Goal: Task Accomplishment & Management: Use online tool/utility

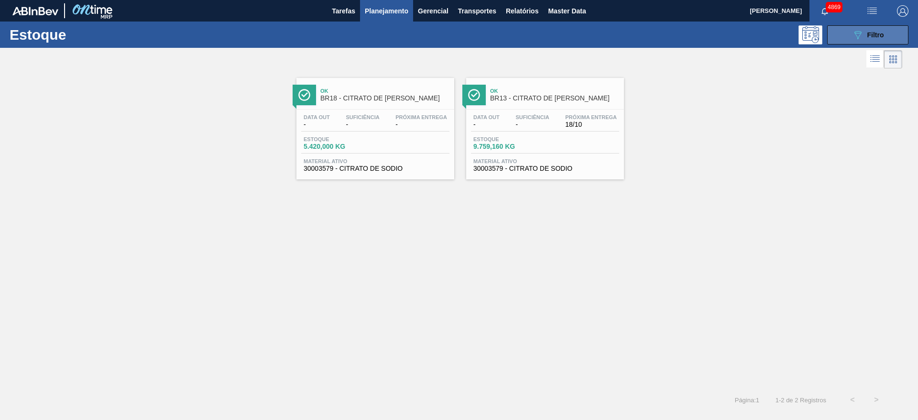
click at [871, 36] on span "Filtro" at bounding box center [875, 35] width 17 height 8
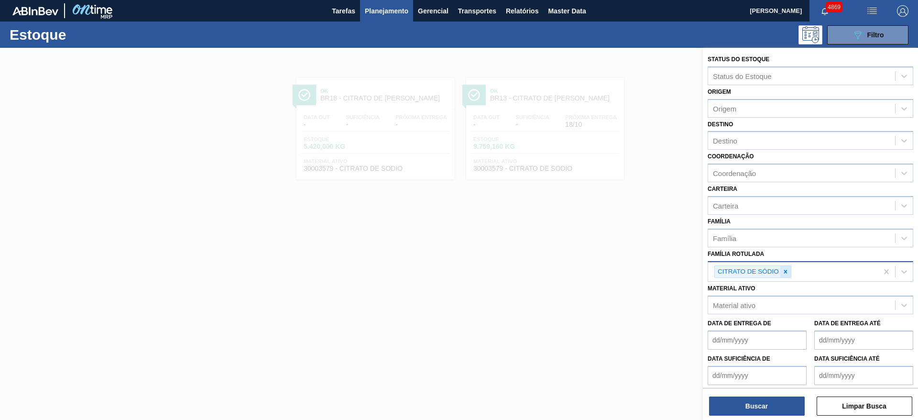
click at [782, 270] on icon at bounding box center [785, 271] width 7 height 7
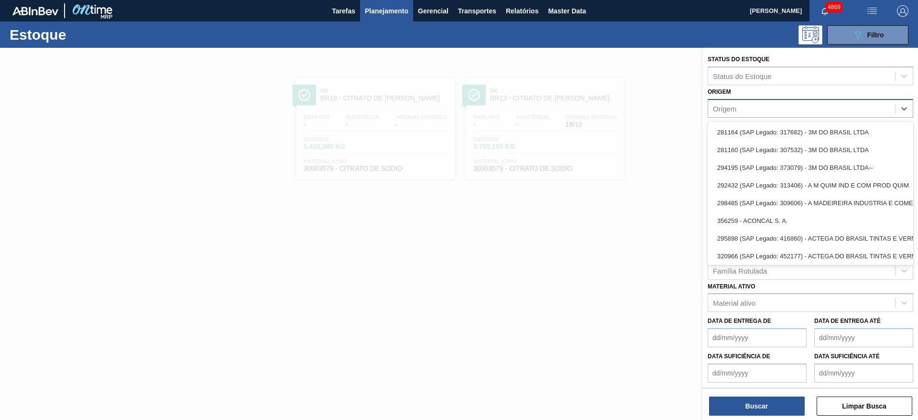
click at [768, 111] on div "Origem" at bounding box center [801, 108] width 187 height 14
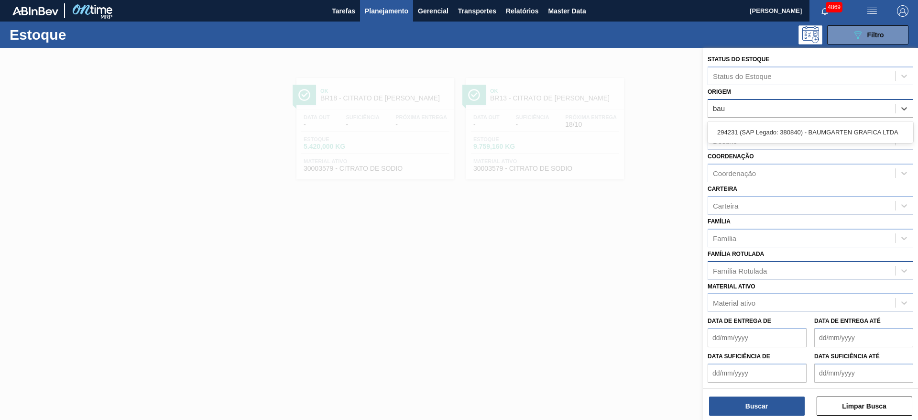
type input "baum"
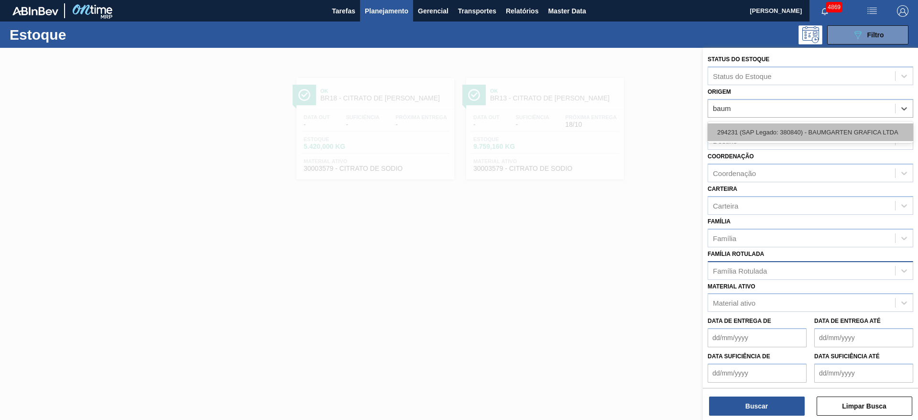
click at [771, 129] on div "294231 (SAP Legado: 380840) - BAUMGARTEN GRAFICA LTDA" at bounding box center [810, 132] width 206 height 18
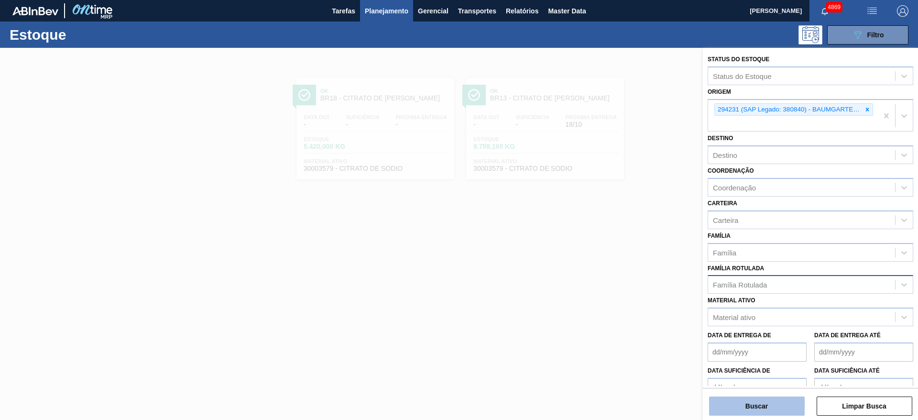
click at [791, 406] on button "Buscar" at bounding box center [757, 405] width 96 height 19
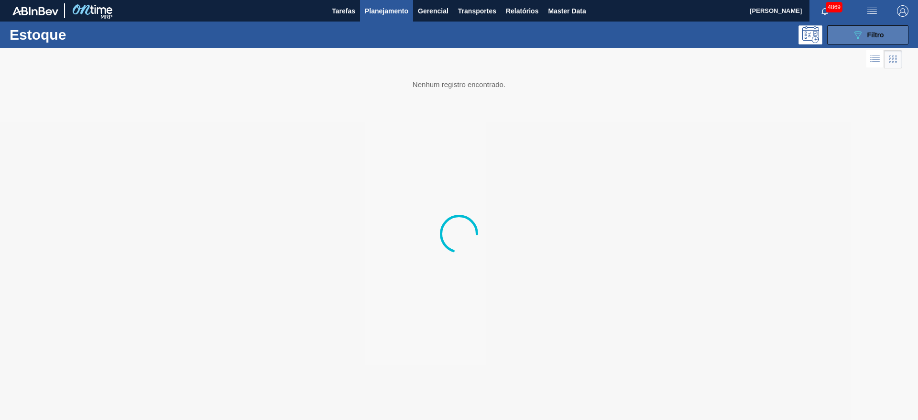
click at [893, 33] on button "089F7B8B-B2A5-4AFE-B5C0-19BA573D28AC Filtro" at bounding box center [867, 34] width 81 height 19
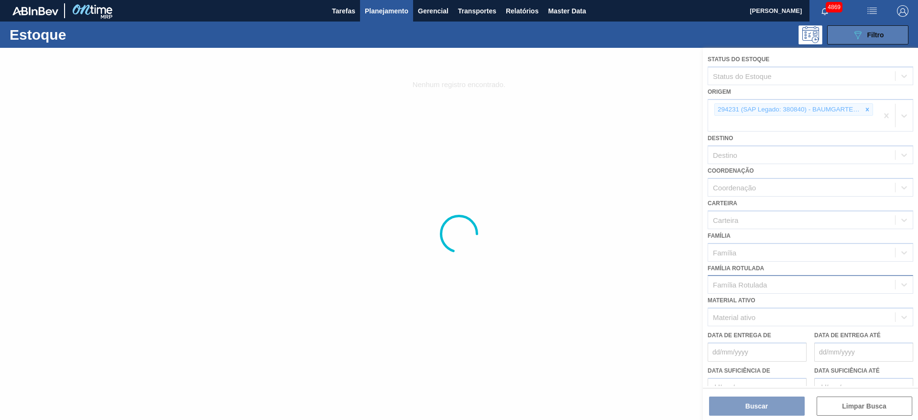
click at [893, 33] on button "089F7B8B-B2A5-4AFE-B5C0-19BA573D28AC Filtro" at bounding box center [867, 34] width 81 height 19
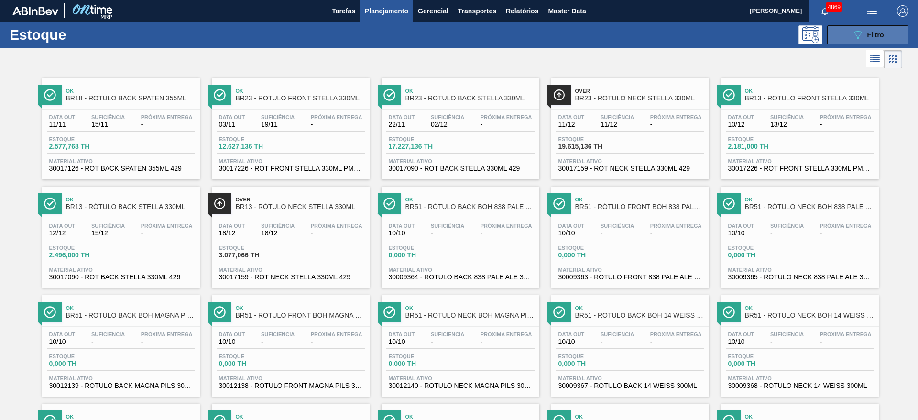
click at [862, 29] on div "089F7B8B-B2A5-4AFE-B5C0-19BA573D28AC Filtro" at bounding box center [868, 34] width 32 height 11
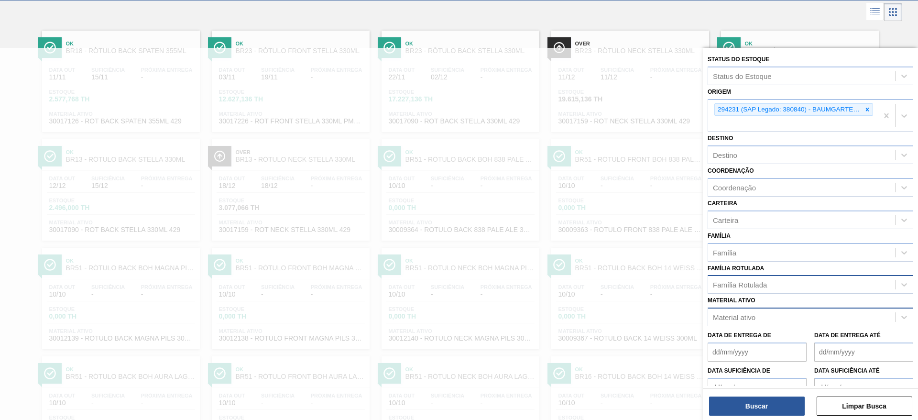
click at [811, 316] on div "Material ativo" at bounding box center [801, 317] width 187 height 14
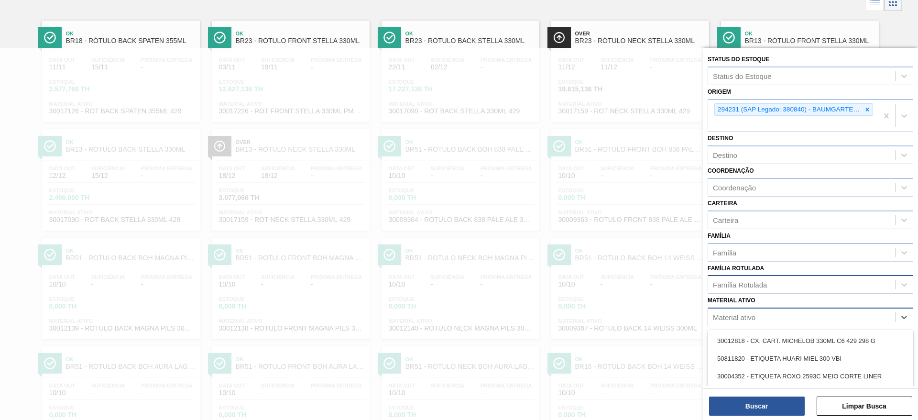
scroll to position [57, 0]
paste ativo "30011636"
type ativo "30011636"
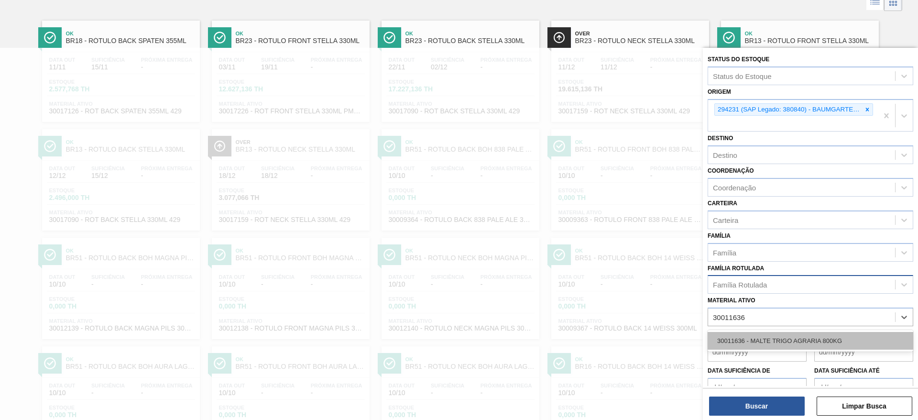
click at [803, 339] on div "30011636 - MALTE TRIGO AGRARIA 800KG" at bounding box center [810, 341] width 206 height 18
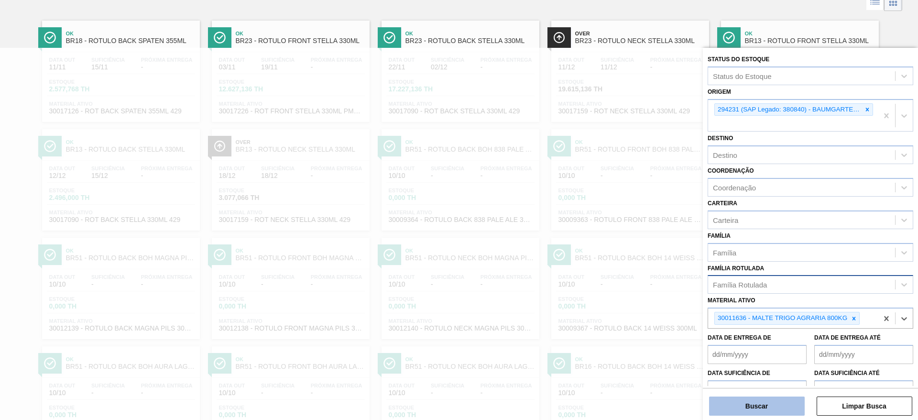
click at [767, 406] on button "Buscar" at bounding box center [757, 405] width 96 height 19
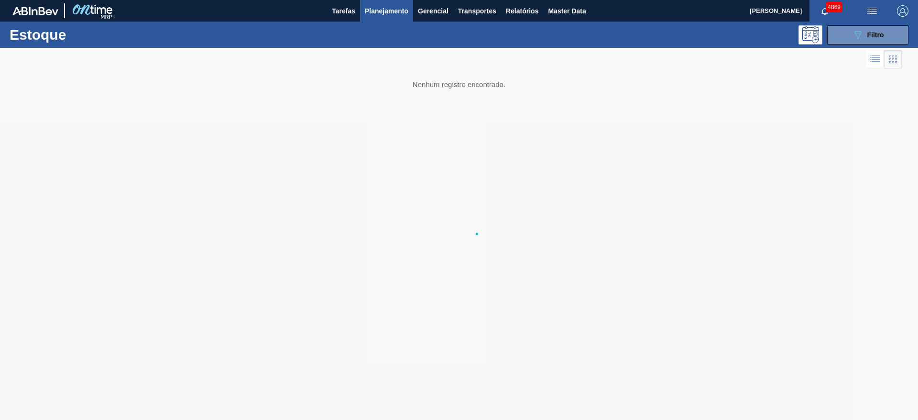
scroll to position [0, 0]
click at [888, 27] on button "089F7B8B-B2A5-4AFE-B5C0-19BA573D28AC Filtro" at bounding box center [867, 34] width 81 height 19
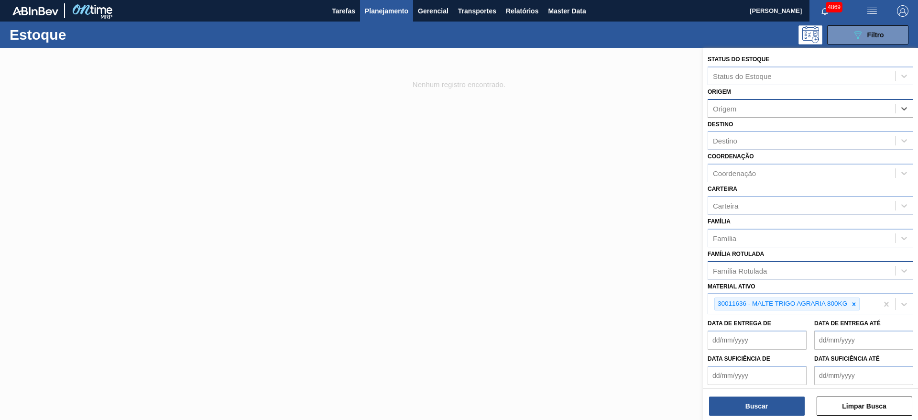
click at [771, 416] on div "Status do Estoque Status do Estoque Origem Select is focused ,type to refine li…" at bounding box center [810, 235] width 215 height 374
click at [771, 412] on button "Buscar" at bounding box center [757, 405] width 96 height 19
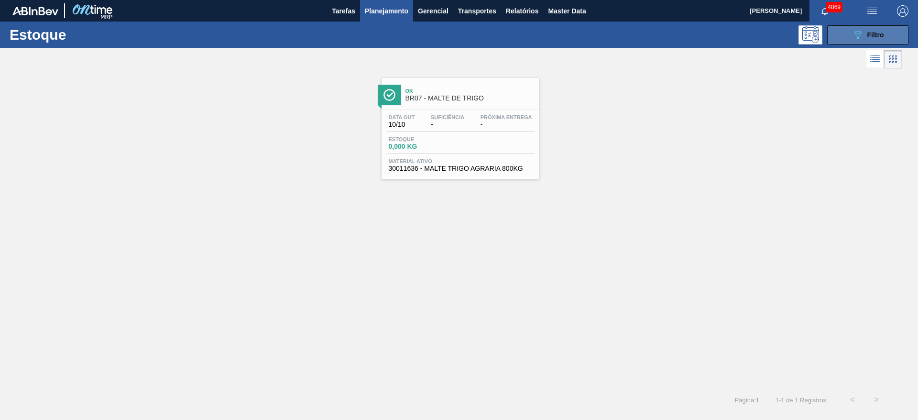
click at [861, 39] on icon "089F7B8B-B2A5-4AFE-B5C0-19BA573D28AC" at bounding box center [857, 34] width 11 height 11
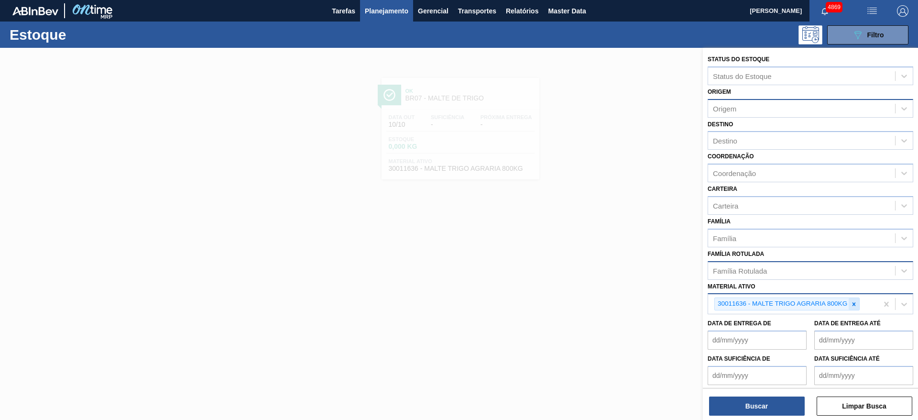
click at [857, 301] on div at bounding box center [853, 304] width 11 height 12
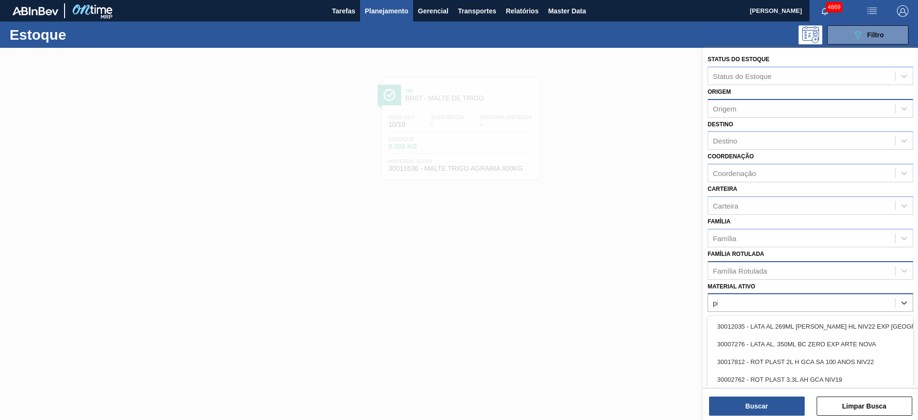
type ativo "pir"
click at [716, 298] on div "pir" at bounding box center [801, 303] width 187 height 14
click at [726, 302] on div "Material ativo" at bounding box center [734, 303] width 43 height 8
click at [724, 266] on div "Família Rotulada" at bounding box center [740, 270] width 54 height 8
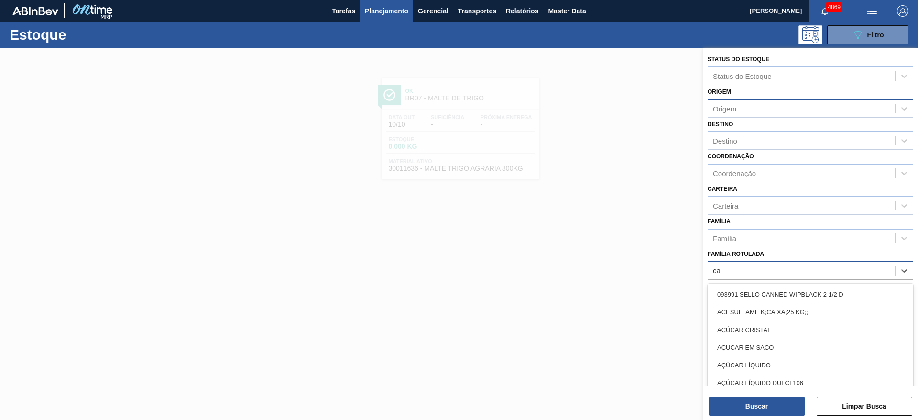
type Rotulada "cara"
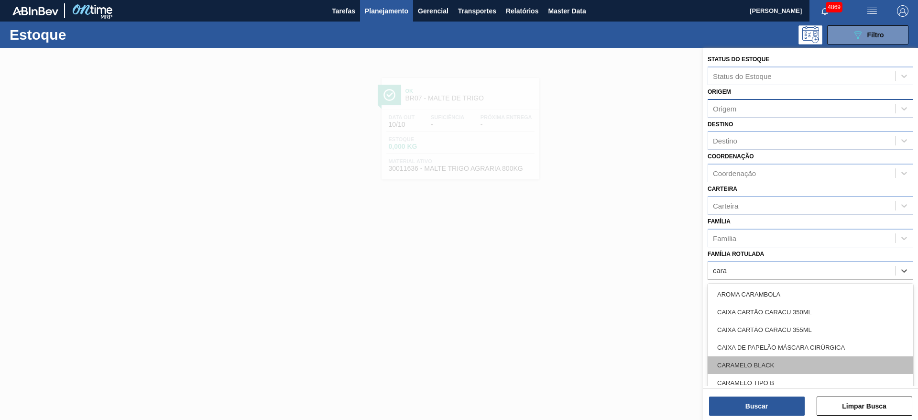
click at [799, 365] on div "CARAMELO BLACK" at bounding box center [810, 365] width 206 height 18
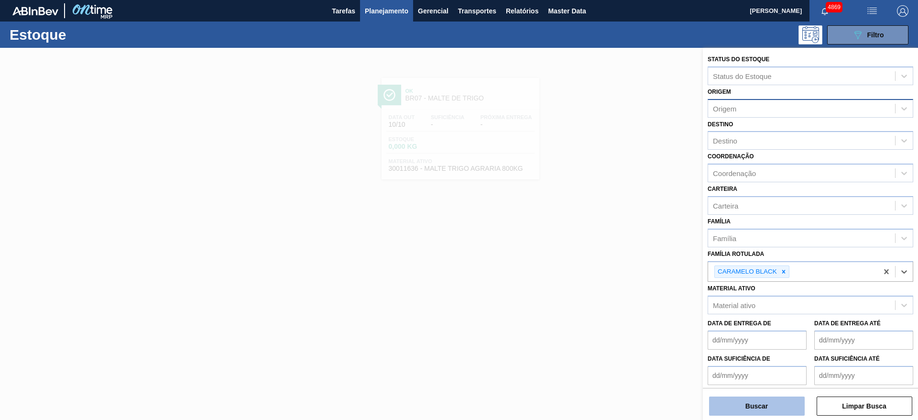
click at [778, 403] on button "Buscar" at bounding box center [757, 405] width 96 height 19
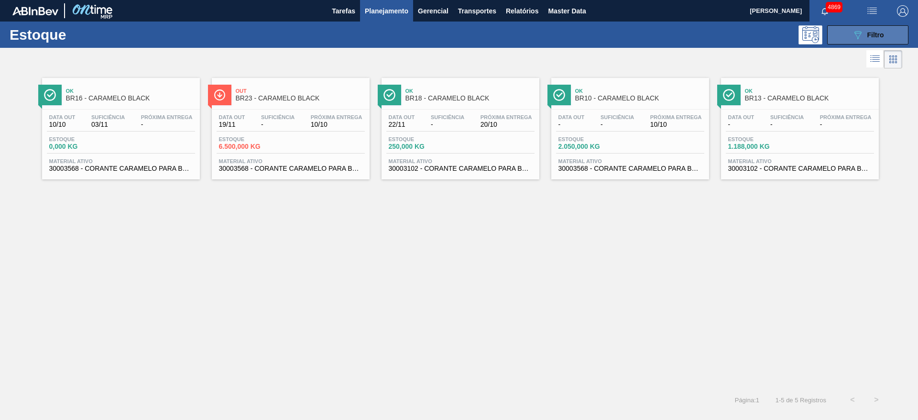
click at [864, 35] on div "089F7B8B-B2A5-4AFE-B5C0-19BA573D28AC Filtro" at bounding box center [868, 34] width 32 height 11
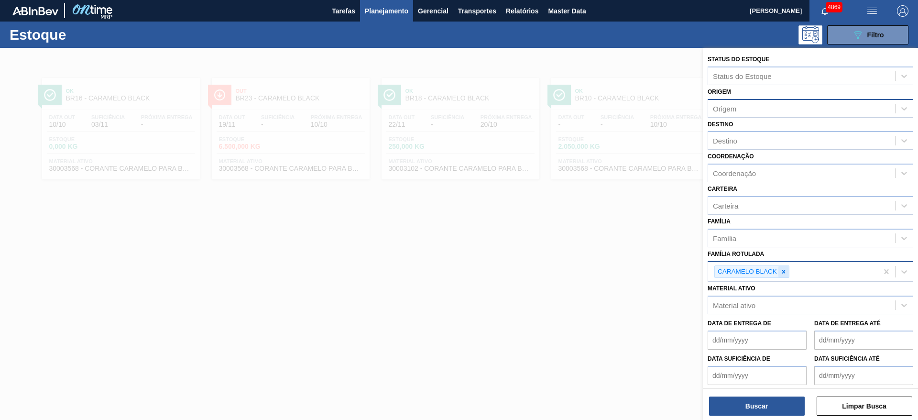
click at [783, 266] on div at bounding box center [783, 272] width 11 height 12
type Rotulada "baum"
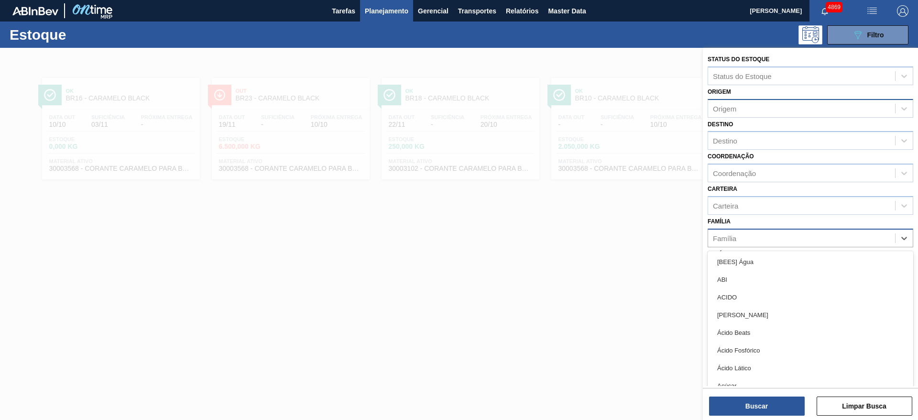
click at [762, 233] on div "Família" at bounding box center [801, 238] width 187 height 14
click at [633, 263] on div at bounding box center [459, 258] width 918 height 420
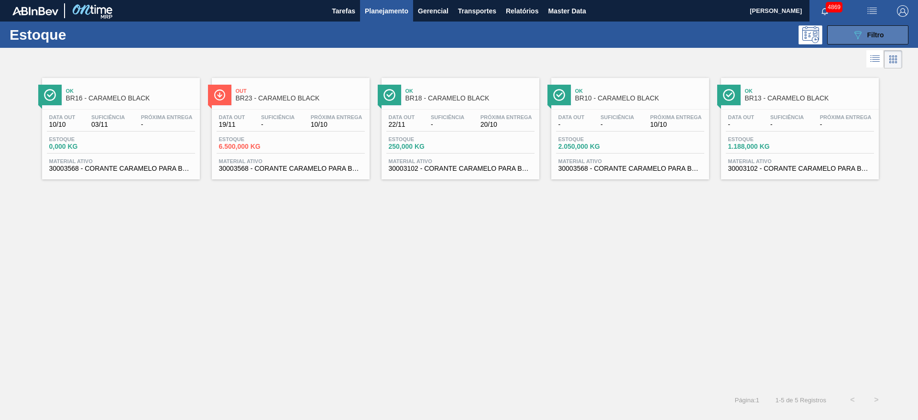
click at [838, 37] on button "089F7B8B-B2A5-4AFE-B5C0-19BA573D28AC Filtro" at bounding box center [867, 34] width 81 height 19
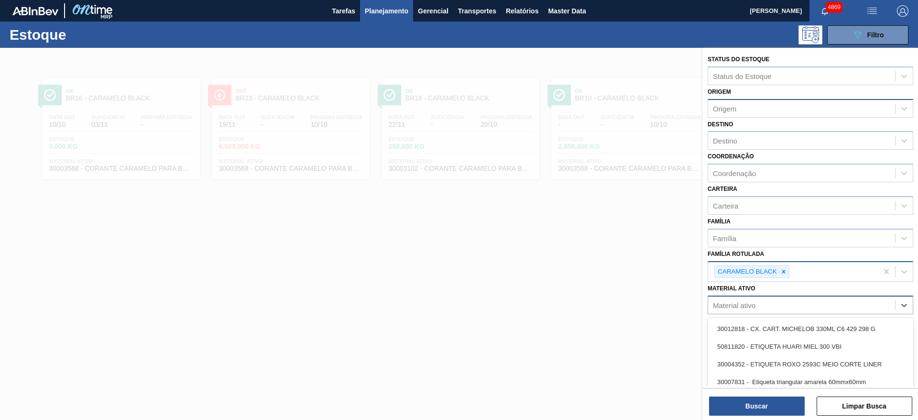
click at [749, 304] on div "Material ativo" at bounding box center [734, 305] width 43 height 8
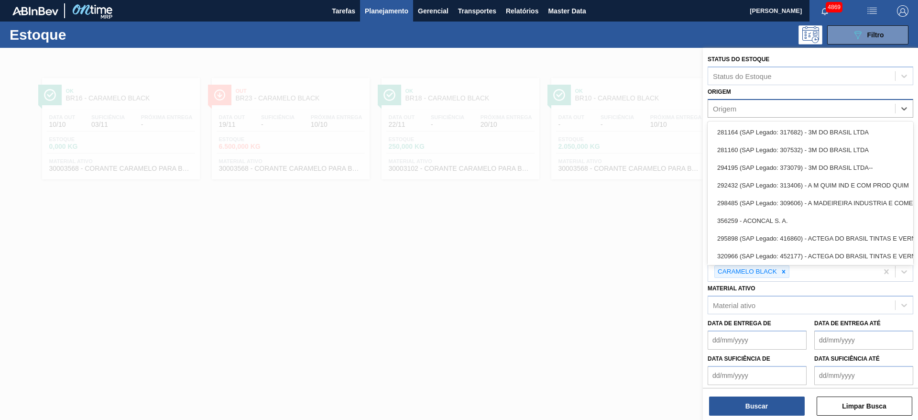
click at [767, 111] on div "Origem" at bounding box center [801, 108] width 187 height 14
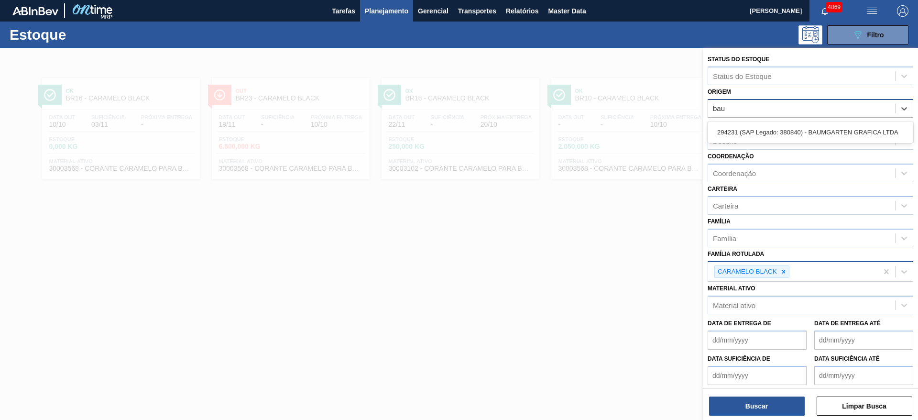
type input "baum"
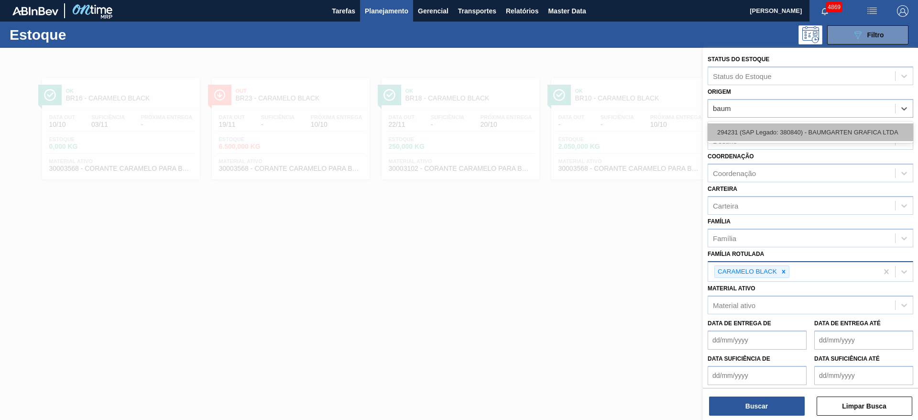
click at [780, 136] on div "294231 (SAP Legado: 380840) - BAUMGARTEN GRAFICA LTDA" at bounding box center [810, 132] width 206 height 18
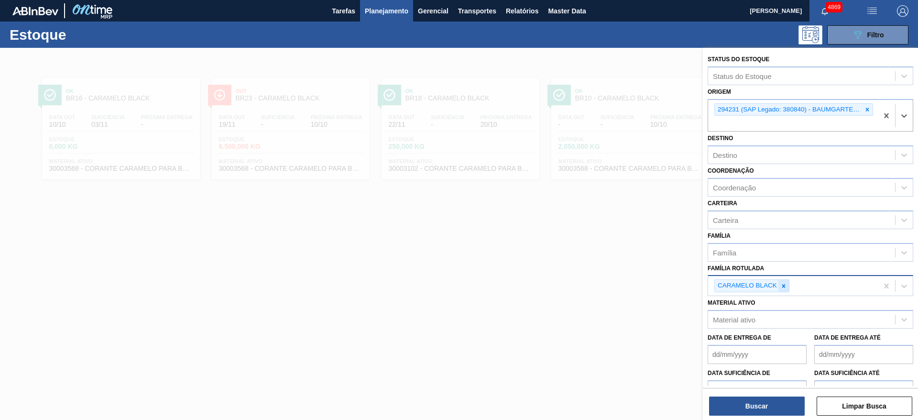
click at [781, 286] on icon at bounding box center [783, 285] width 7 height 7
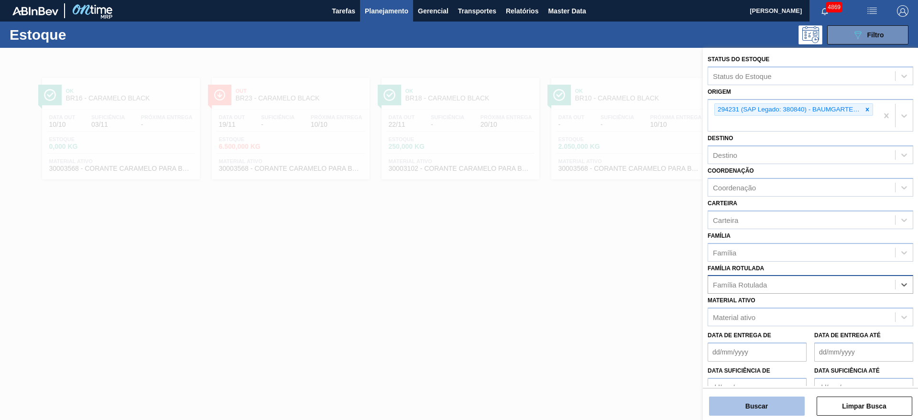
click at [777, 413] on button "Buscar" at bounding box center [757, 405] width 96 height 19
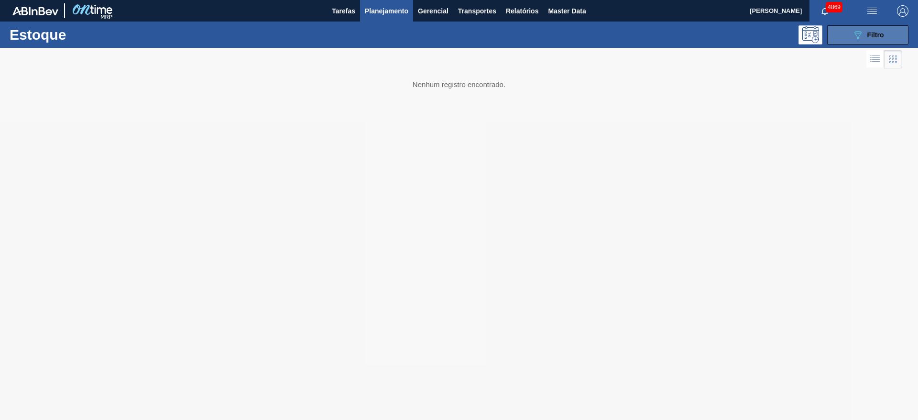
click at [857, 27] on button "089F7B8B-B2A5-4AFE-B5C0-19BA573D28AC Filtro" at bounding box center [867, 34] width 81 height 19
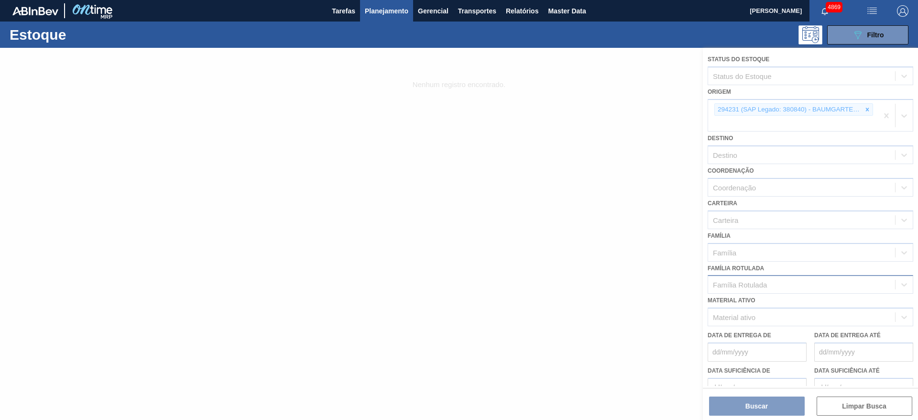
click at [795, 162] on div at bounding box center [459, 234] width 918 height 372
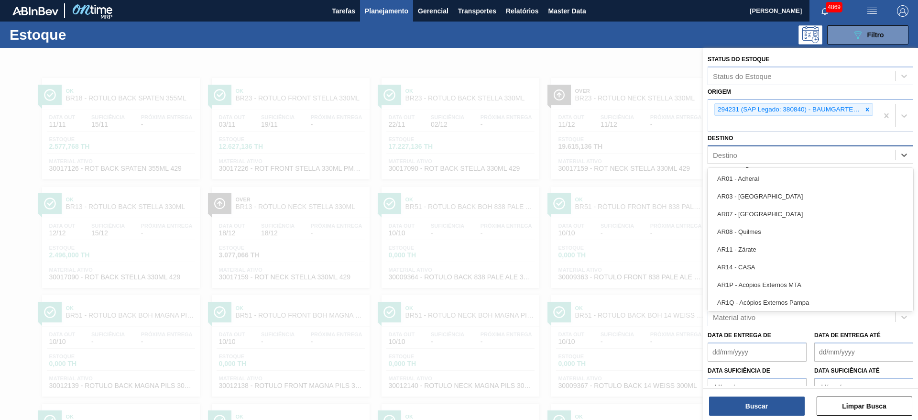
click at [750, 153] on div "Destino" at bounding box center [801, 155] width 187 height 14
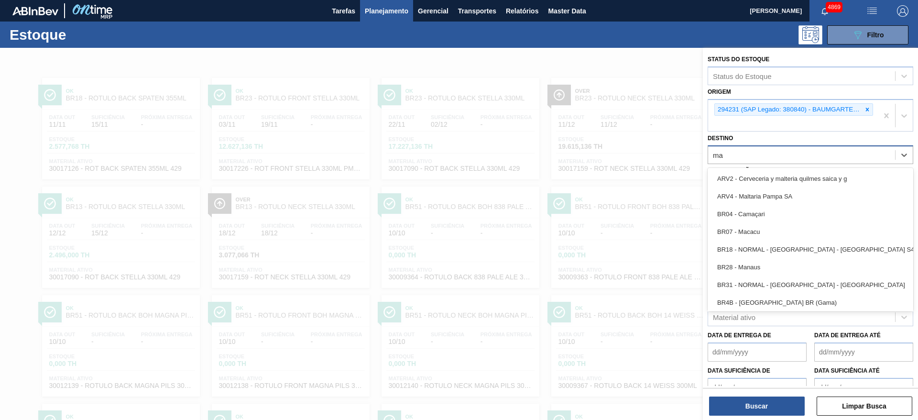
type input "mac"
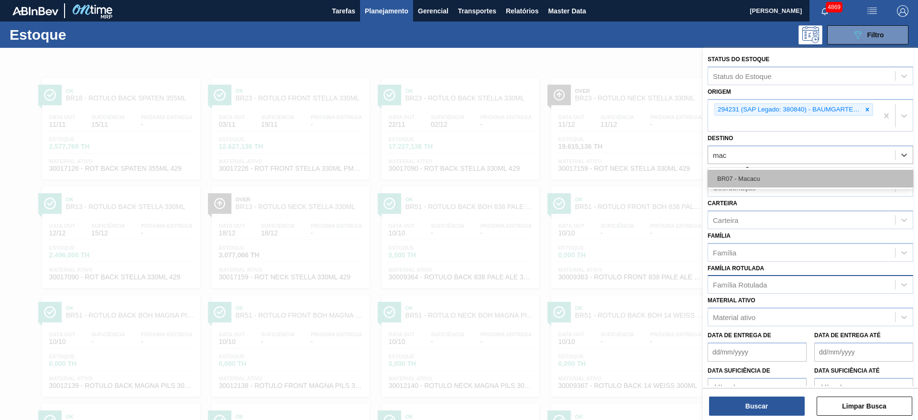
click at [761, 178] on div "BR07 - Macacu" at bounding box center [810, 179] width 206 height 18
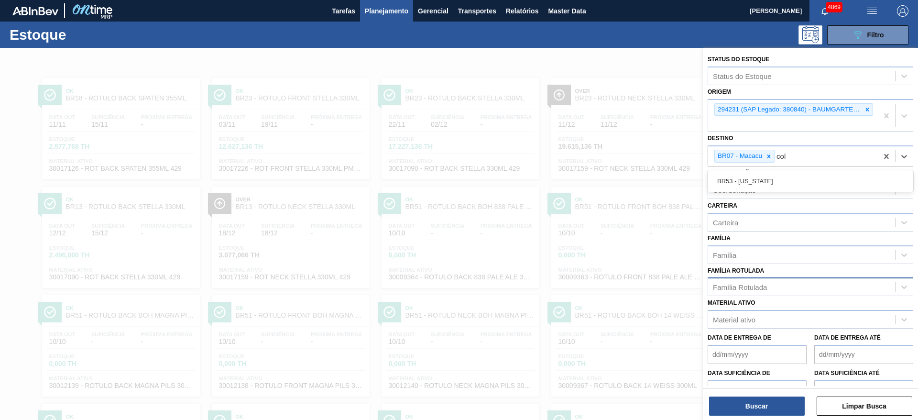
type input "colo"
click at [761, 178] on div "BR53 - [US_STATE]" at bounding box center [810, 181] width 206 height 18
click at [755, 406] on button "Buscar" at bounding box center [757, 405] width 96 height 19
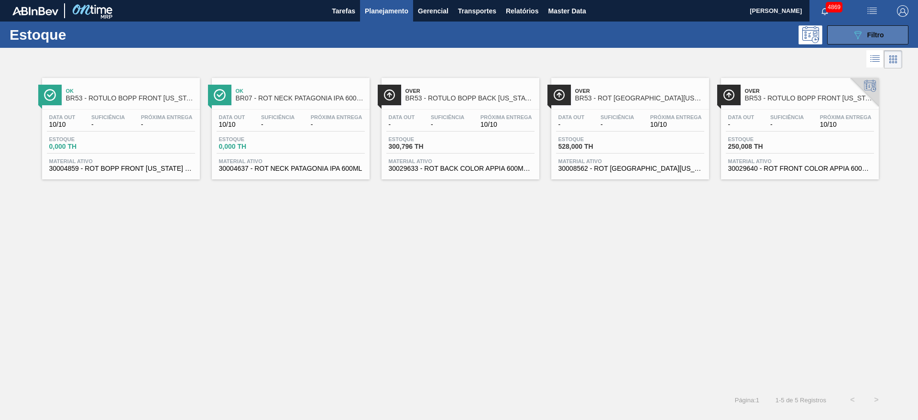
click at [845, 37] on button "089F7B8B-B2A5-4AFE-B5C0-19BA573D28AC Filtro" at bounding box center [867, 34] width 81 height 19
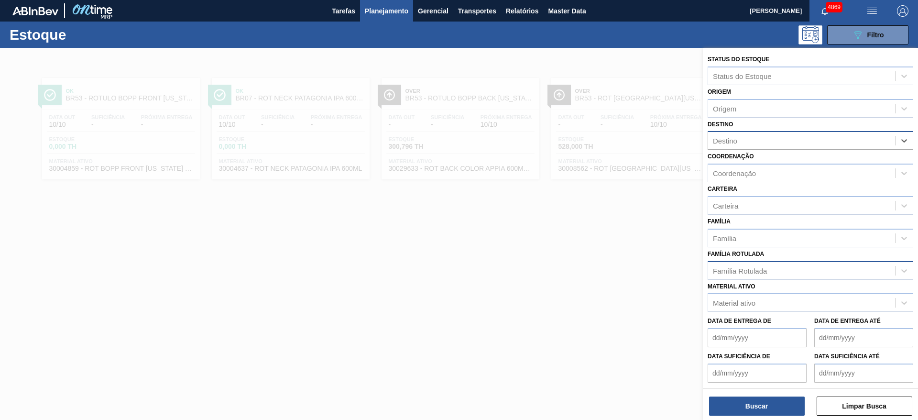
click at [780, 266] on div "Família Rotulada" at bounding box center [801, 270] width 187 height 14
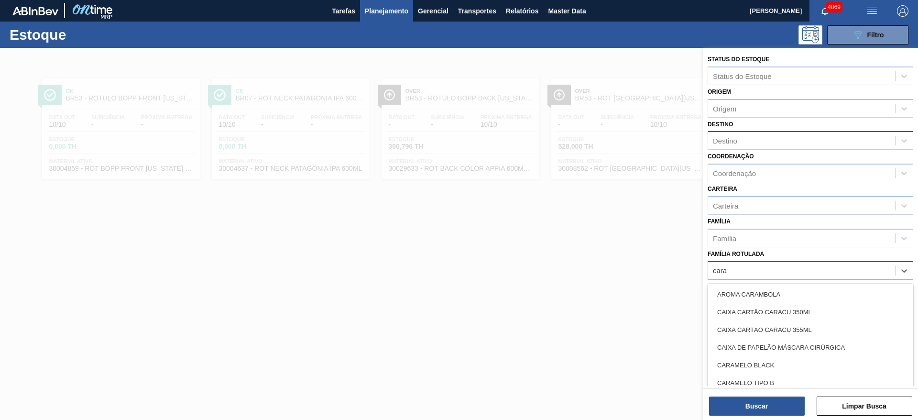
type Rotulada "caram"
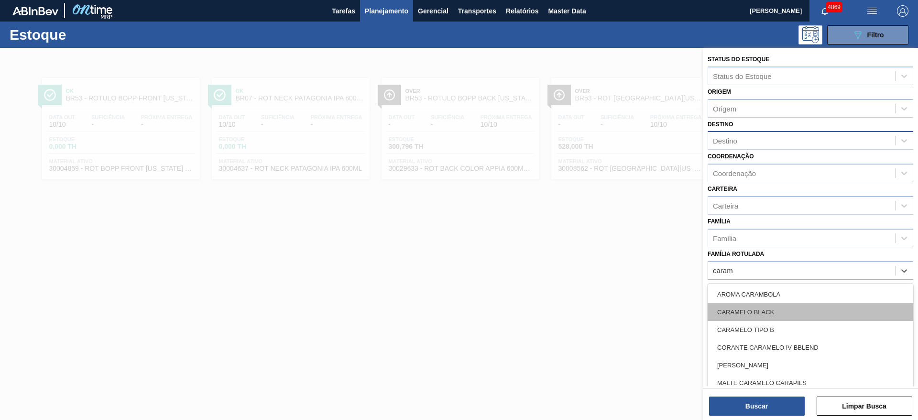
click at [778, 315] on div "CARAMELO BLACK" at bounding box center [810, 312] width 206 height 18
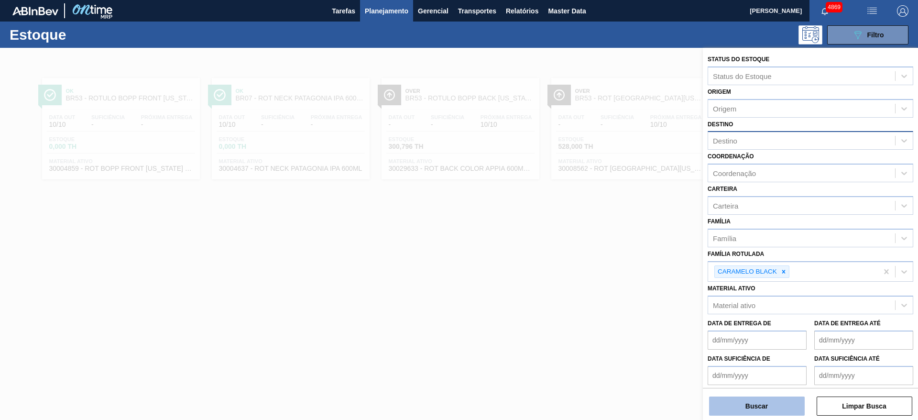
click at [761, 413] on button "Buscar" at bounding box center [757, 405] width 96 height 19
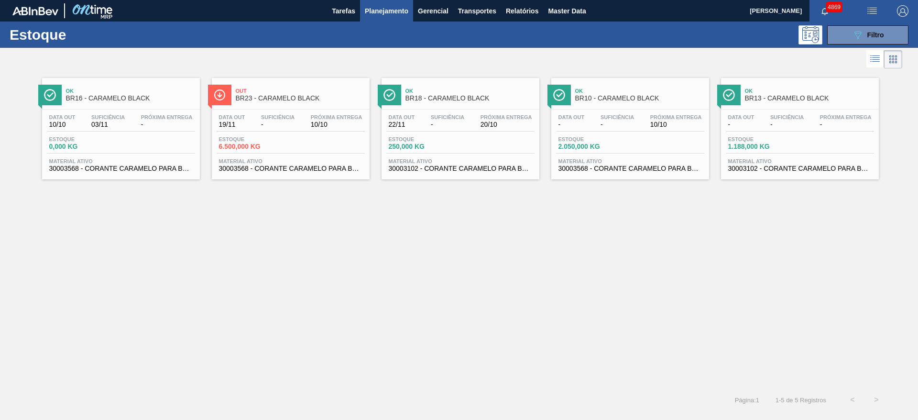
click at [809, 140] on div "Estoque 1.188,000 KG" at bounding box center [800, 144] width 148 height 17
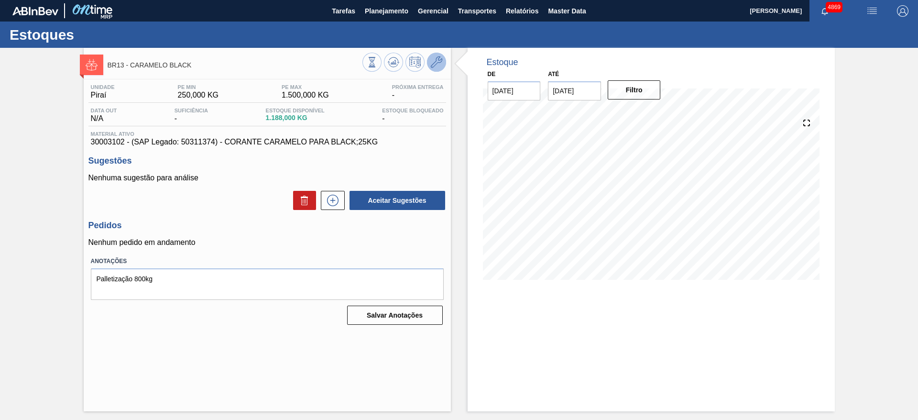
click at [431, 57] on icon at bounding box center [436, 61] width 11 height 11
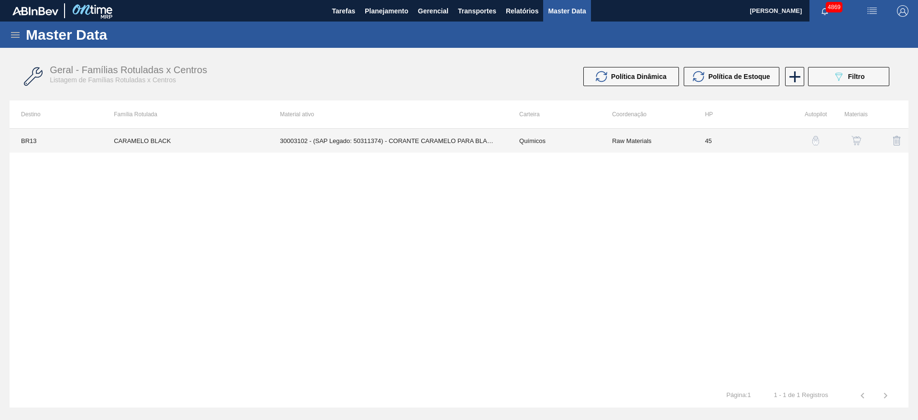
click at [768, 145] on td "45" at bounding box center [739, 141] width 93 height 24
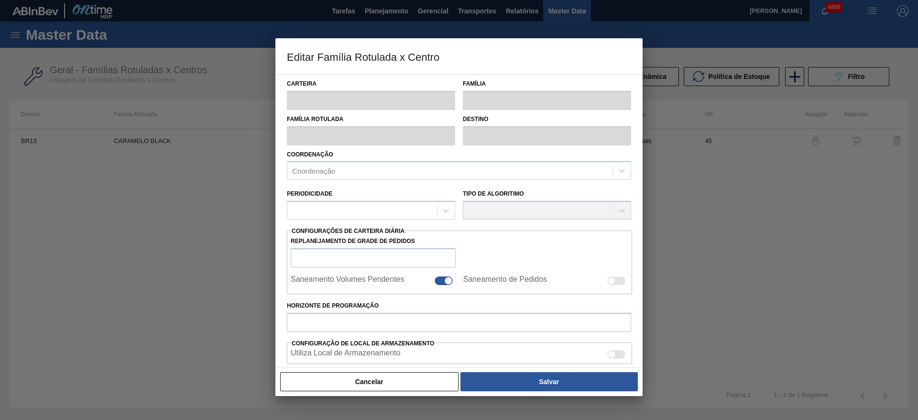
type input "Químicos"
type input "Caramelo"
type input "CARAMELO BLACK"
type input "BR13 - Piraí"
type input "45"
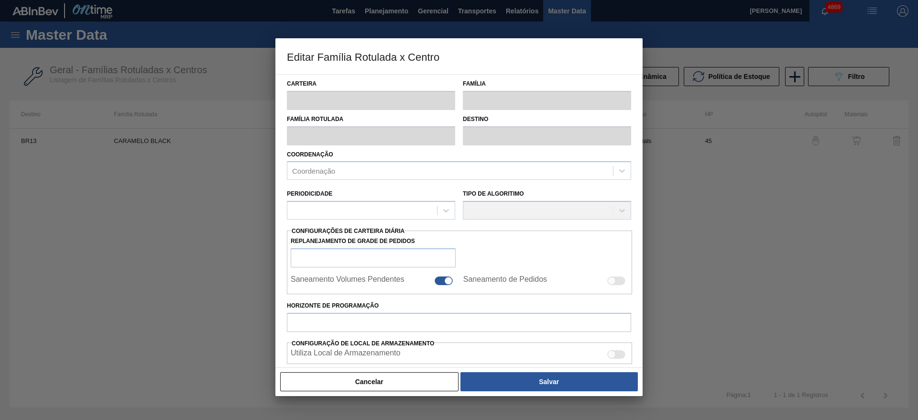
type input "250"
type input "1.500"
type input "49"
type input "862,500"
checkbox input "true"
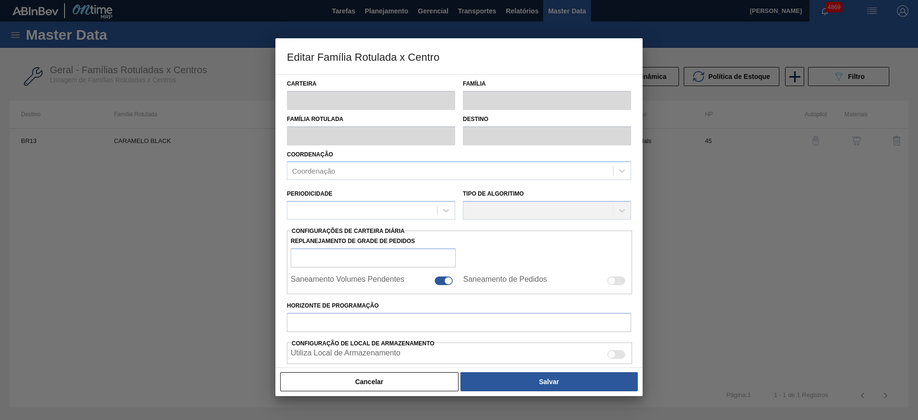
checkbox input "true"
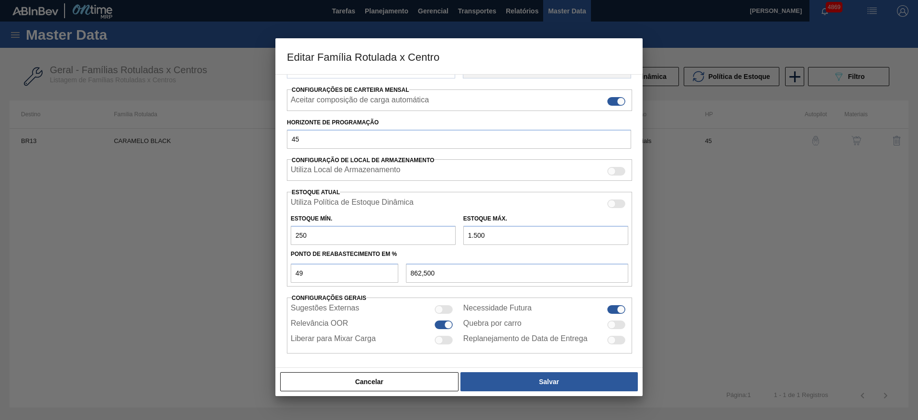
scroll to position [146, 0]
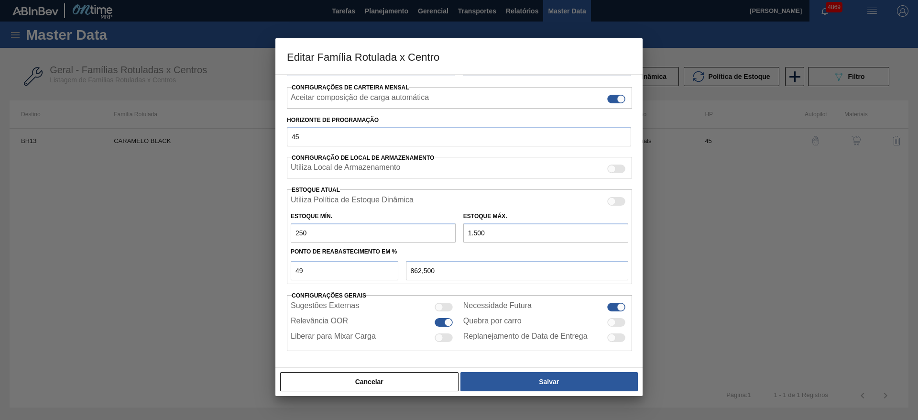
click at [474, 230] on input "1.500" at bounding box center [545, 232] width 165 height 19
type input "1.700"
type input "960,500"
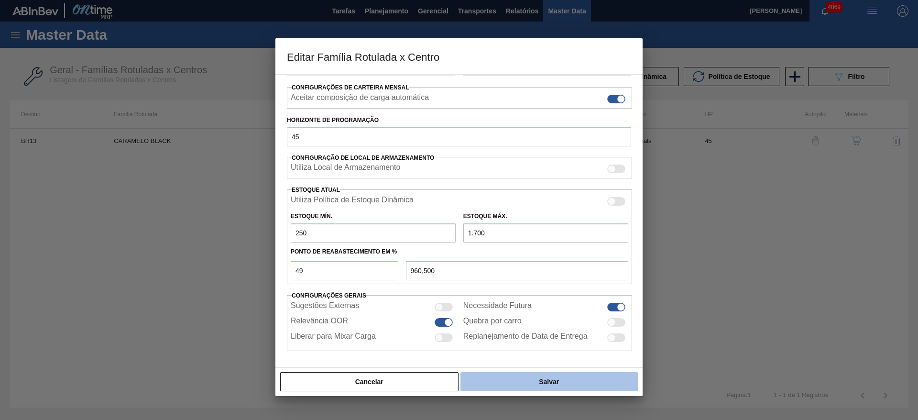
type input "1.700"
click at [558, 378] on button "Salvar" at bounding box center [548, 381] width 177 height 19
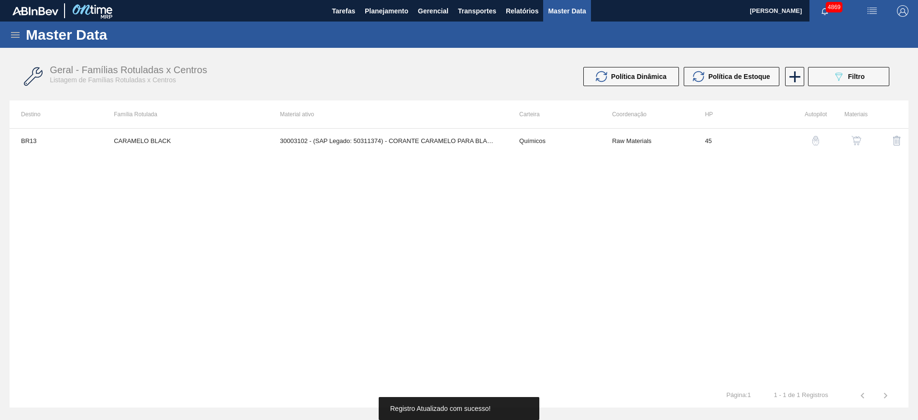
click at [407, 151] on td "30003102 - (SAP Legado: 50311374) - CORANTE CARAMELO PARA BLACK;25KG" at bounding box center [388, 141] width 239 height 24
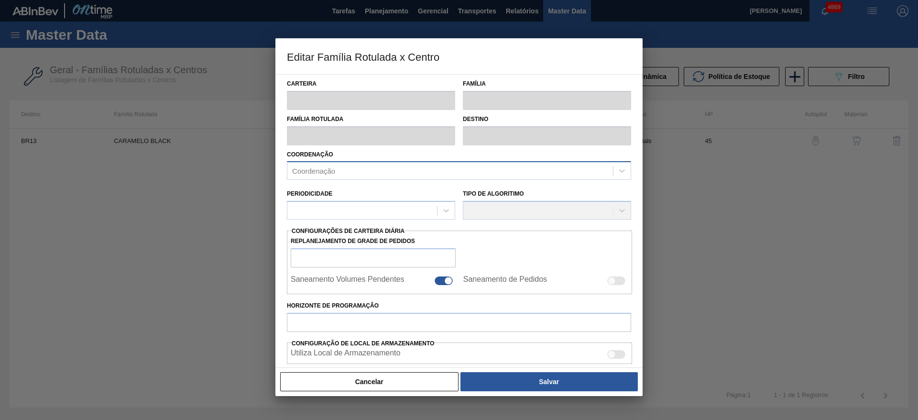
type input "Químicos"
type input "Caramelo"
type input "CARAMELO BLACK"
type input "BR13 - Piraí"
type input "45"
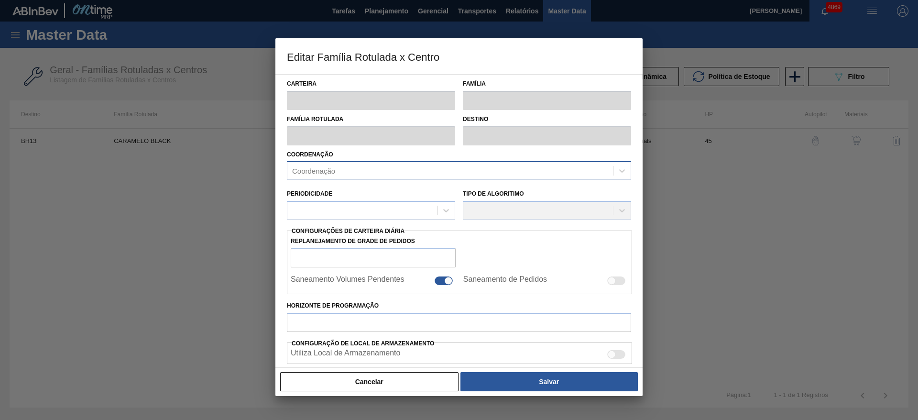
type input "250"
type input "1.700"
type input "49"
type input "960,500"
checkbox input "true"
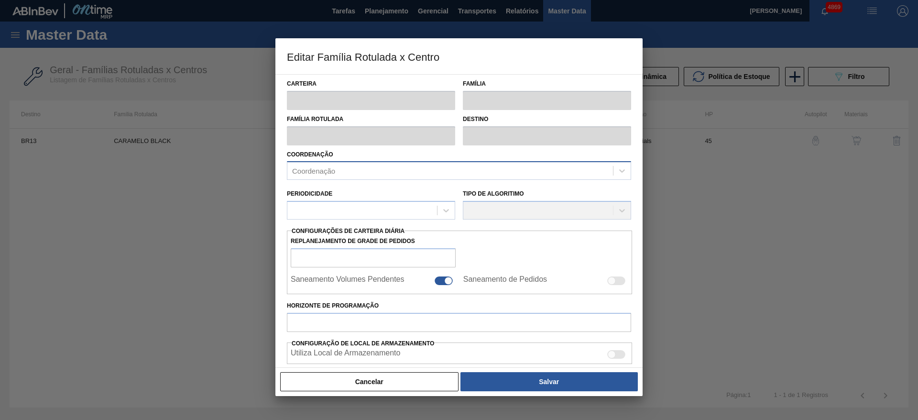
checkbox input "true"
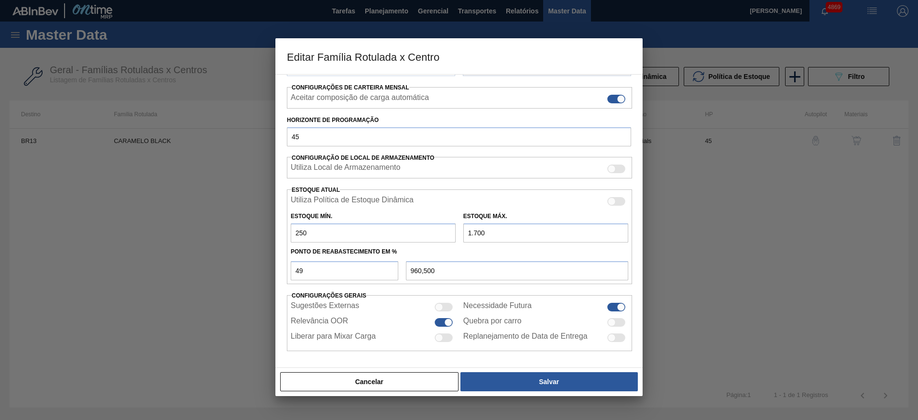
click at [476, 231] on input "1.700" at bounding box center [545, 232] width 165 height 19
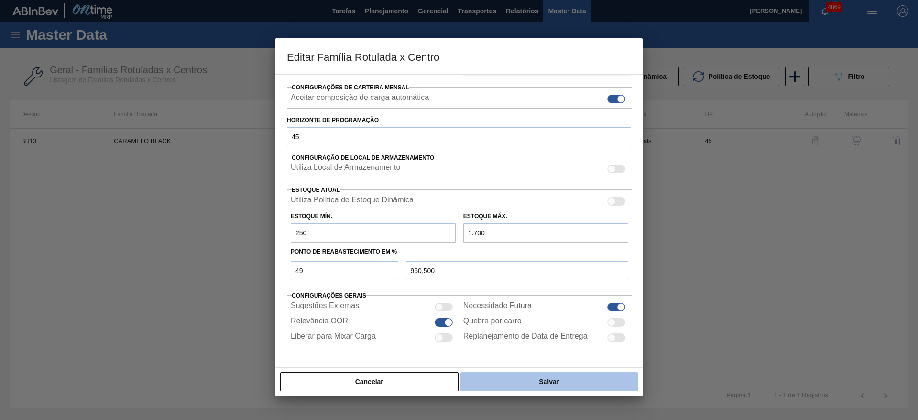
click at [562, 381] on button "Salvar" at bounding box center [548, 381] width 177 height 19
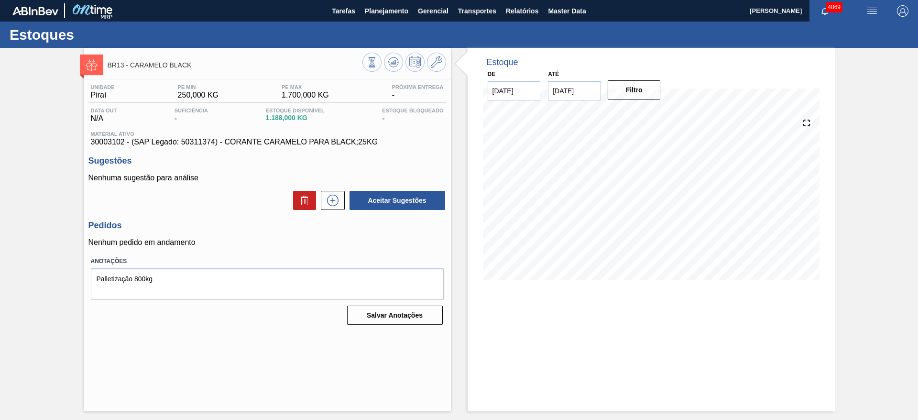
click at [567, 350] on div "Estoque De 10/10/2025 Até 24/10/2025 Filtro" at bounding box center [650, 229] width 367 height 363
click at [334, 206] on button at bounding box center [333, 200] width 24 height 19
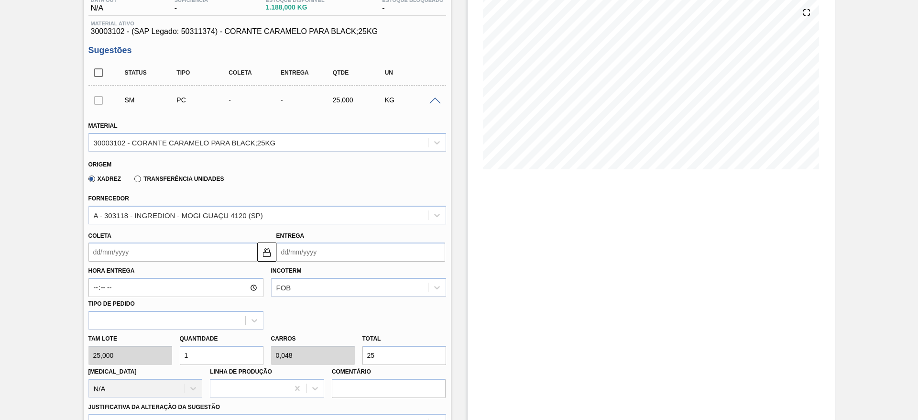
scroll to position [143, 0]
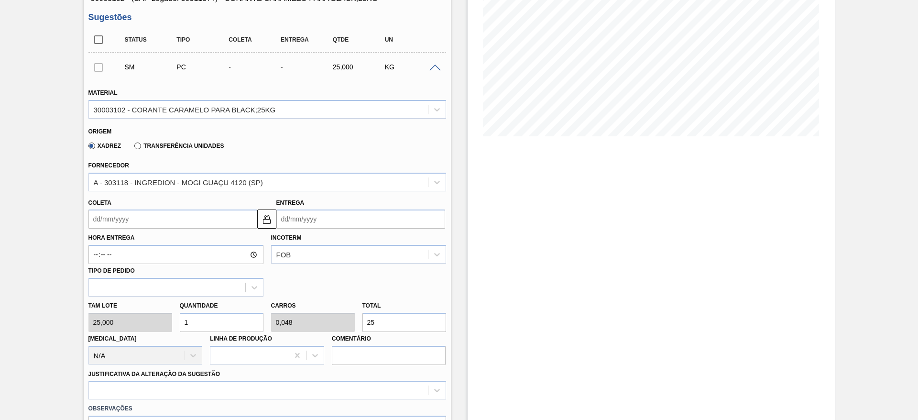
click at [334, 316] on div "Tam lote 25,000 Quantidade 1 Carros 0,048 Total 25 Doca N/A Linha de Produção C…" at bounding box center [267, 330] width 365 height 68
type input "0,12"
type input "0,006"
type input "3"
type input "1,2"
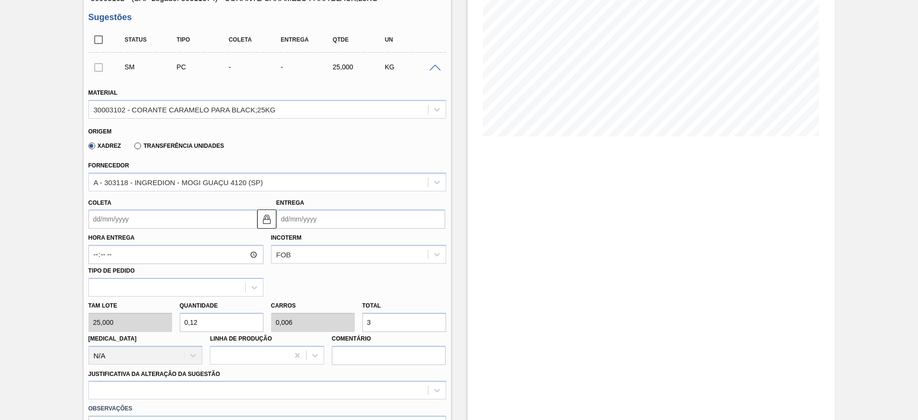
type input "0,057"
type input "30"
type input "12"
type input "0,571"
type input "300"
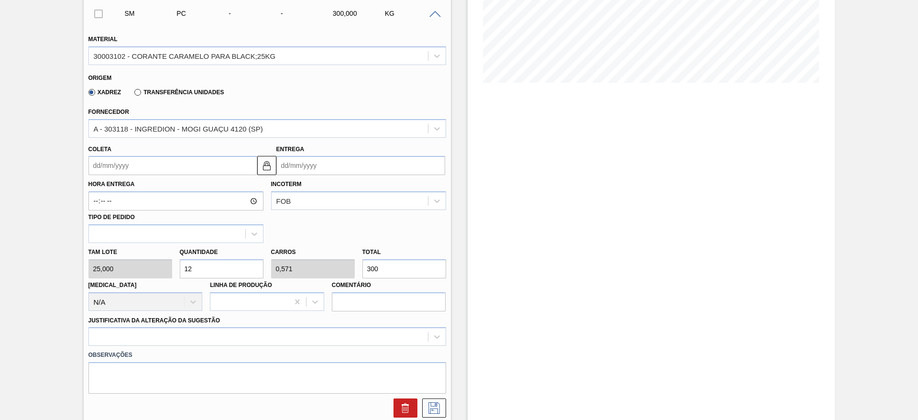
scroll to position [215, 0]
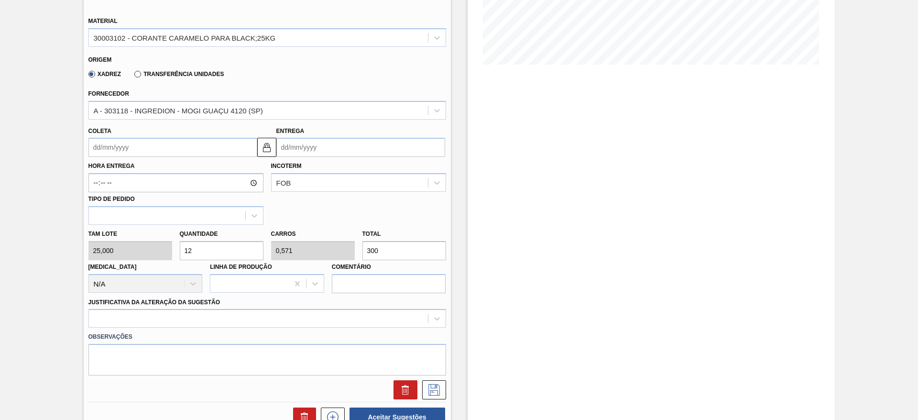
click at [366, 251] on input "300" at bounding box center [404, 250] width 84 height 19
type input "16"
type input "0,762"
type input "400"
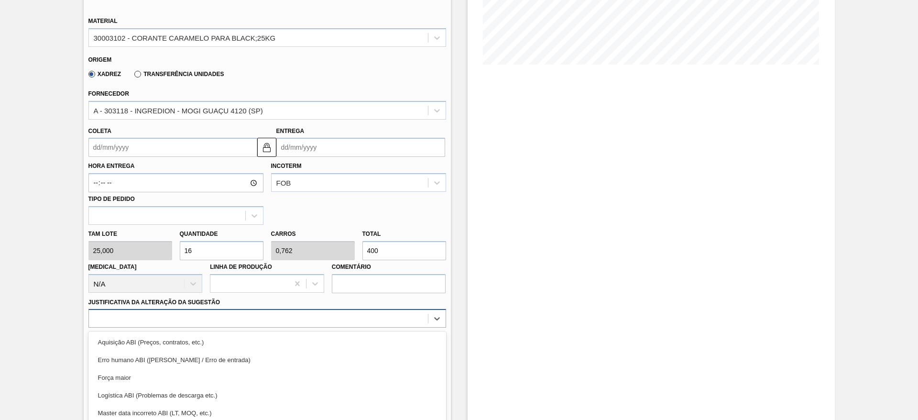
click at [321, 318] on div "option Força maior focused, 3 of 18. 18 results available. Use Up and Down to c…" at bounding box center [267, 318] width 358 height 19
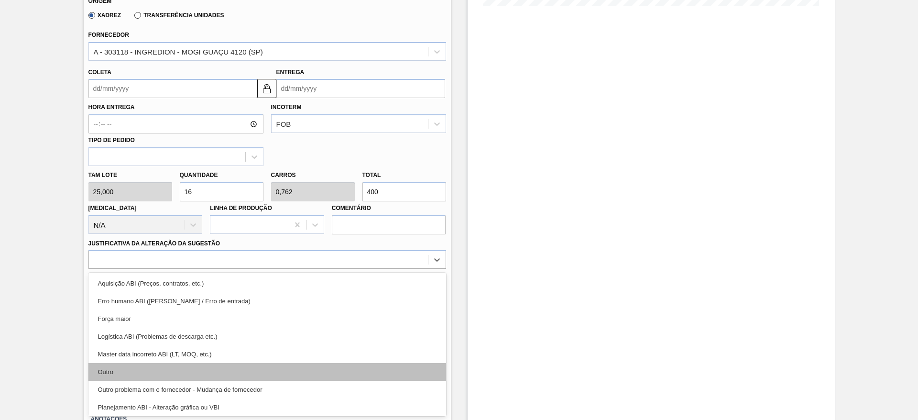
click at [292, 372] on div "Outro" at bounding box center [267, 372] width 358 height 18
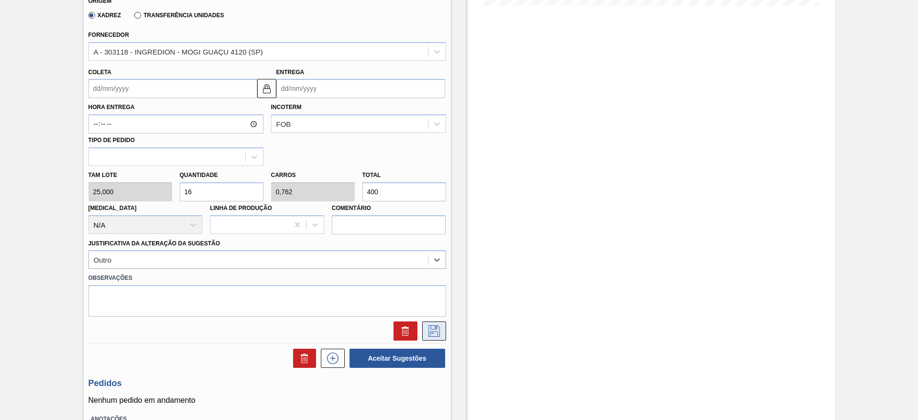
click at [434, 332] on icon at bounding box center [433, 330] width 15 height 11
click at [188, 86] on input "Coleta" at bounding box center [172, 88] width 169 height 19
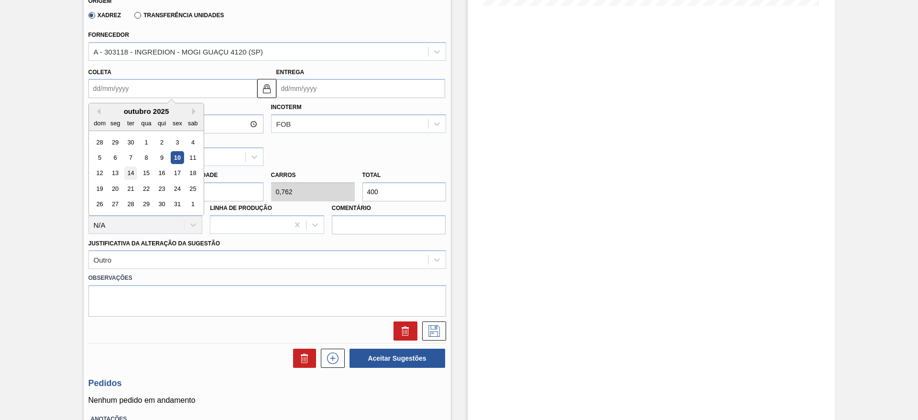
click at [125, 170] on div "14" at bounding box center [130, 173] width 13 height 13
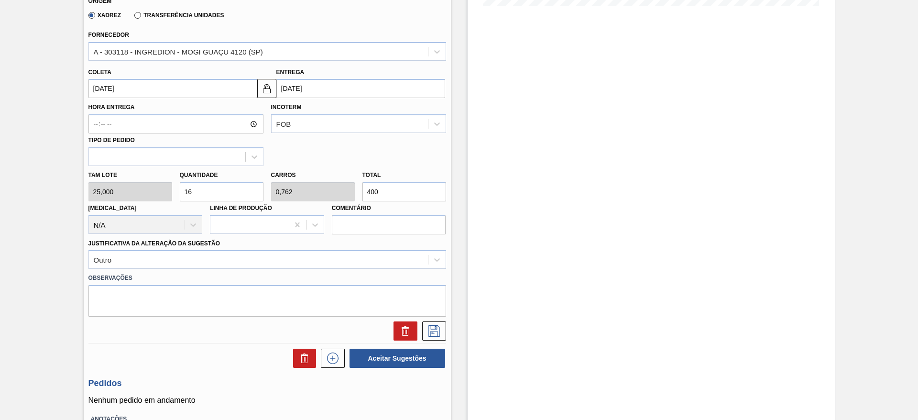
type input "14/10/2025"
click at [263, 90] on img at bounding box center [266, 88] width 11 height 11
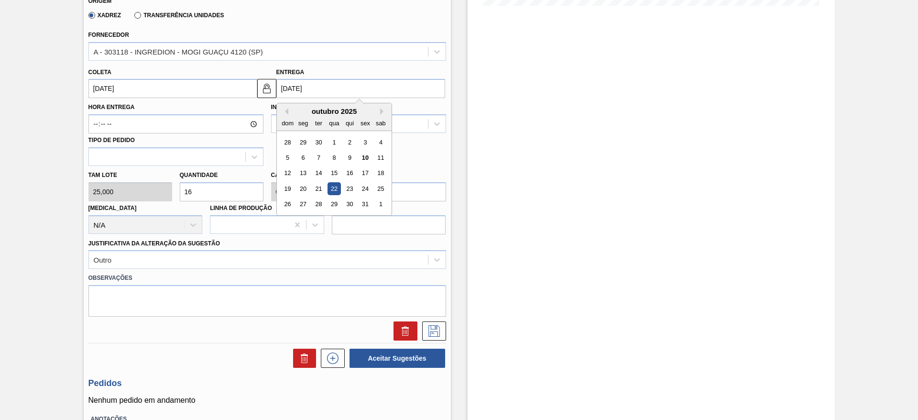
click at [294, 83] on input "[DATE]" at bounding box center [360, 88] width 169 height 19
click at [351, 171] on div "16" at bounding box center [349, 173] width 13 height 13
type input "16/10/2025"
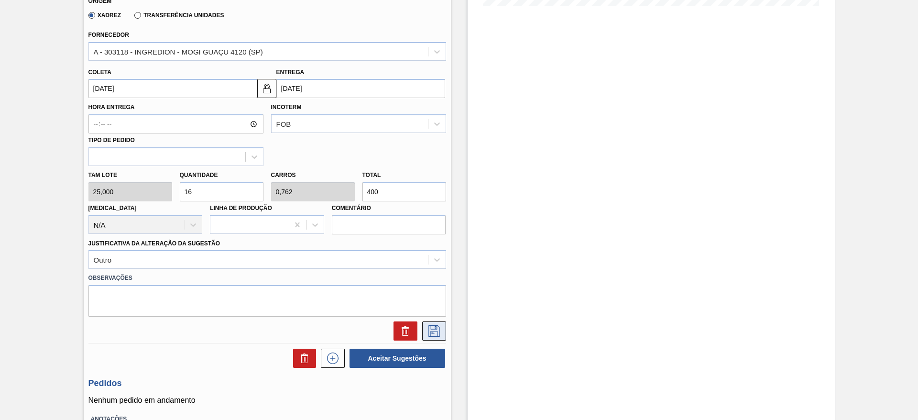
click at [434, 328] on icon at bounding box center [433, 330] width 5 height 8
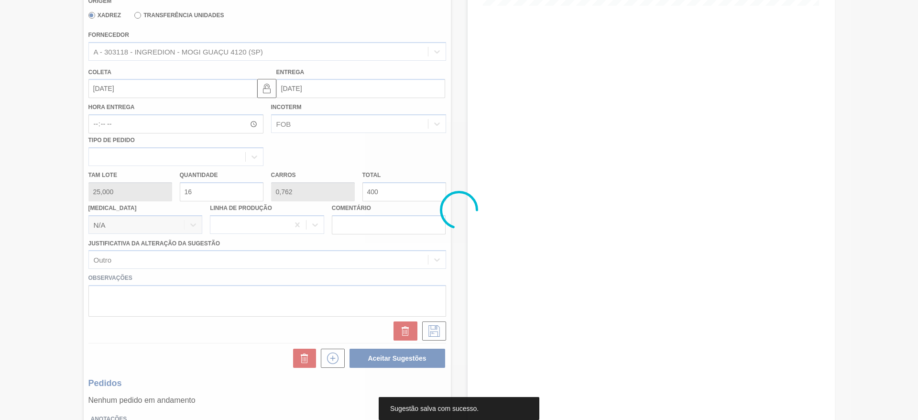
scroll to position [0, 0]
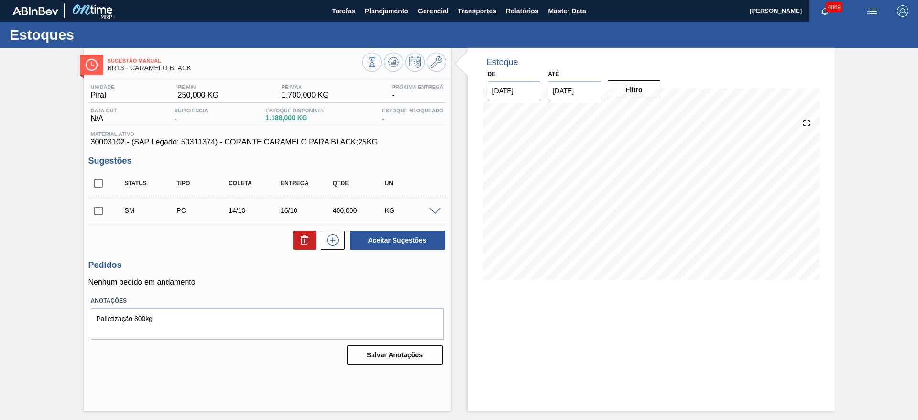
click at [101, 207] on input "checkbox" at bounding box center [98, 211] width 20 height 20
click at [410, 235] on button "Aceitar Sugestões" at bounding box center [397, 239] width 96 height 19
checkbox input "false"
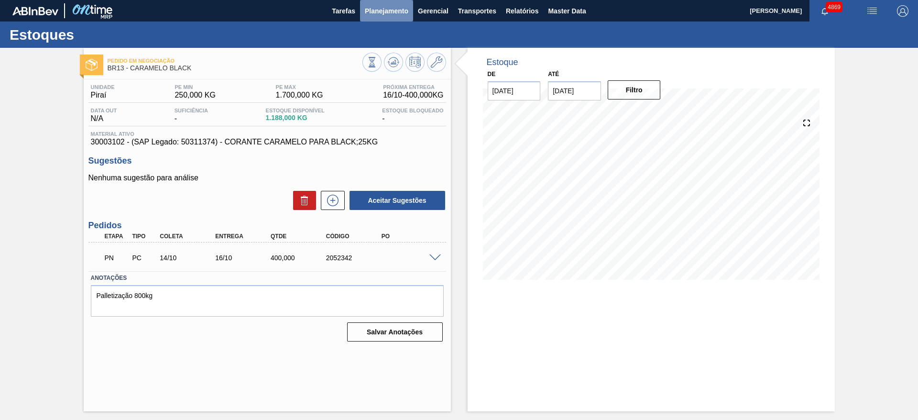
click at [394, 4] on button "Planejamento" at bounding box center [386, 11] width 53 height 22
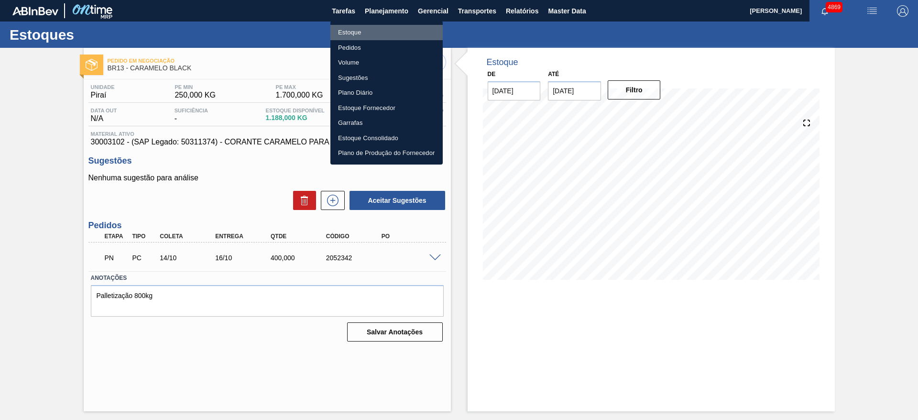
click at [397, 38] on li "Estoque" at bounding box center [386, 32] width 112 height 15
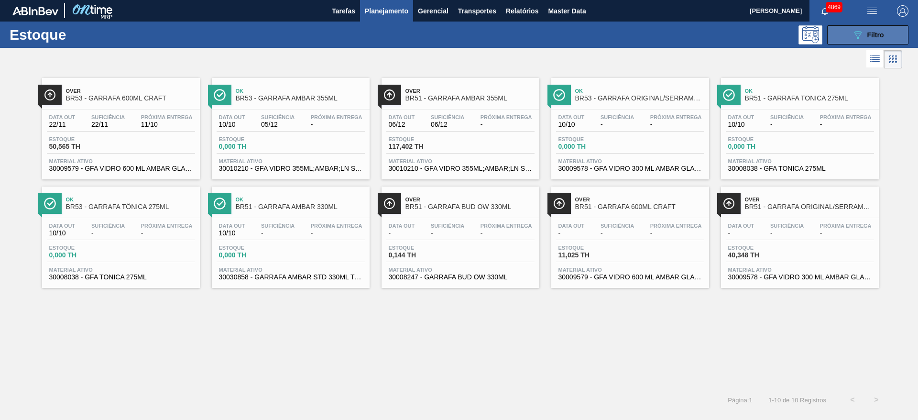
click at [893, 30] on button "089F7B8B-B2A5-4AFE-B5C0-19BA573D28AC Filtro" at bounding box center [867, 34] width 81 height 19
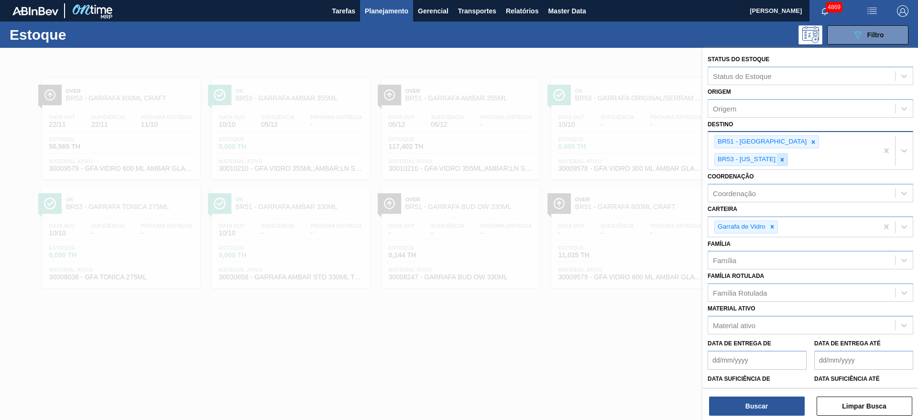
click at [785, 156] on icon at bounding box center [782, 159] width 7 height 7
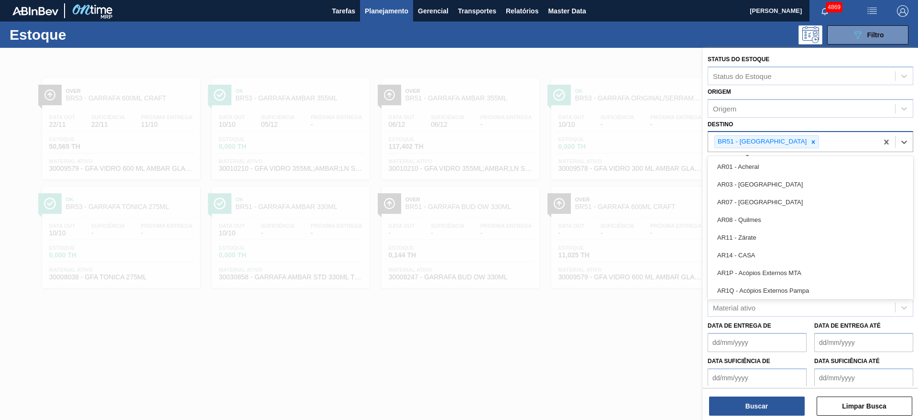
click at [762, 141] on div "BR51 - Bohemia" at bounding box center [761, 142] width 93 height 12
click at [808, 139] on div at bounding box center [813, 142] width 11 height 12
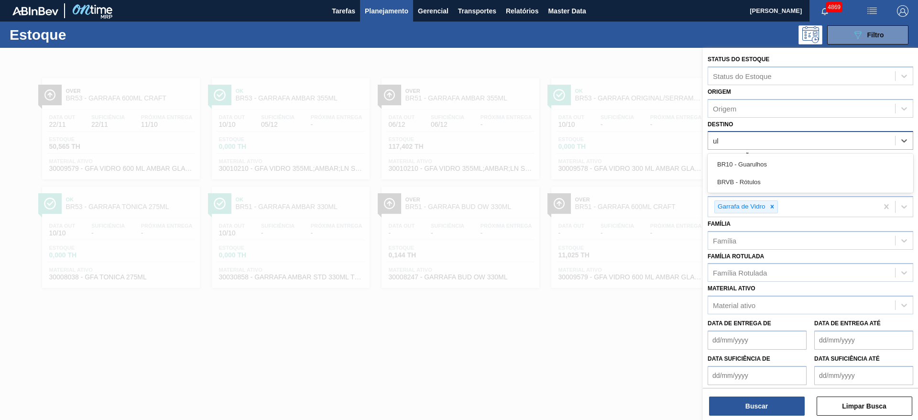
type input "ult"
click at [771, 141] on div "Destino" at bounding box center [801, 141] width 187 height 14
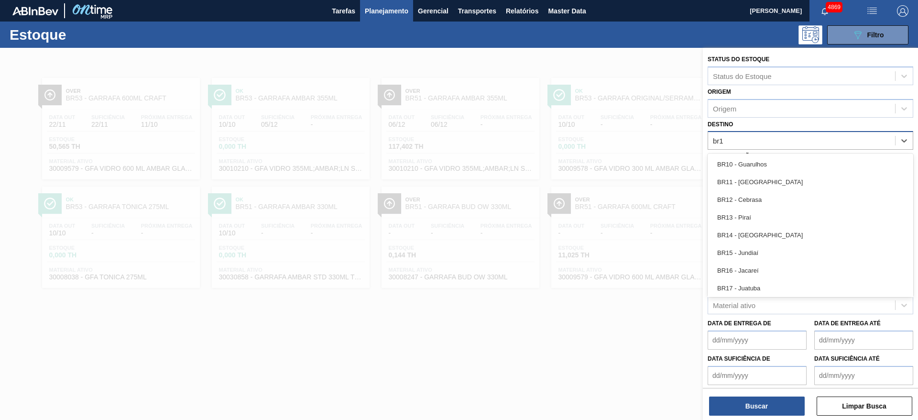
type input "br12"
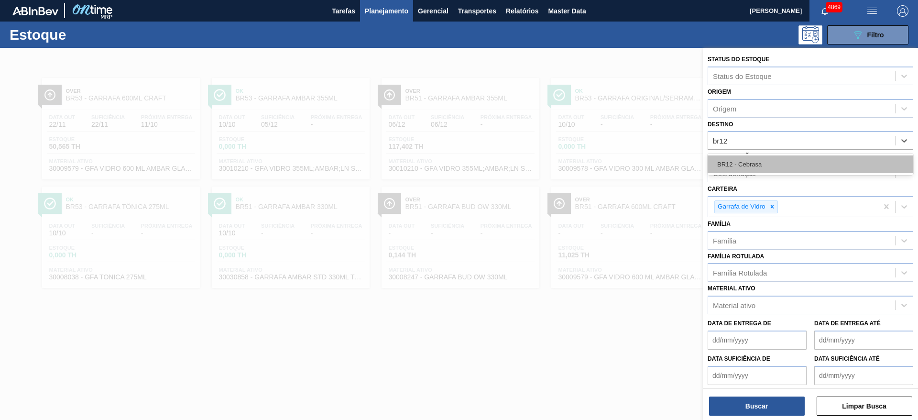
click at [776, 158] on div "BR12 - Cebrasa" at bounding box center [810, 164] width 206 height 18
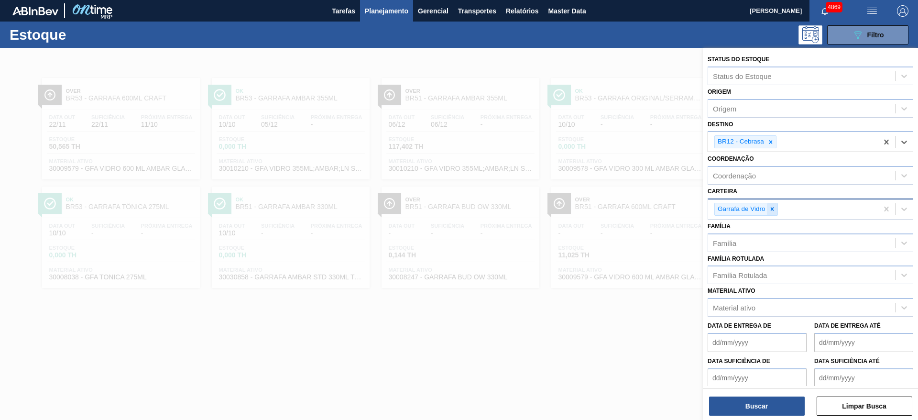
click at [773, 212] on div at bounding box center [772, 209] width 11 height 12
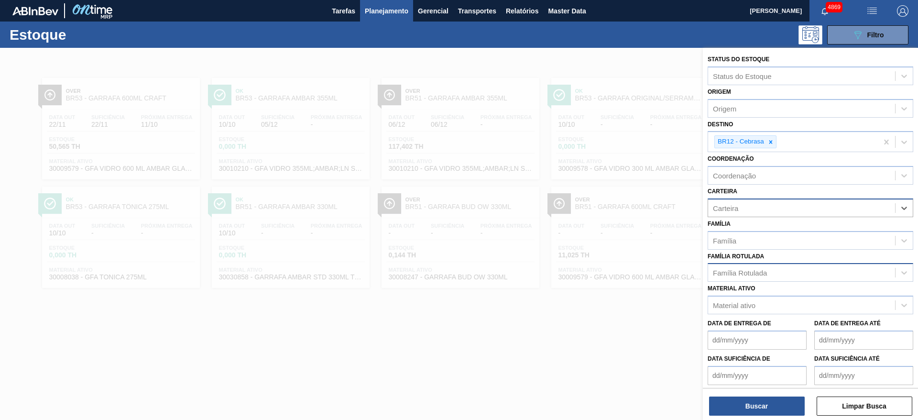
click at [730, 276] on div "Família Rotulada" at bounding box center [740, 273] width 54 height 8
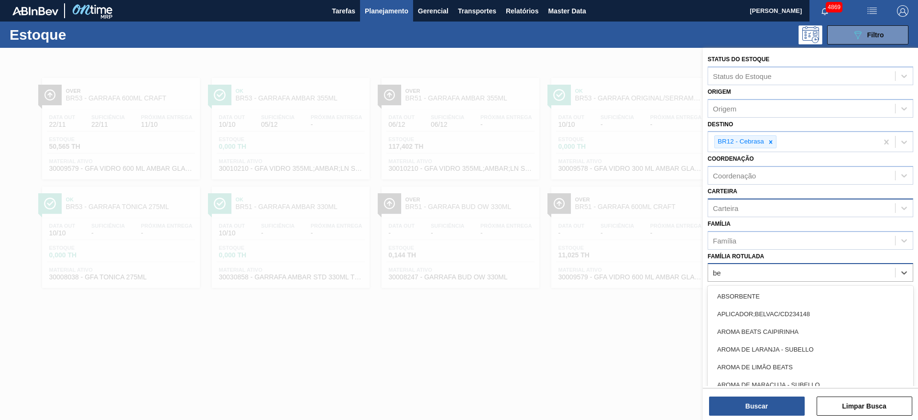
type Rotulada "bet"
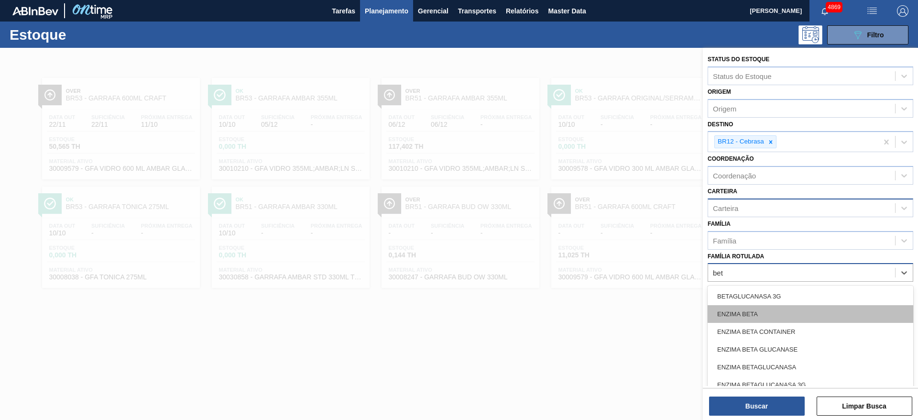
click at [754, 315] on div "ENZIMA BETA" at bounding box center [810, 314] width 206 height 18
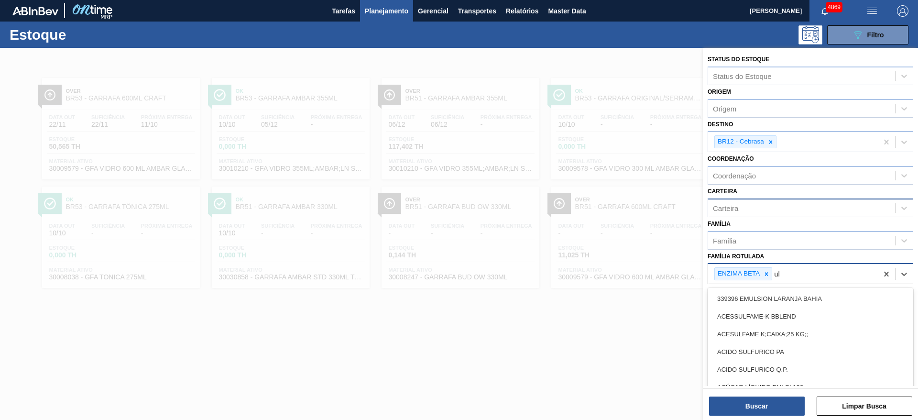
type Rotulada "ult"
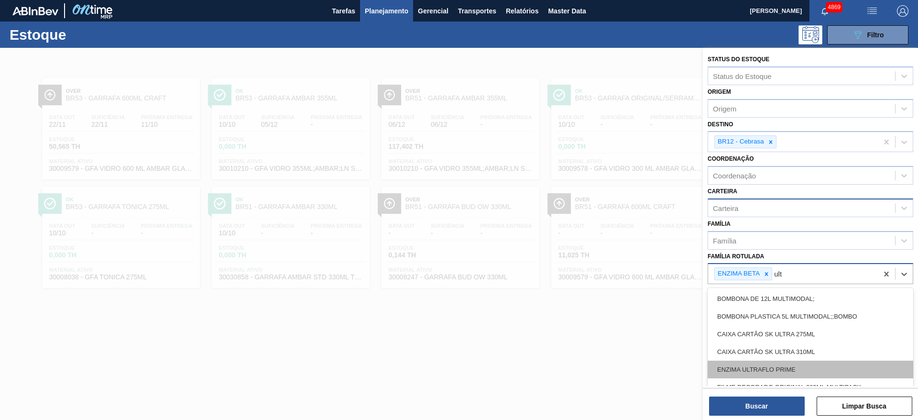
click at [772, 365] on div "ENZIMA ULTRAFLO PRIME" at bounding box center [810, 369] width 206 height 18
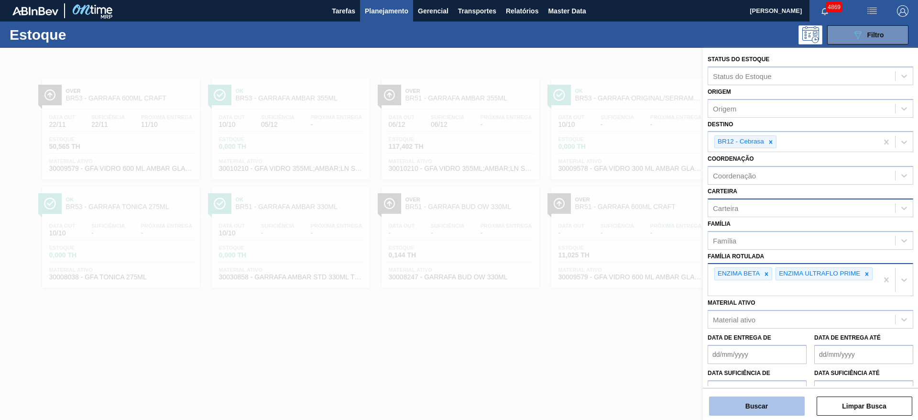
click at [771, 408] on button "Buscar" at bounding box center [757, 405] width 96 height 19
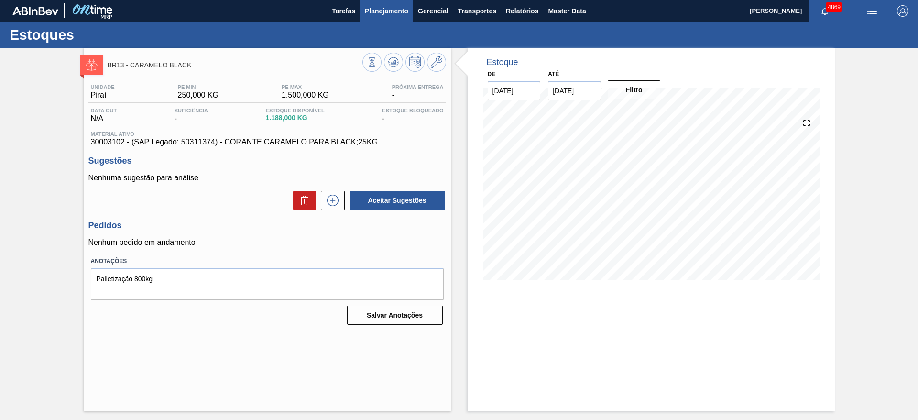
click at [397, 12] on span "Planejamento" at bounding box center [386, 10] width 43 height 11
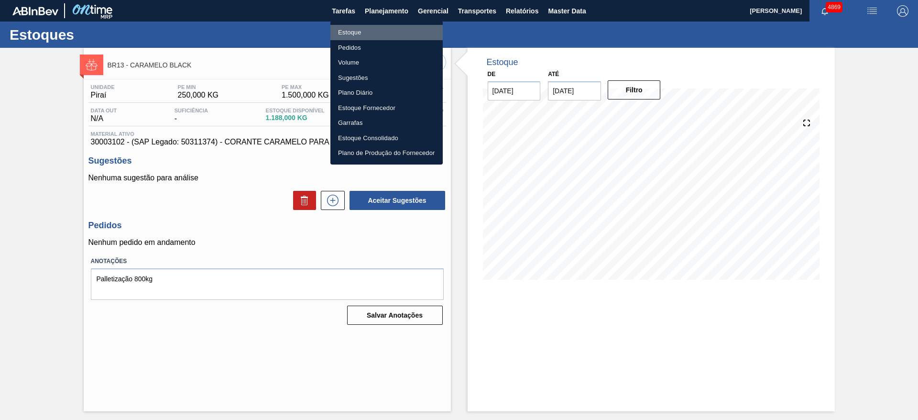
click at [395, 35] on li "Estoque" at bounding box center [386, 32] width 112 height 15
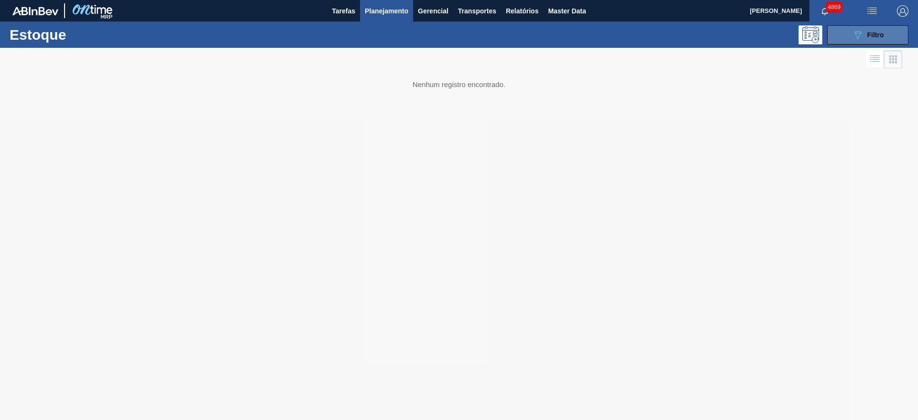
click at [852, 29] on icon "089F7B8B-B2A5-4AFE-B5C0-19BA573D28AC" at bounding box center [857, 34] width 11 height 11
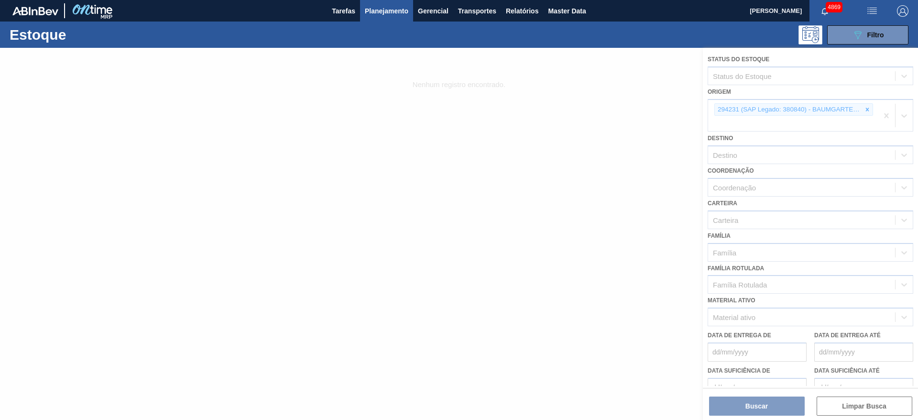
click at [866, 112] on div at bounding box center [459, 234] width 918 height 372
click at [651, 200] on div at bounding box center [459, 234] width 918 height 372
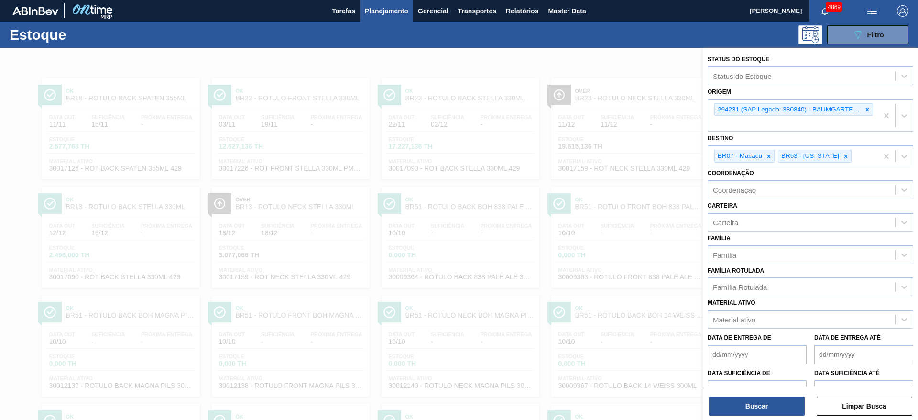
click at [546, 183] on div at bounding box center [459, 258] width 918 height 420
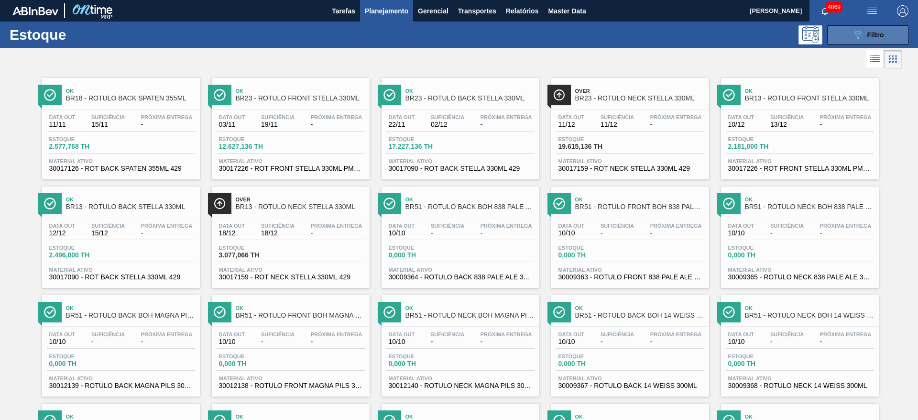
click at [860, 33] on icon "089F7B8B-B2A5-4AFE-B5C0-19BA573D28AC" at bounding box center [857, 34] width 11 height 11
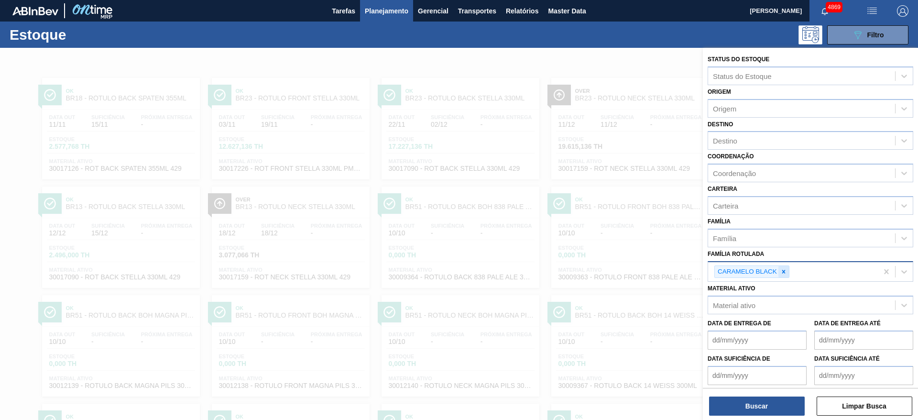
click at [788, 271] on div at bounding box center [783, 272] width 11 height 12
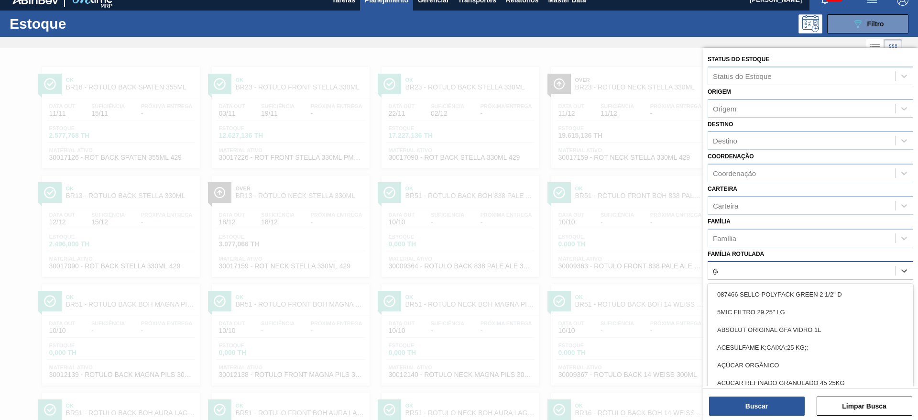
scroll to position [11, 0]
type Rotulada "garrafa"
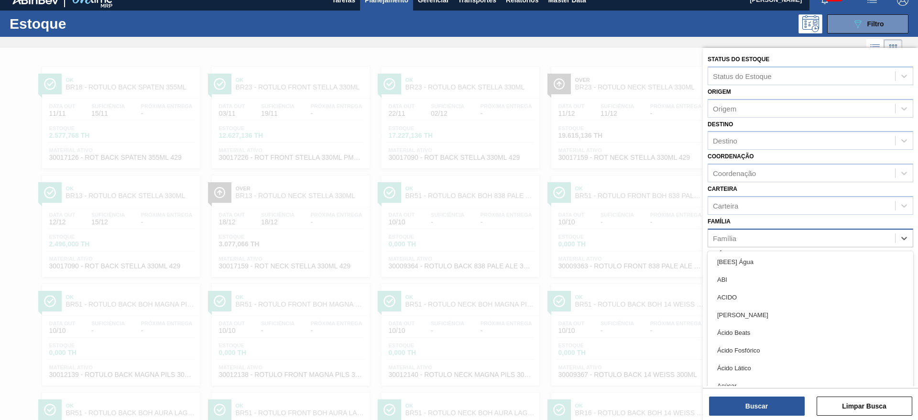
click at [764, 238] on div "Família" at bounding box center [801, 238] width 187 height 14
click at [752, 208] on div "Carteira" at bounding box center [801, 205] width 187 height 14
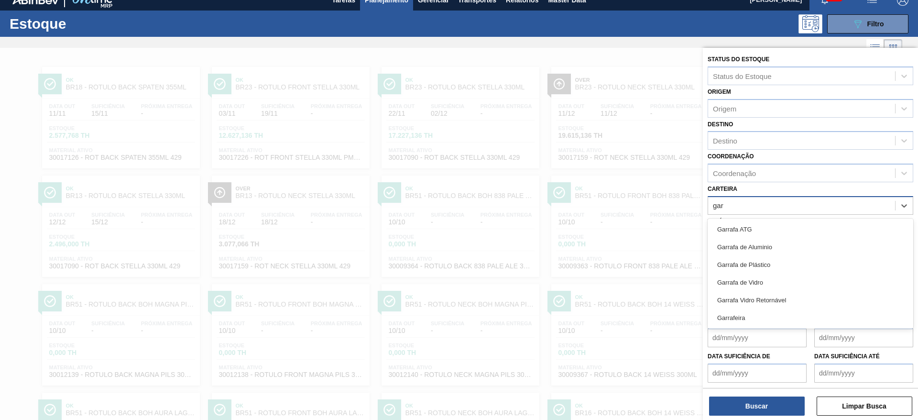
type input "garr"
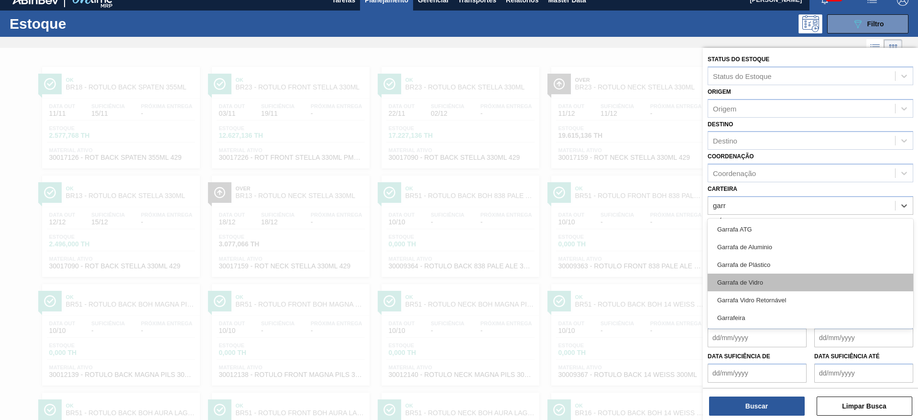
click at [767, 274] on div "Garrafa de Vidro" at bounding box center [810, 282] width 206 height 18
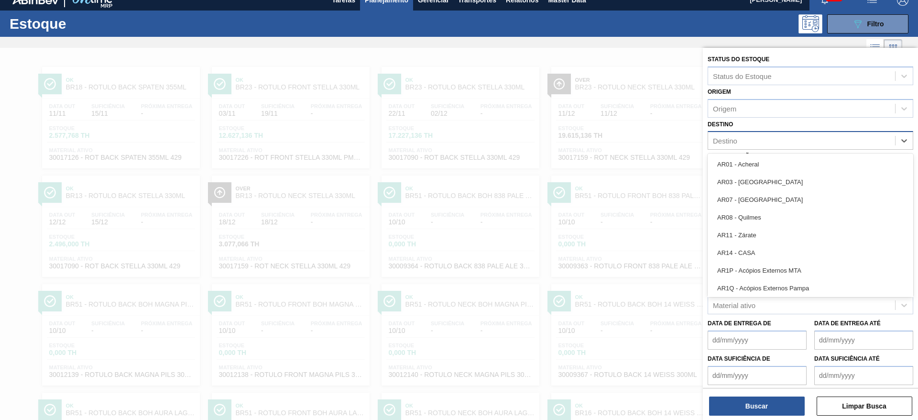
click at [739, 147] on div "Destino" at bounding box center [801, 141] width 187 height 14
type input "boh"
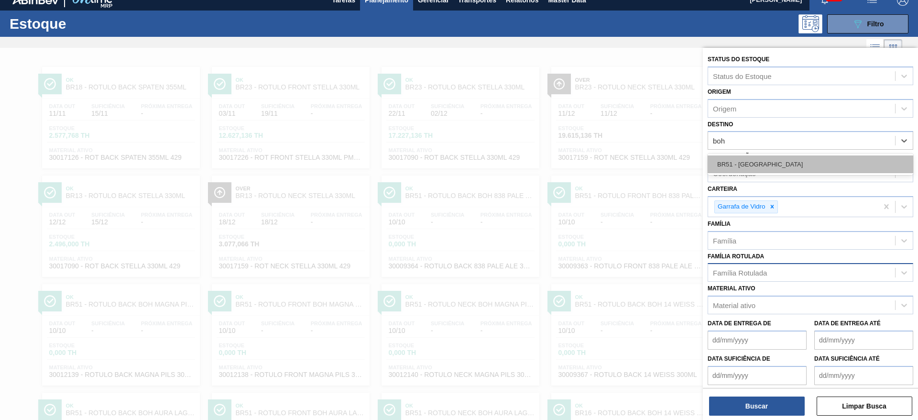
click at [747, 158] on div "BR51 - Bohemia" at bounding box center [810, 164] width 206 height 18
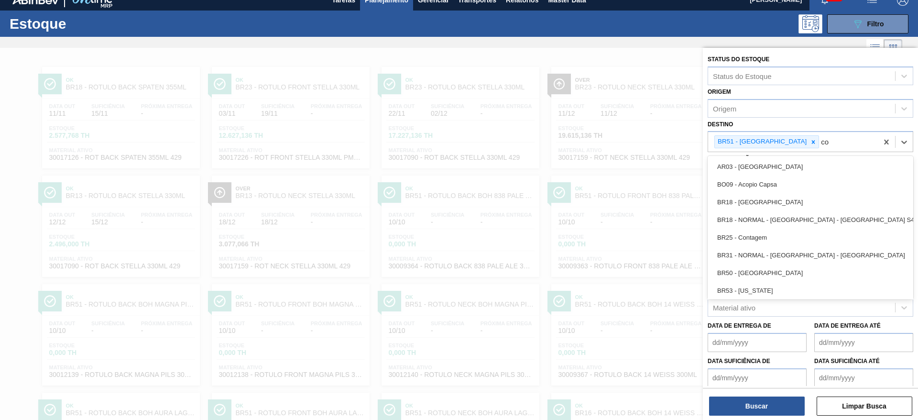
type input "col"
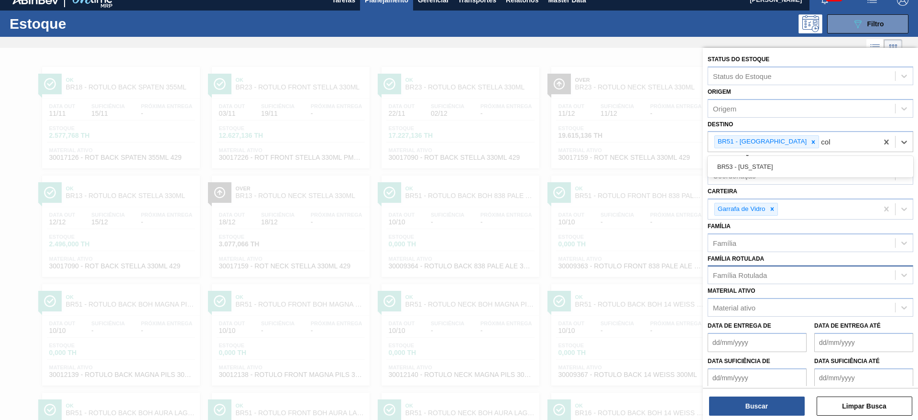
click at [746, 158] on div "BR53 - [US_STATE]" at bounding box center [810, 167] width 206 height 18
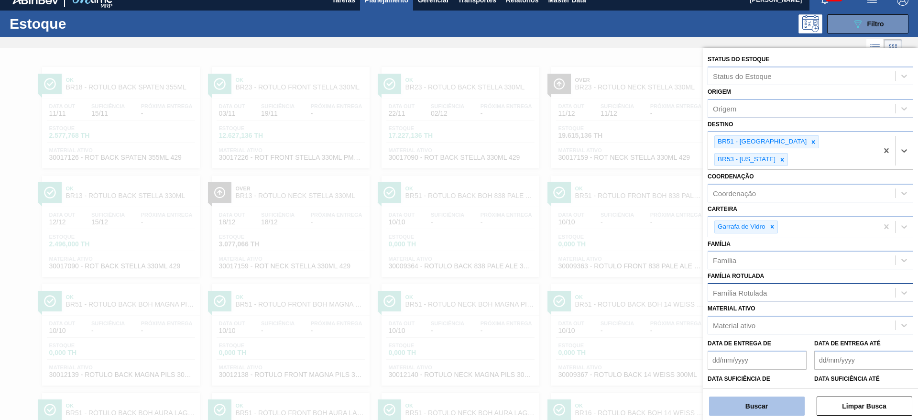
click at [741, 406] on button "Buscar" at bounding box center [757, 405] width 96 height 19
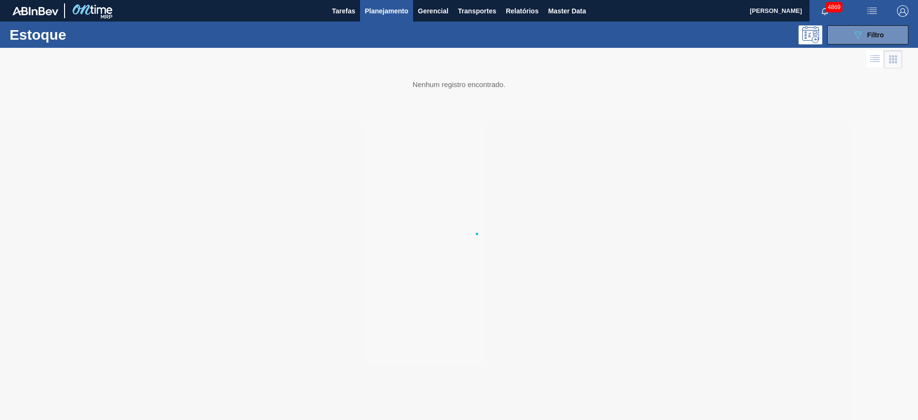
scroll to position [0, 0]
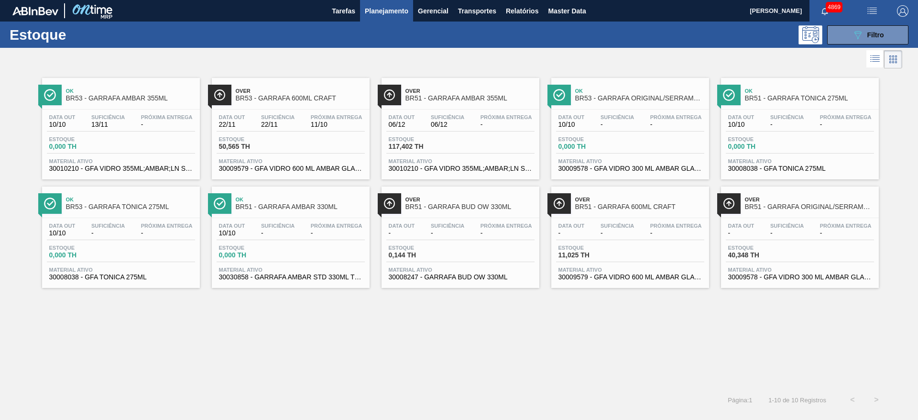
click at [855, 17] on div "4869" at bounding box center [832, 11] width 47 height 22
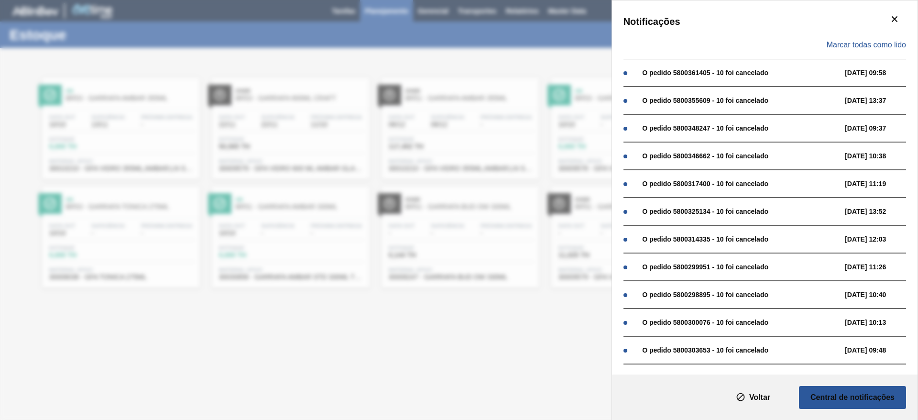
click at [858, 34] on div "Marcar todas como lido" at bounding box center [764, 45] width 282 height 28
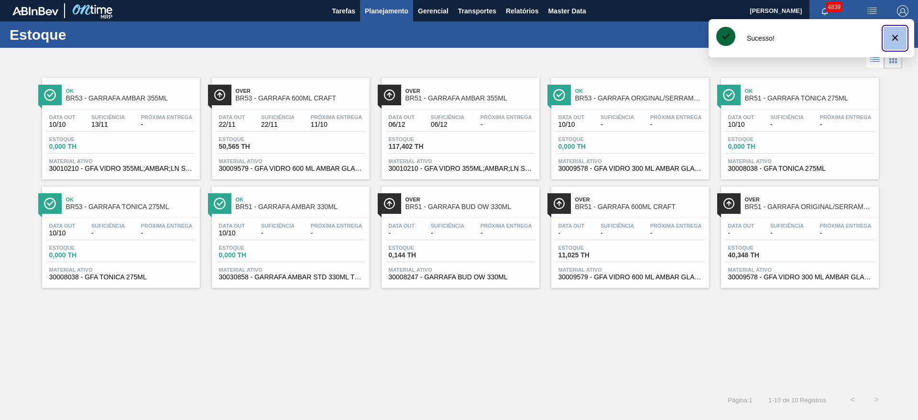
click at [893, 43] on span "botão de ícone" at bounding box center [894, 37] width 11 height 11
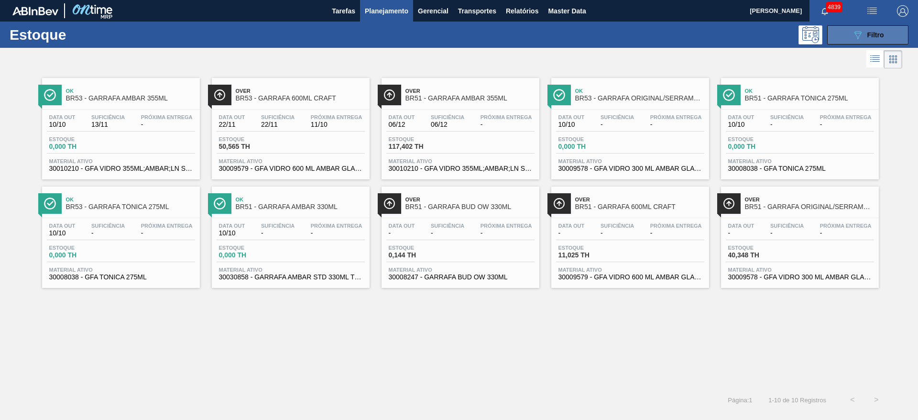
click at [864, 27] on button "089F7B8B-B2A5-4AFE-B5C0-19BA573D28AC Filtro" at bounding box center [867, 34] width 81 height 19
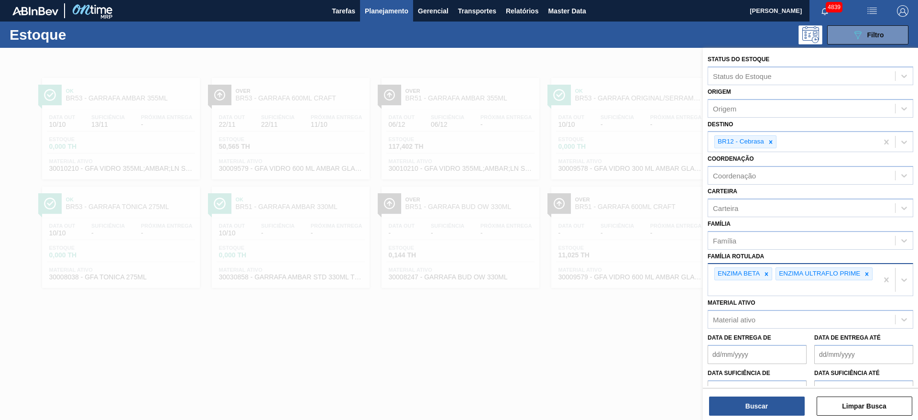
click at [645, 59] on div at bounding box center [459, 258] width 918 height 420
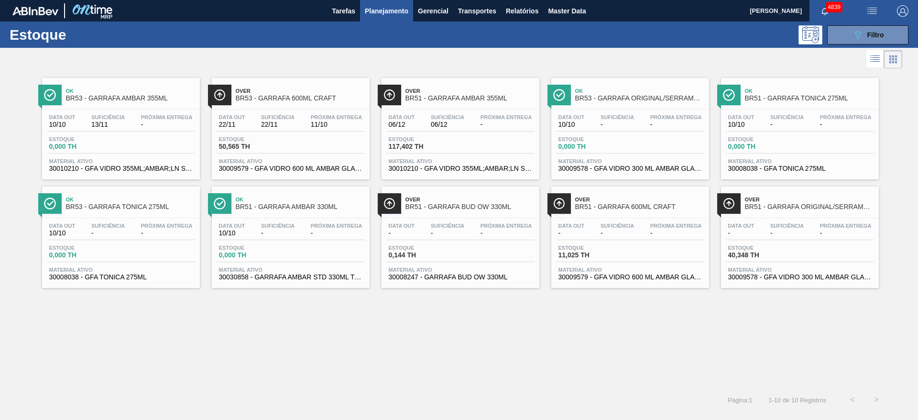
drag, startPoint x: 587, startPoint y: 363, endPoint x: 608, endPoint y: 353, distance: 22.2
click at [589, 363] on div "Ok BR53 - GARRAFA AMBAR 355ML Data out 10/10 Suficiência 13/11 Próxima Entrega …" at bounding box center [459, 229] width 918 height 317
click at [726, 327] on div "Ok BR53 - GARRAFA AMBAR 355ML Data out 10/10 Suficiência 13/11 Próxima Entrega …" at bounding box center [459, 229] width 918 height 317
click at [723, 337] on div "Ok BR53 - GARRAFA AMBAR 355ML Data out 10/10 Suficiência 13/11 Próxima Entrega …" at bounding box center [459, 229] width 918 height 317
click at [808, 339] on div "Ok BR53 - GARRAFA AMBAR 355ML Data out 10/10 Suficiência 13/11 Próxima Entrega …" at bounding box center [459, 229] width 918 height 317
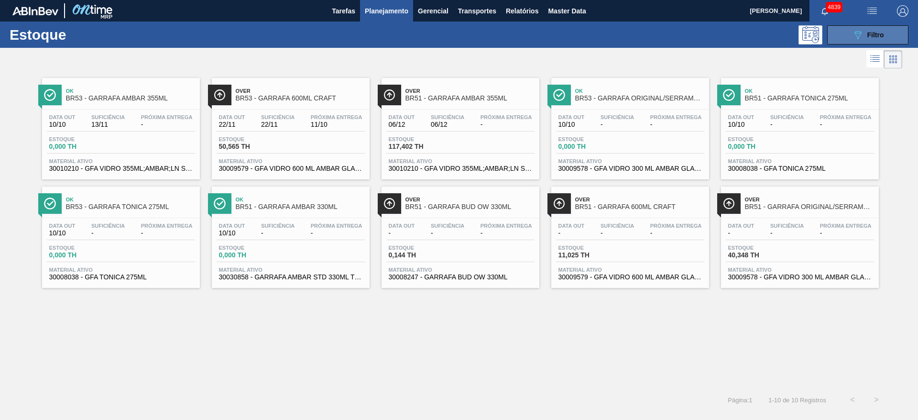
click at [849, 28] on button "089F7B8B-B2A5-4AFE-B5C0-19BA573D28AC Filtro" at bounding box center [867, 34] width 81 height 19
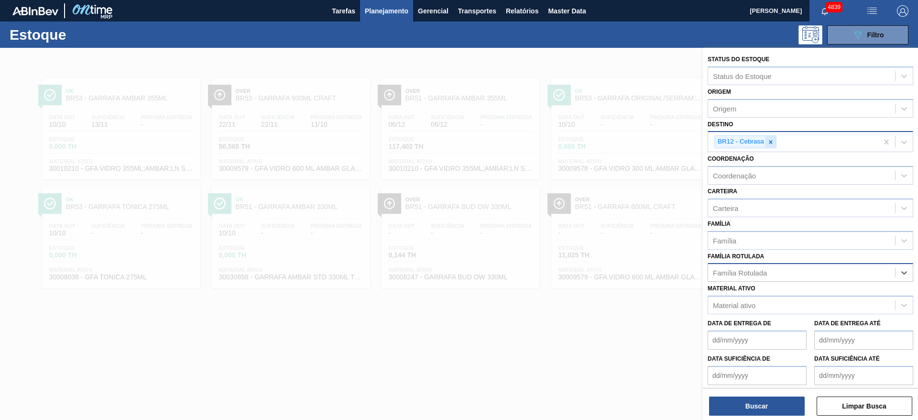
click at [772, 141] on icon at bounding box center [770, 142] width 7 height 7
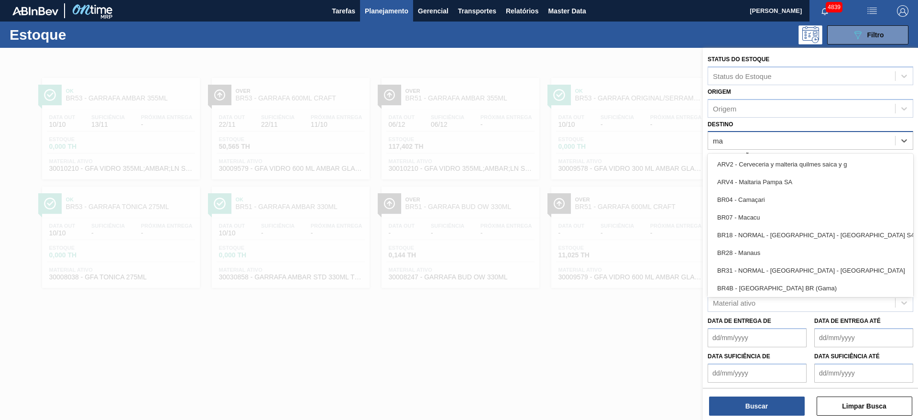
type input "man"
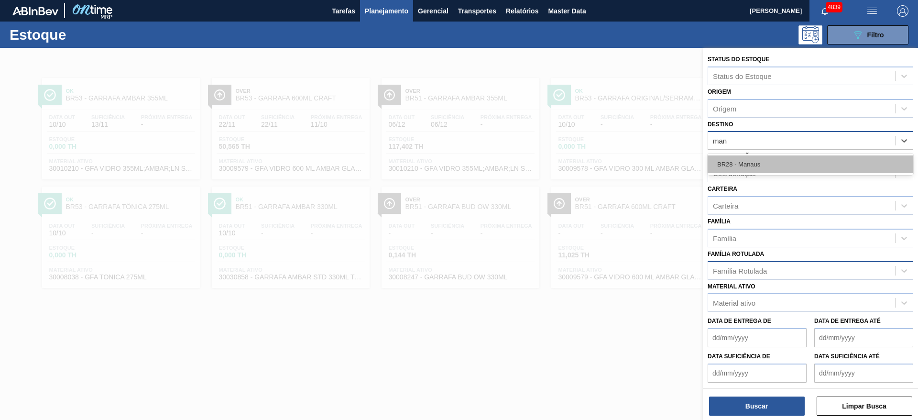
click at [794, 166] on div "BR28 - Manaus" at bounding box center [810, 164] width 206 height 18
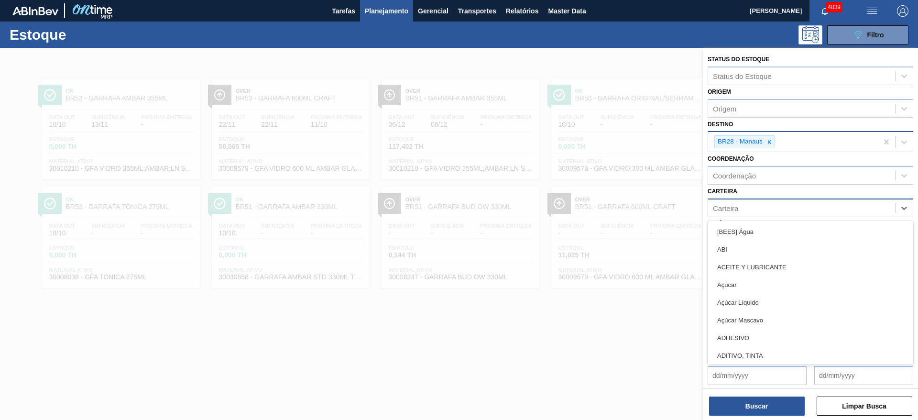
click at [770, 204] on div "Carteira" at bounding box center [801, 208] width 187 height 14
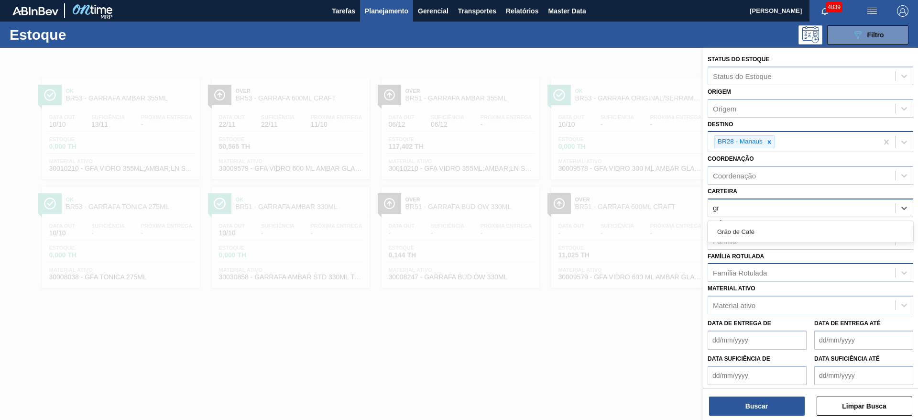
type input "g"
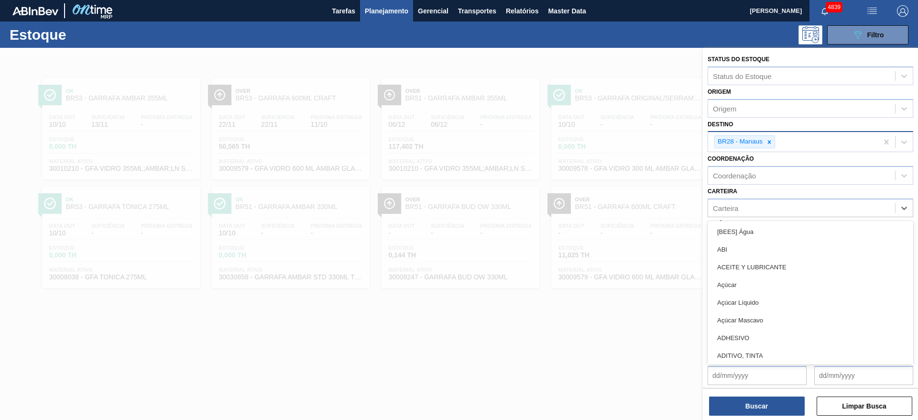
click at [510, 367] on div at bounding box center [459, 258] width 918 height 420
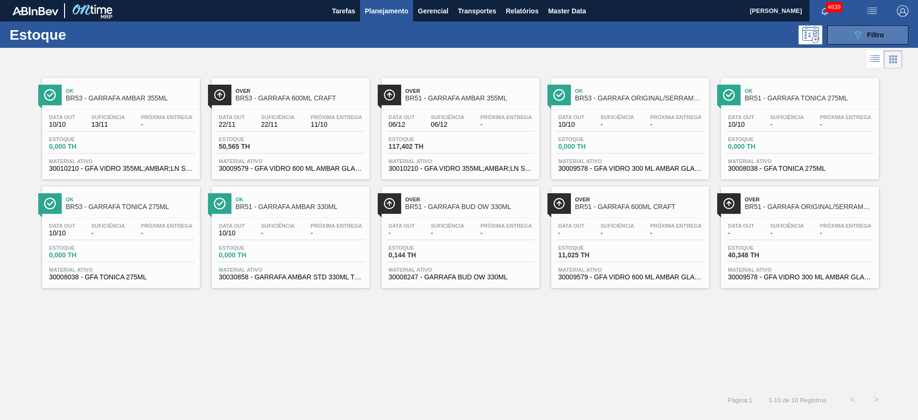
click at [852, 33] on icon "089F7B8B-B2A5-4AFE-B5C0-19BA573D28AC" at bounding box center [857, 34] width 11 height 11
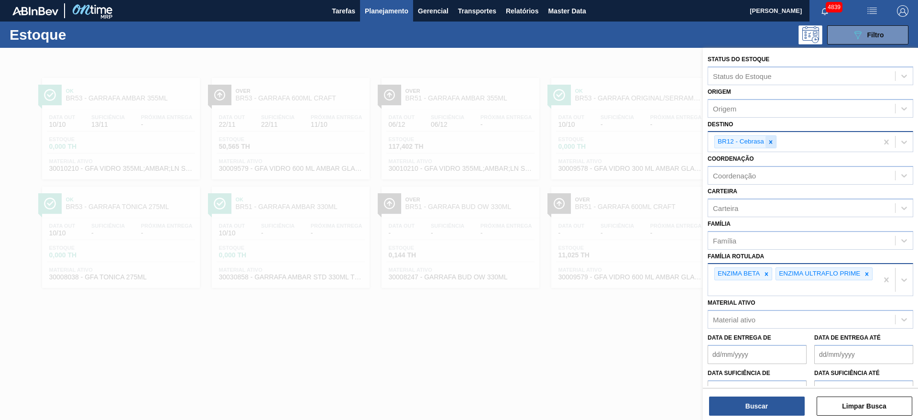
click at [768, 142] on icon at bounding box center [770, 142] width 7 height 7
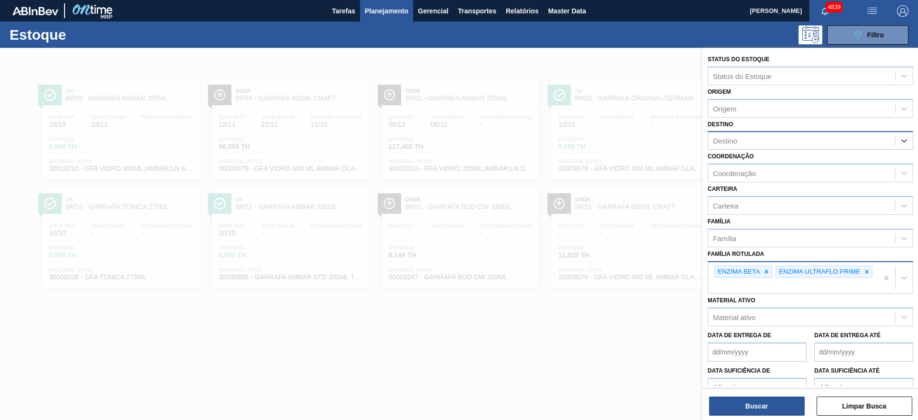
click at [768, 142] on div "Destino" at bounding box center [801, 141] width 187 height 14
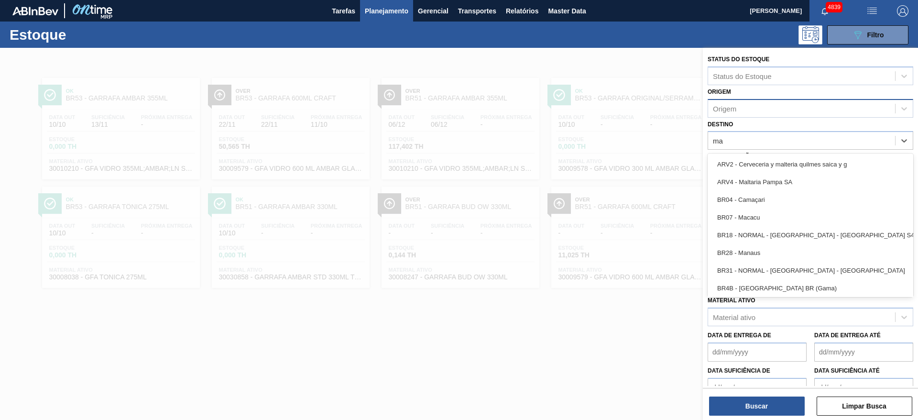
type input "man"
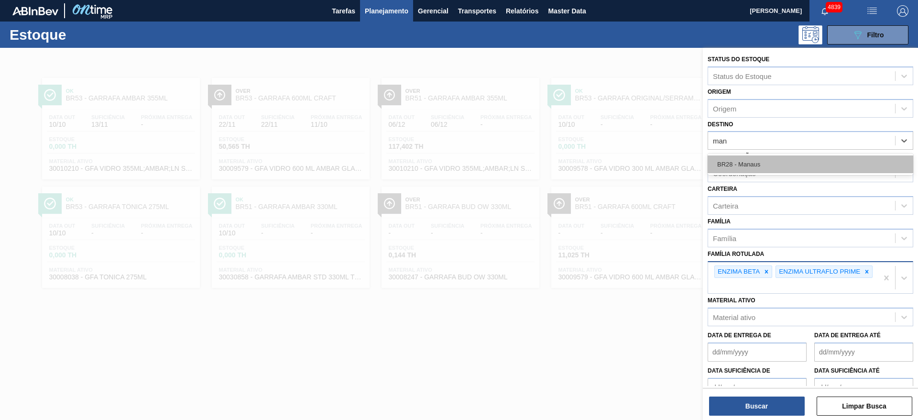
click at [754, 172] on div "BR28 - Manaus" at bounding box center [810, 164] width 206 height 18
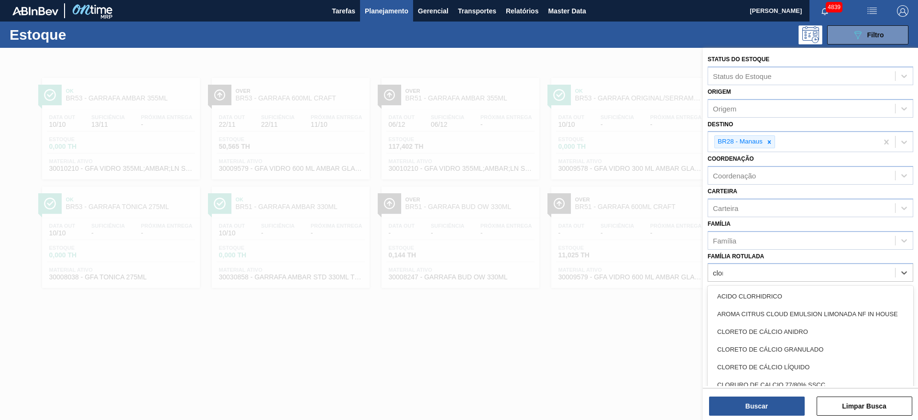
type Rotulada "clore"
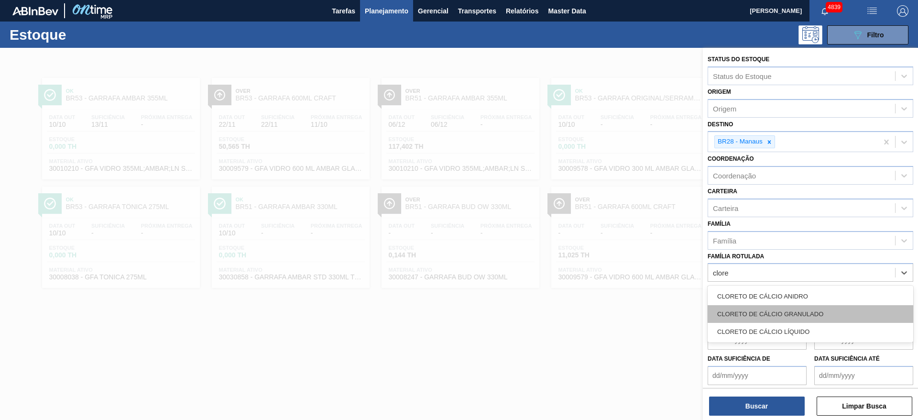
click at [823, 310] on div "CLORETO DE CÁLCIO GRANULADO" at bounding box center [810, 314] width 206 height 18
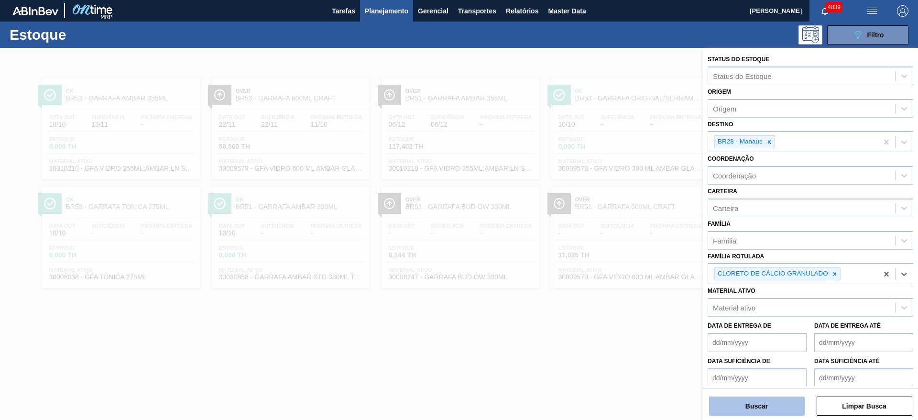
click at [761, 406] on button "Buscar" at bounding box center [757, 405] width 96 height 19
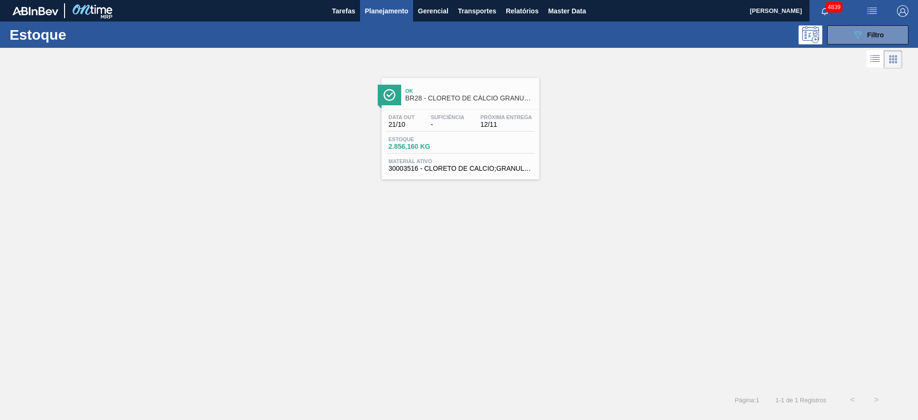
click at [434, 165] on span "30003516 - CLORETO DE CALCIO;GRANULADO;75%" at bounding box center [460, 168] width 143 height 7
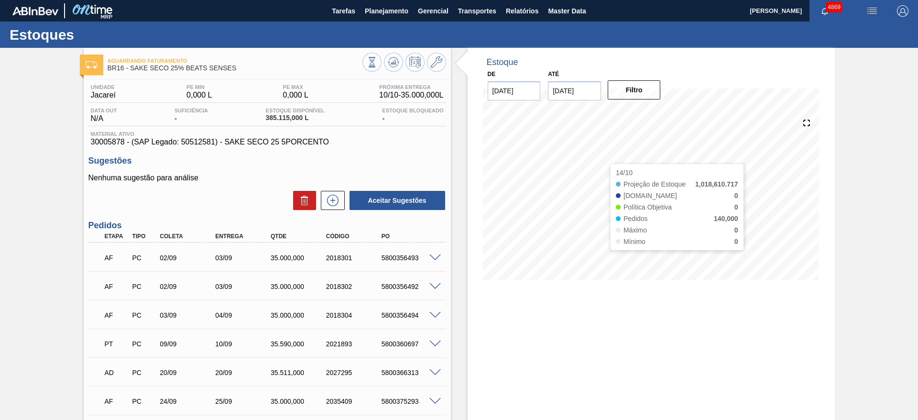
scroll to position [564, 0]
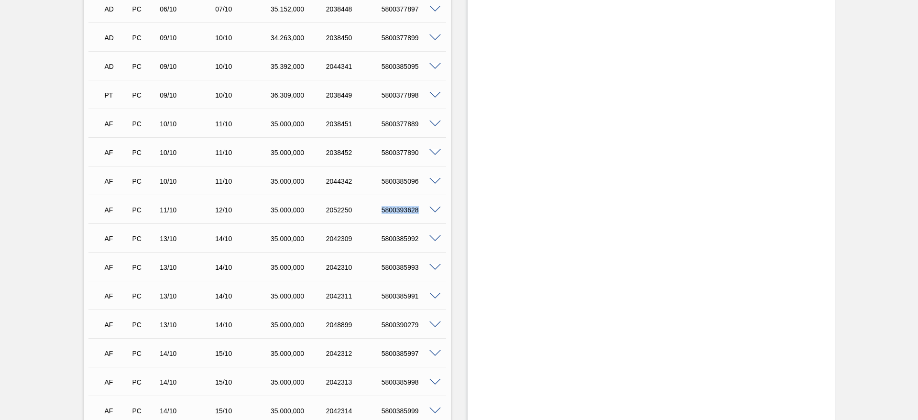
drag, startPoint x: 376, startPoint y: 210, endPoint x: 426, endPoint y: 211, distance: 49.7
click at [426, 211] on div "AF PC 11/10 12/10 35.000,000 2052250 5800393628" at bounding box center [267, 209] width 358 height 24
copy div "5800393628"
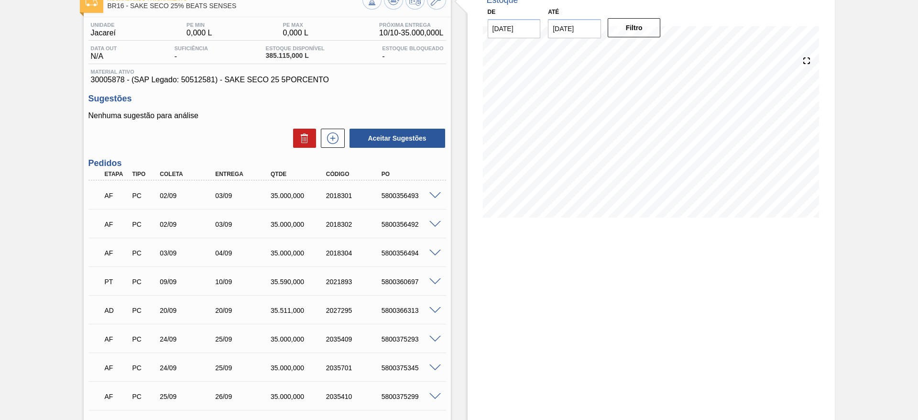
scroll to position [0, 0]
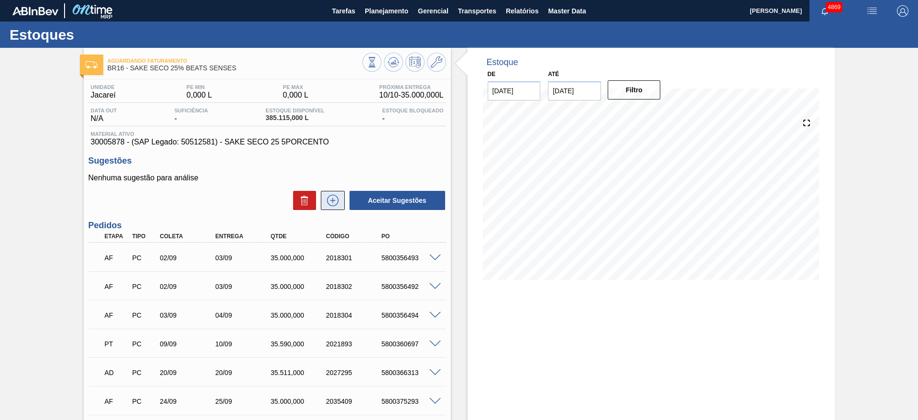
click at [339, 199] on button at bounding box center [333, 200] width 24 height 19
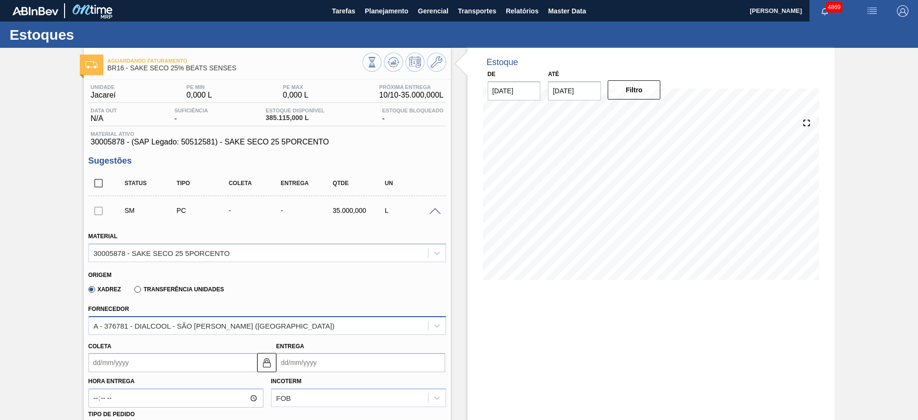
scroll to position [143, 0]
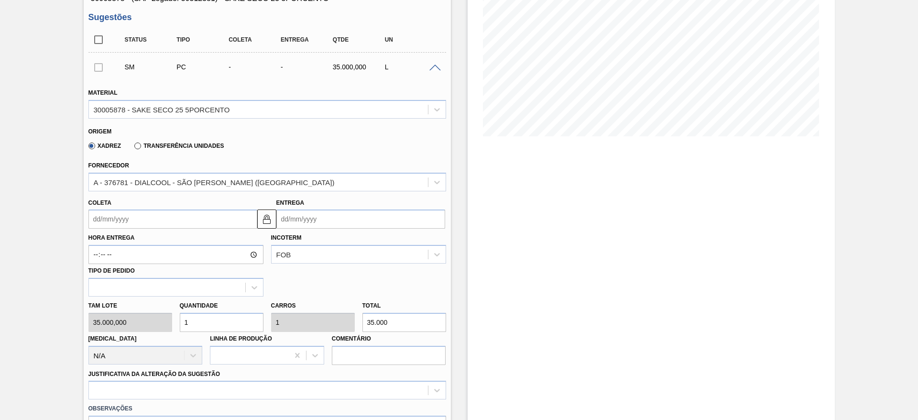
click at [136, 217] on input "Coleta" at bounding box center [172, 218] width 169 height 19
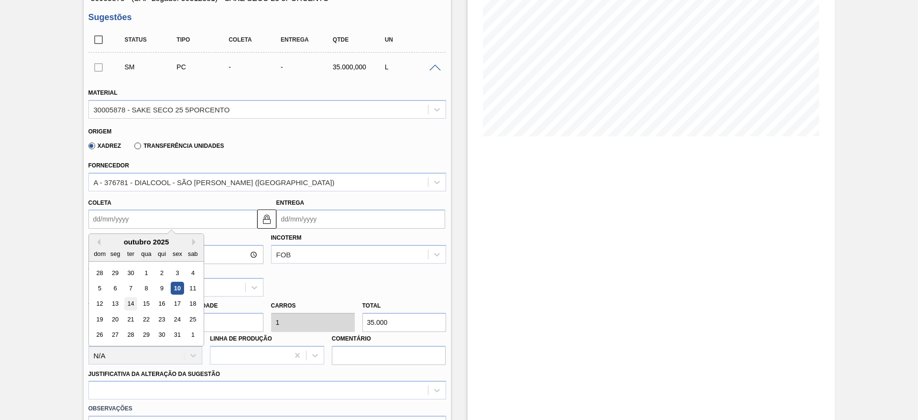
click at [132, 297] on div "14" at bounding box center [130, 303] width 13 height 13
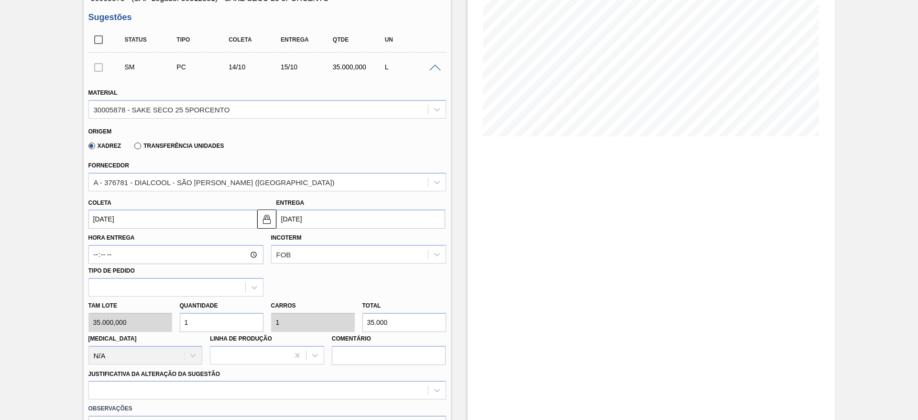
type input "14/10/2025"
type input "15/10/2025"
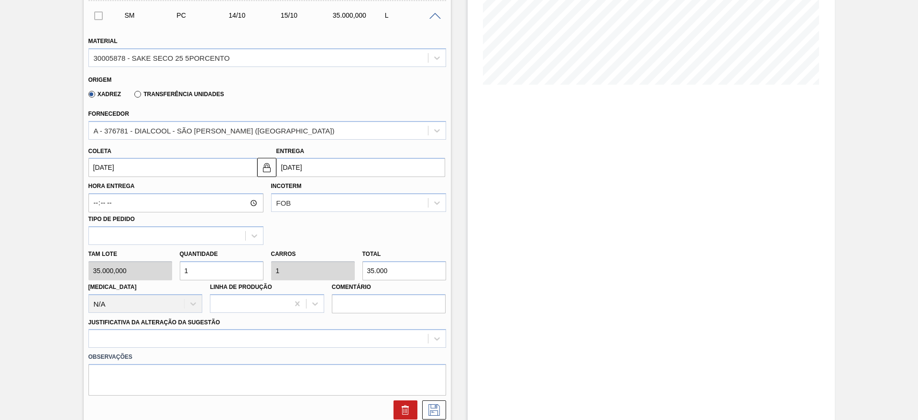
scroll to position [287, 0]
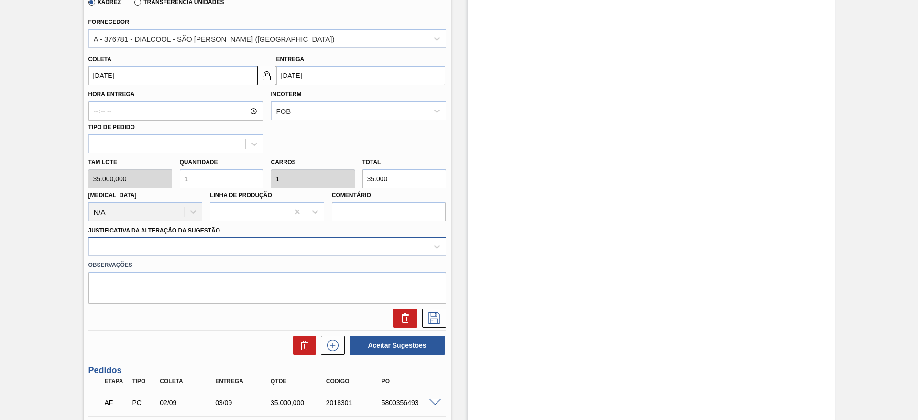
click at [136, 255] on div at bounding box center [267, 246] width 358 height 19
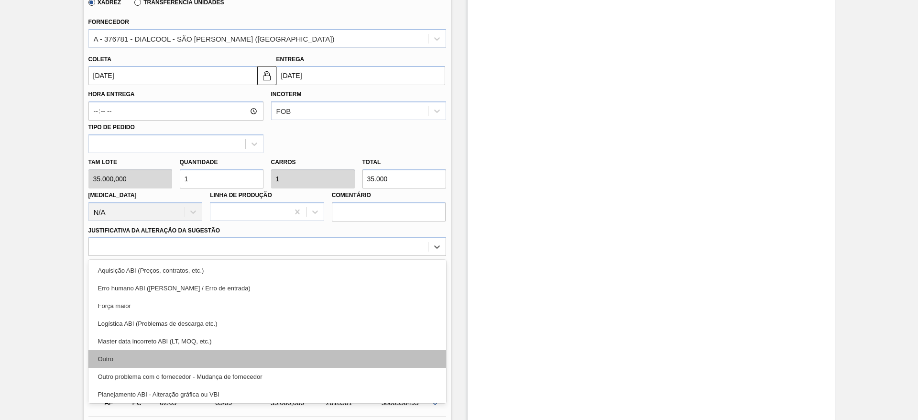
click at [151, 357] on div "Outro" at bounding box center [267, 359] width 358 height 18
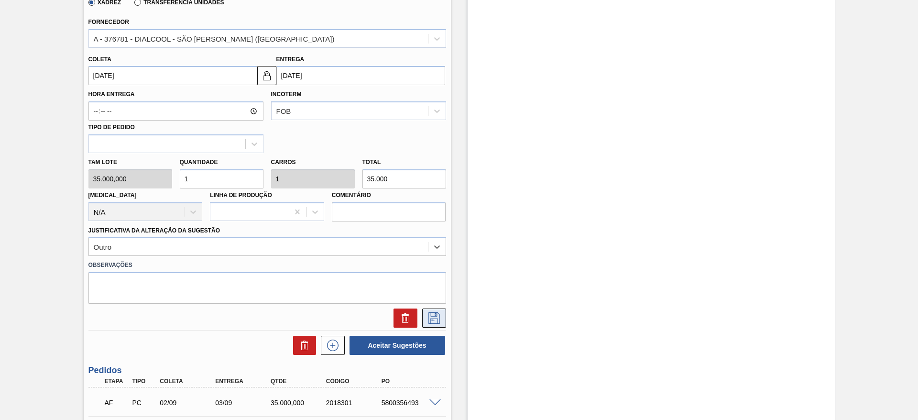
click at [438, 320] on icon at bounding box center [433, 317] width 15 height 11
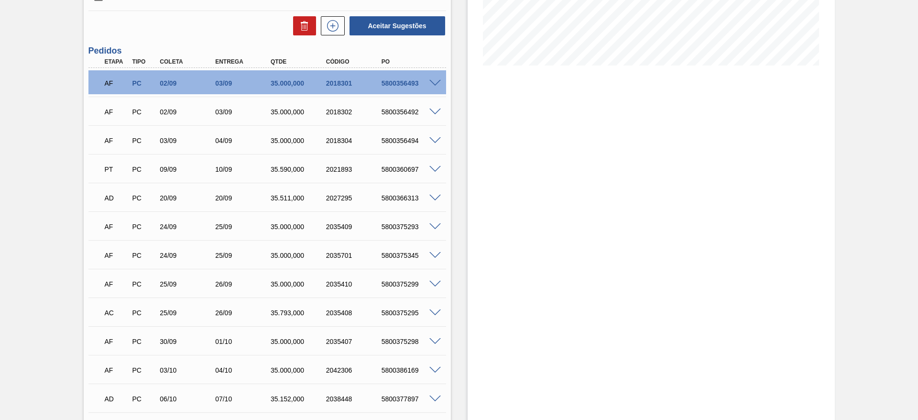
scroll to position [143, 0]
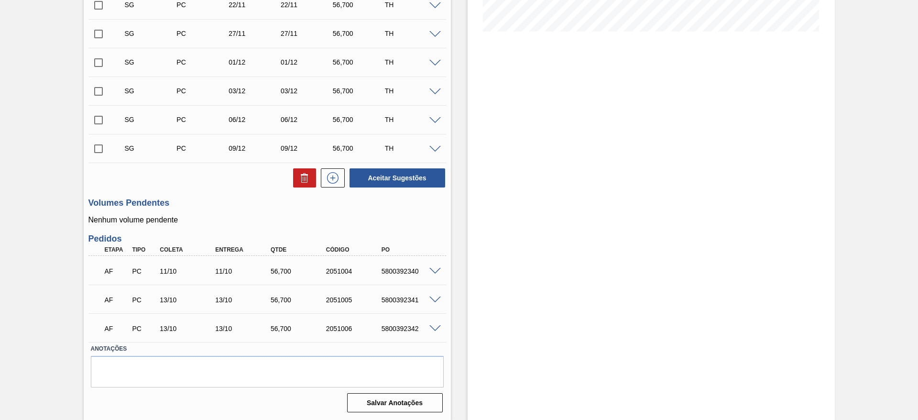
scroll to position [249, 0]
click at [429, 271] on span at bounding box center [434, 270] width 11 height 7
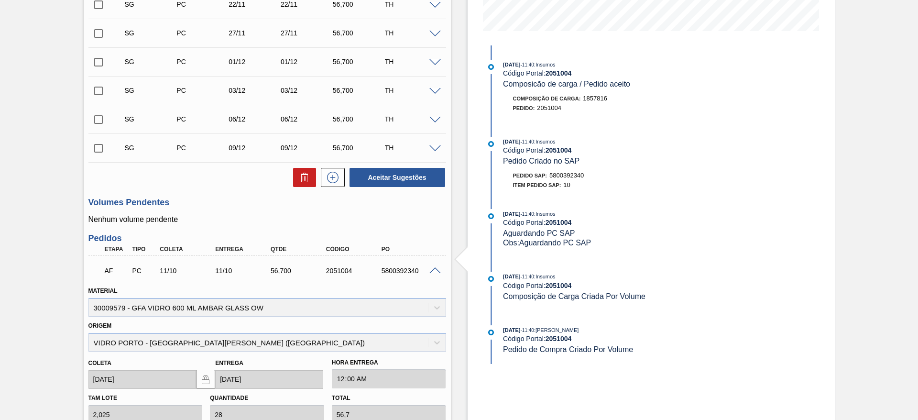
scroll to position [0, 0]
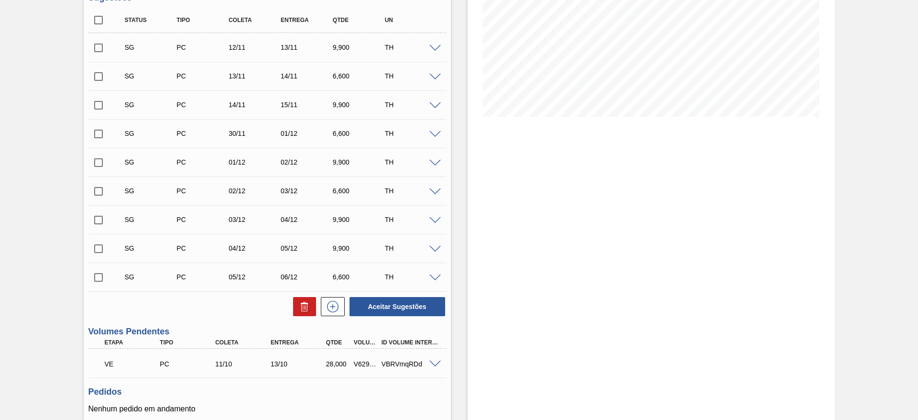
scroll to position [242, 0]
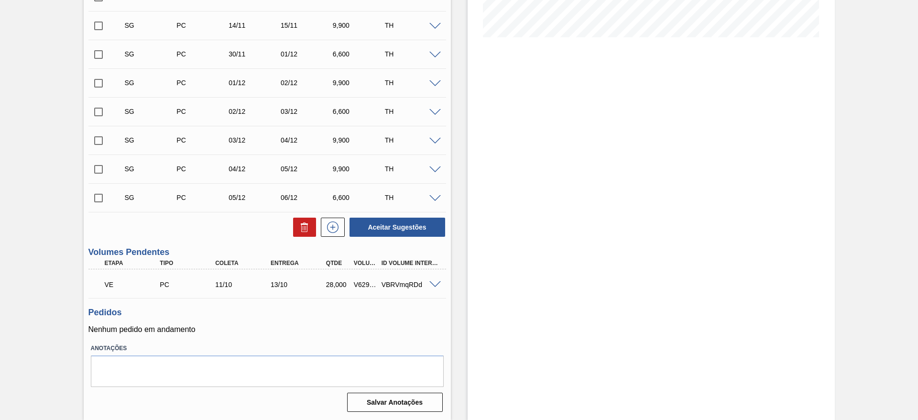
click at [432, 284] on span at bounding box center [434, 284] width 11 height 7
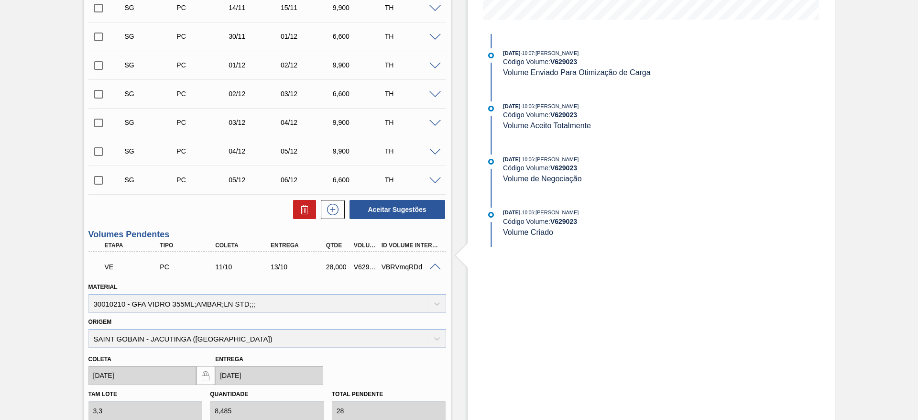
scroll to position [171, 0]
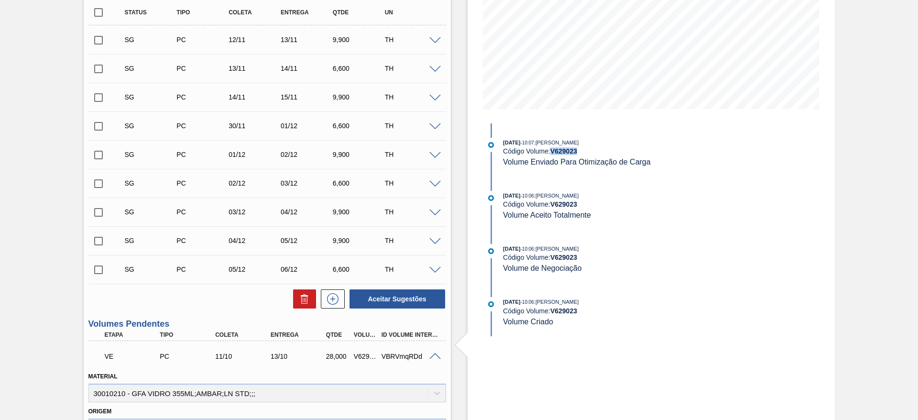
drag, startPoint x: 552, startPoint y: 152, endPoint x: 592, endPoint y: 148, distance: 40.3
click at [592, 148] on div "Código Volume: V 629023" at bounding box center [616, 151] width 227 height 8
copy strong "V 629023"
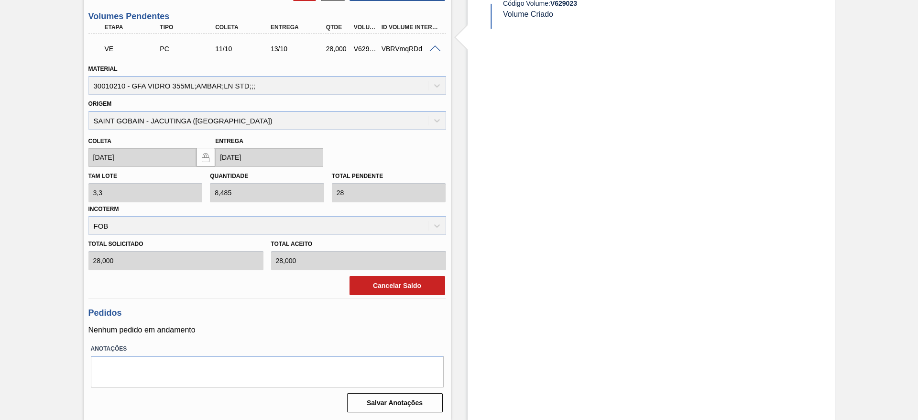
scroll to position [478, 0]
click at [396, 287] on button "Cancelar Saldo" at bounding box center [397, 284] width 96 height 19
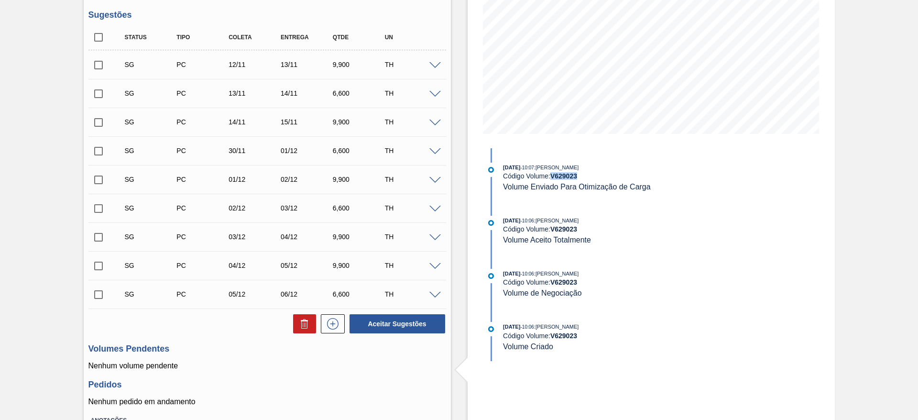
scroll to position [75, 0]
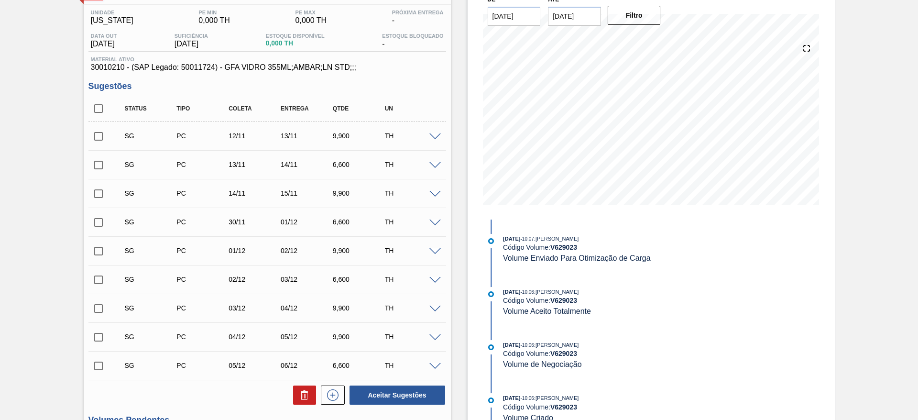
click at [434, 136] on span at bounding box center [434, 136] width 11 height 7
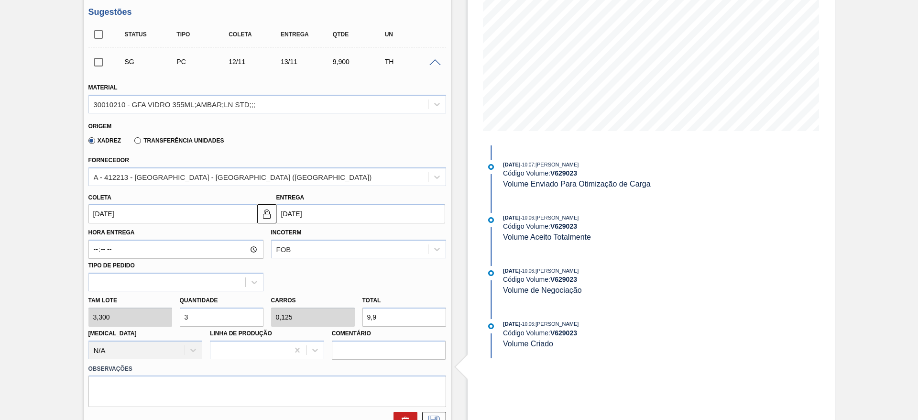
scroll to position [218, 0]
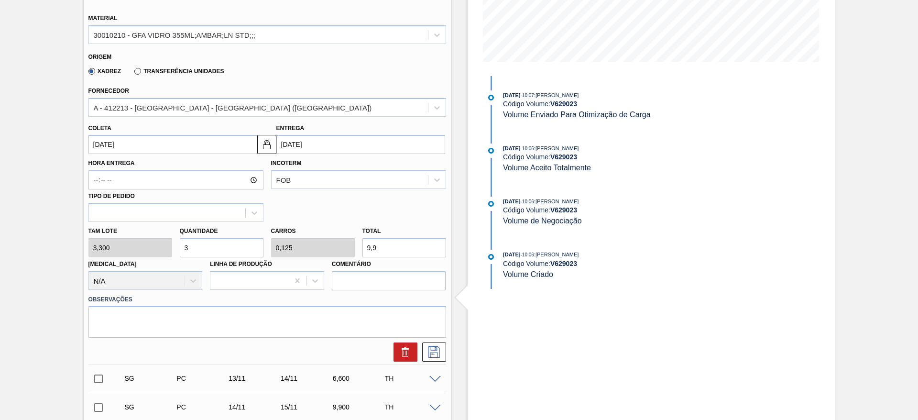
click at [140, 244] on div "[PERSON_NAME] 3,300 Quantidade 3 Carros 0,125 Total 9,9 [MEDICAL_DATA] N/A Linh…" at bounding box center [267, 256] width 365 height 68
type input "2"
type input "0,083"
type input "6,6"
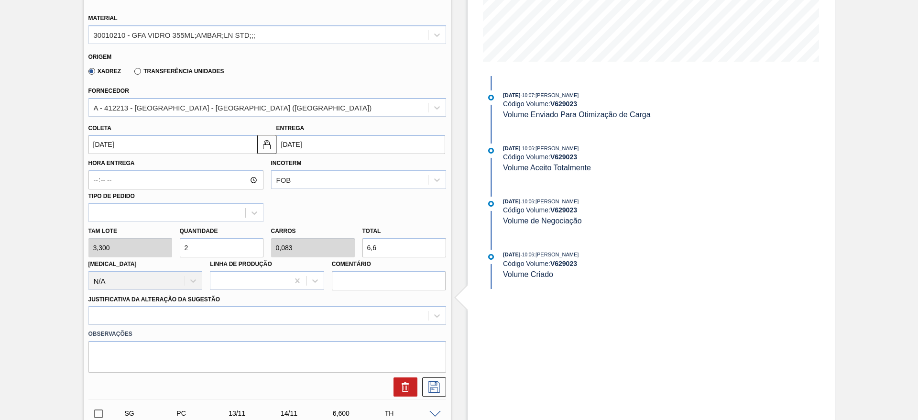
type input "28"
type input "1,167"
type input "92,4"
type input "28"
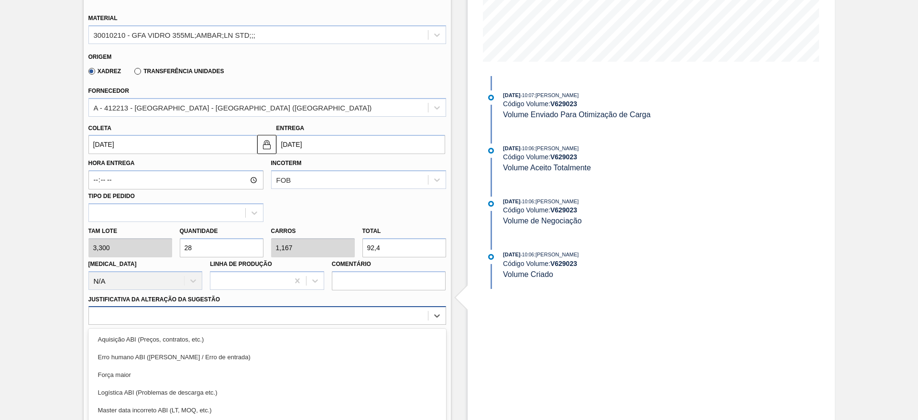
click at [216, 316] on div "option Força maior focused, 3 of 18. 18 results available. Use Up and Down to c…" at bounding box center [267, 315] width 358 height 19
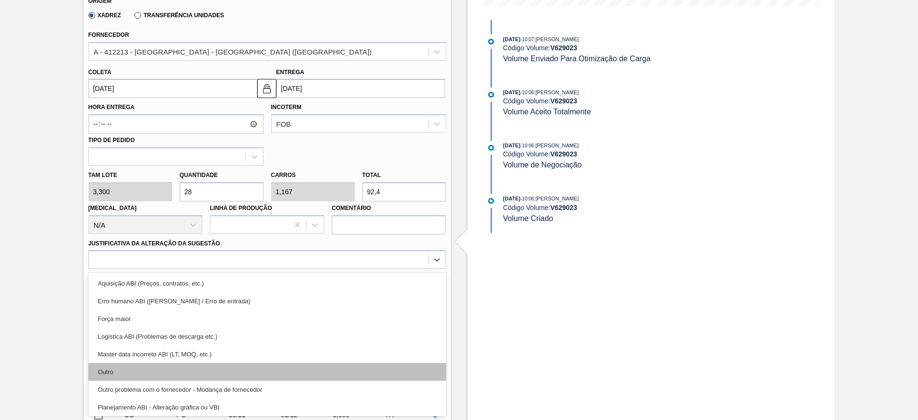
click at [204, 372] on div "Outro" at bounding box center [267, 372] width 358 height 18
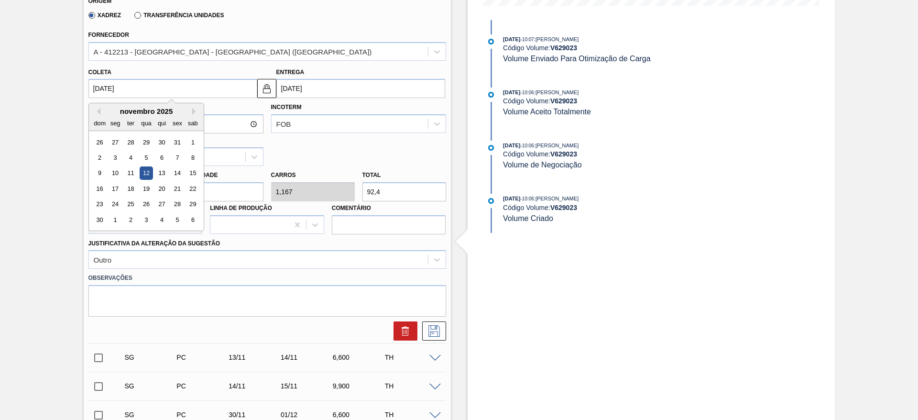
click at [232, 86] on input "[DATE]" at bounding box center [172, 88] width 169 height 19
click at [97, 109] on button "Previous Month" at bounding box center [97, 111] width 7 height 7
click at [194, 159] on div "11" at bounding box center [192, 157] width 13 height 13
type input "[DATE]"
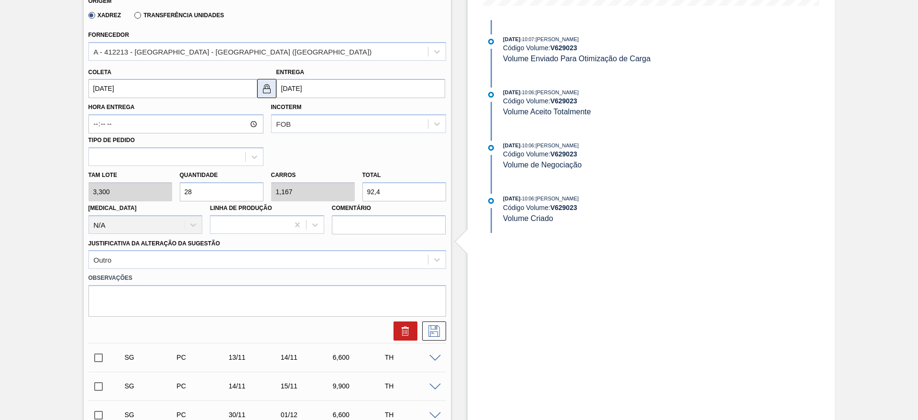
click at [267, 87] on img at bounding box center [266, 88] width 11 height 11
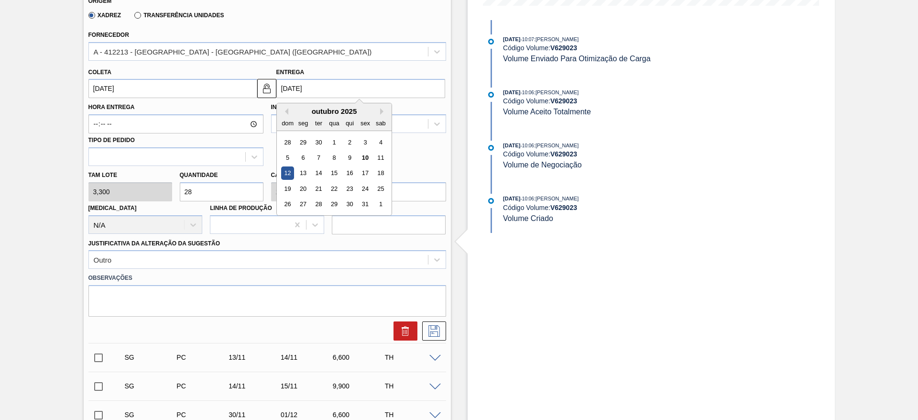
click at [293, 80] on input "[DATE]" at bounding box center [360, 88] width 169 height 19
click at [299, 170] on div "13" at bounding box center [302, 173] width 13 height 13
type input "[DATE]"
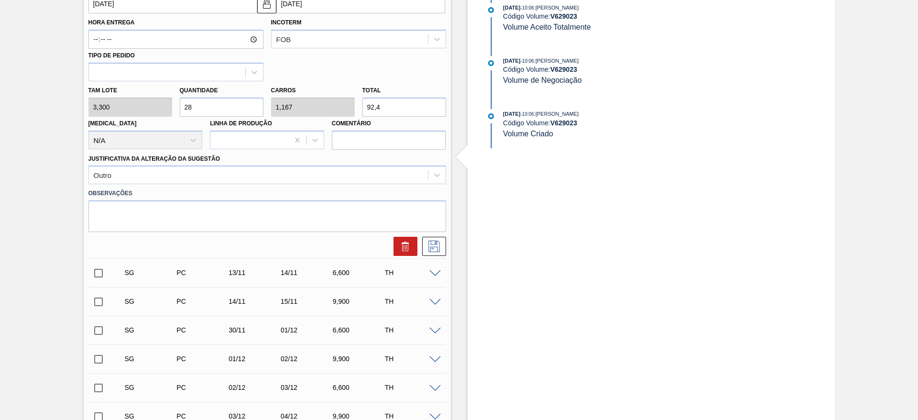
scroll to position [489, 0]
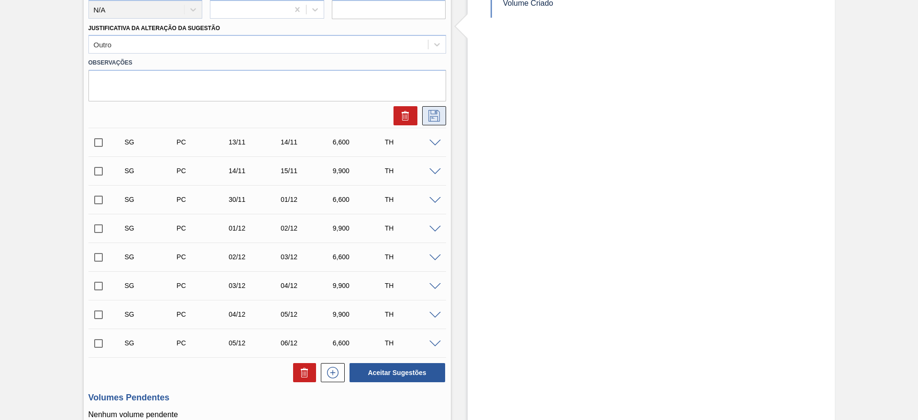
click at [435, 109] on button at bounding box center [434, 115] width 24 height 19
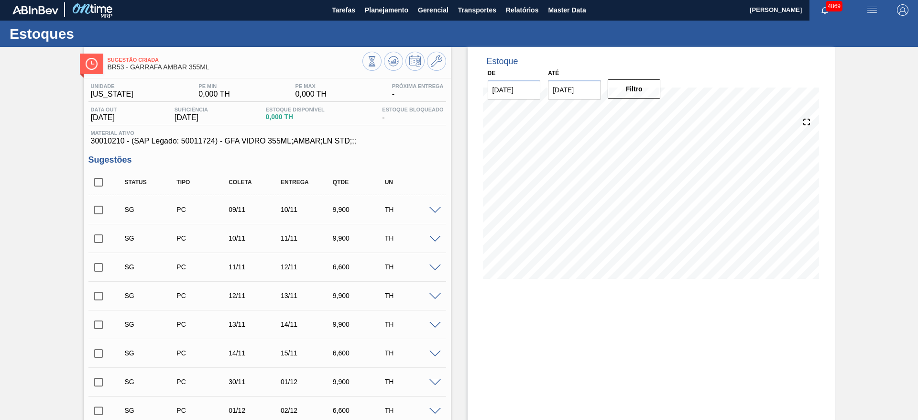
scroll to position [0, 0]
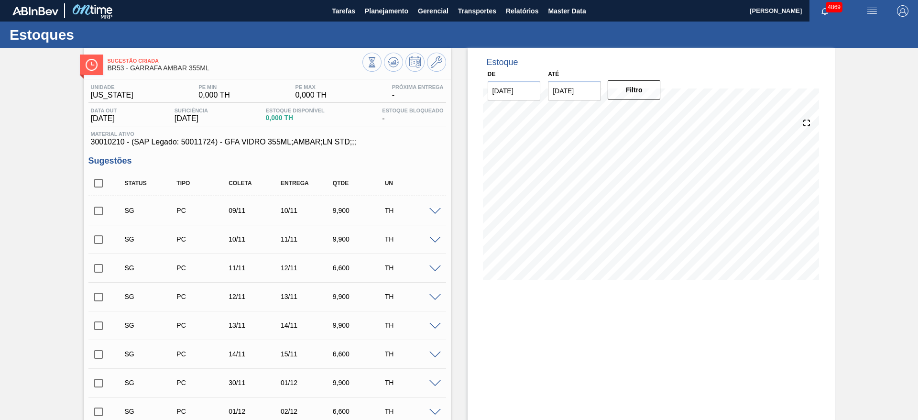
click at [437, 210] on span at bounding box center [434, 211] width 11 height 7
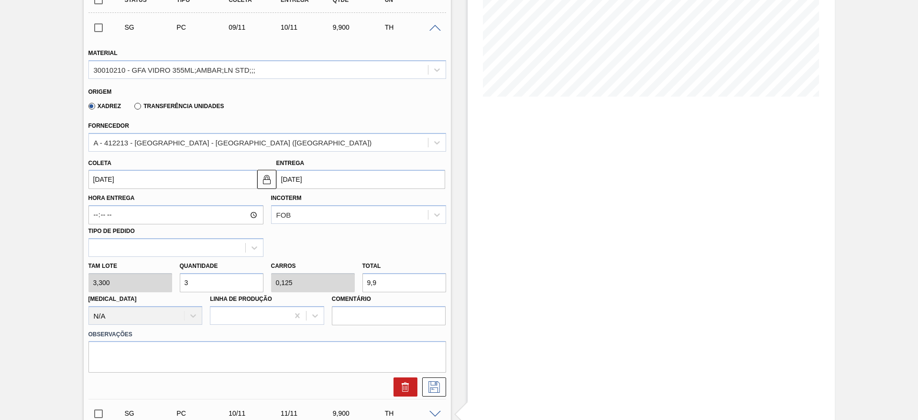
scroll to position [215, 0]
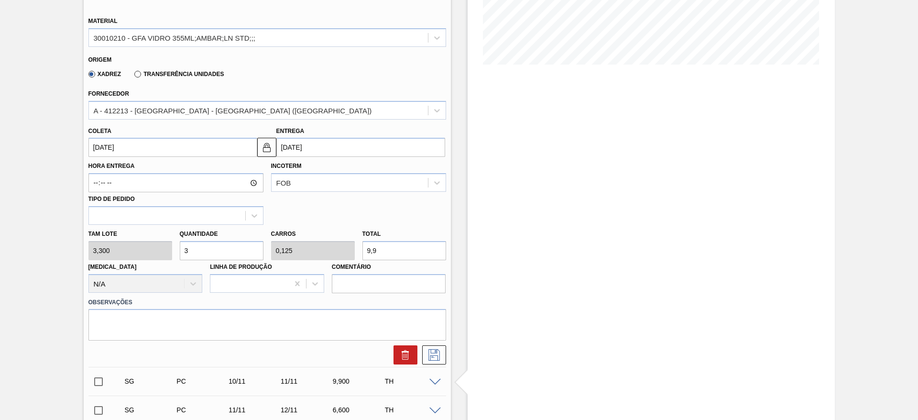
click at [153, 254] on div "[PERSON_NAME] 3,300 Quantidade 3 Carros 0,125 Total 9,9 [MEDICAL_DATA] N/A Linh…" at bounding box center [267, 259] width 365 height 68
type input "2"
type input "0,083"
type input "6,6"
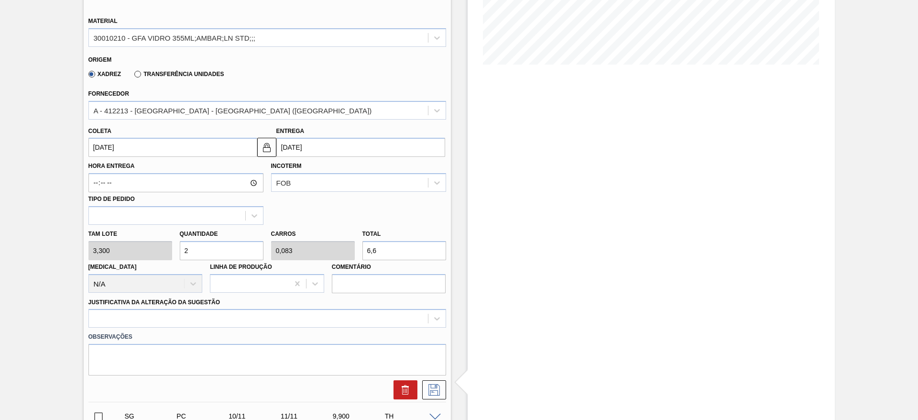
type input "28"
type input "1,167"
type input "92,4"
type input "28"
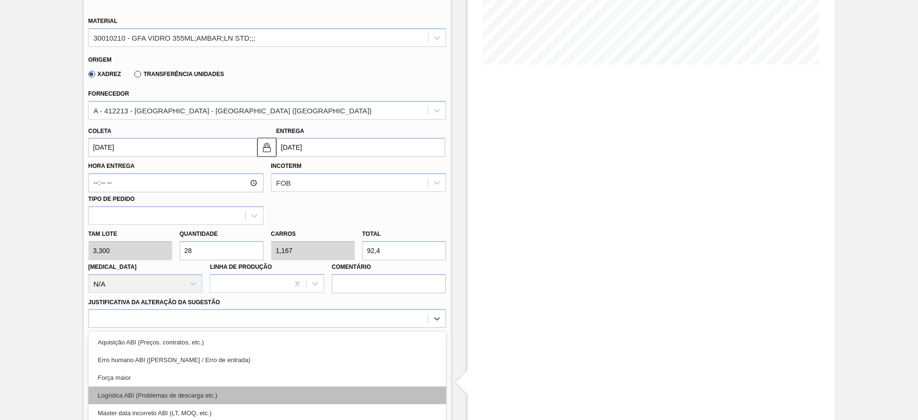
drag, startPoint x: 273, startPoint y: 326, endPoint x: 265, endPoint y: 332, distance: 10.3
click at [271, 326] on div "option Força maior focused, 3 of 18. 18 results available. Use Up and Down to c…" at bounding box center [267, 318] width 358 height 19
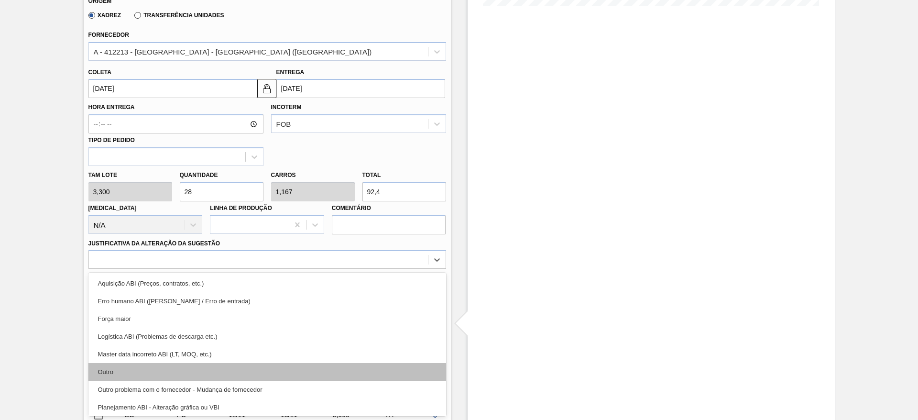
click at [241, 369] on div "Outro" at bounding box center [267, 372] width 358 height 18
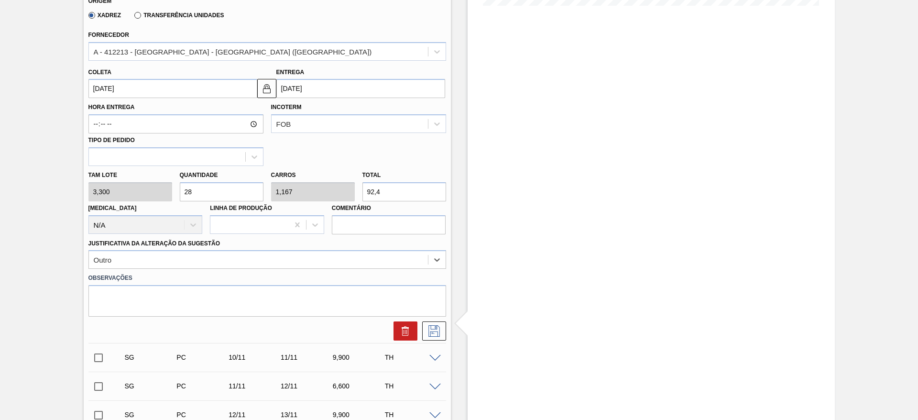
click at [207, 79] on input "[DATE]" at bounding box center [172, 88] width 169 height 19
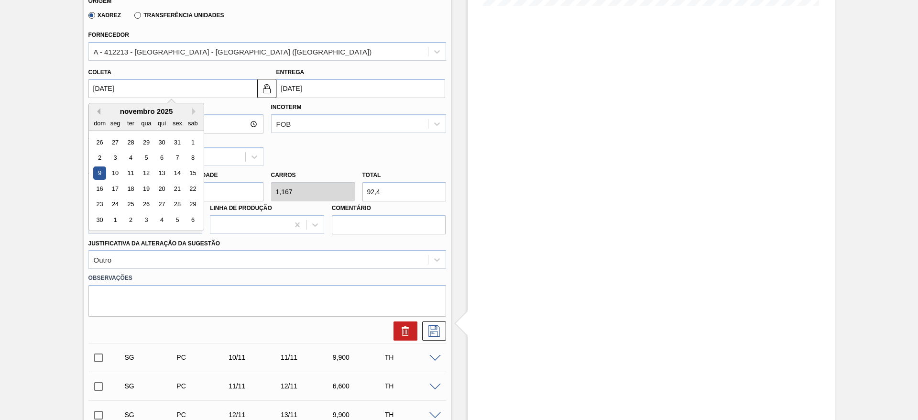
click at [97, 109] on button "Previous Month" at bounding box center [97, 111] width 7 height 7
click at [190, 162] on div "11" at bounding box center [192, 157] width 13 height 13
type input "[DATE]"
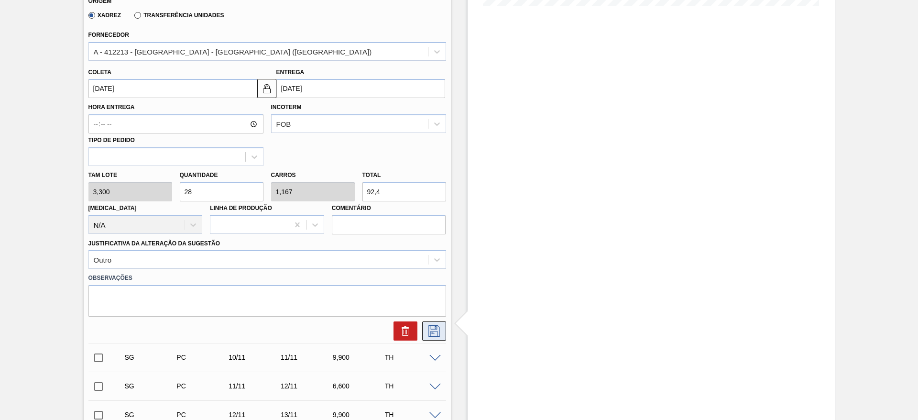
click at [441, 327] on button at bounding box center [434, 330] width 24 height 19
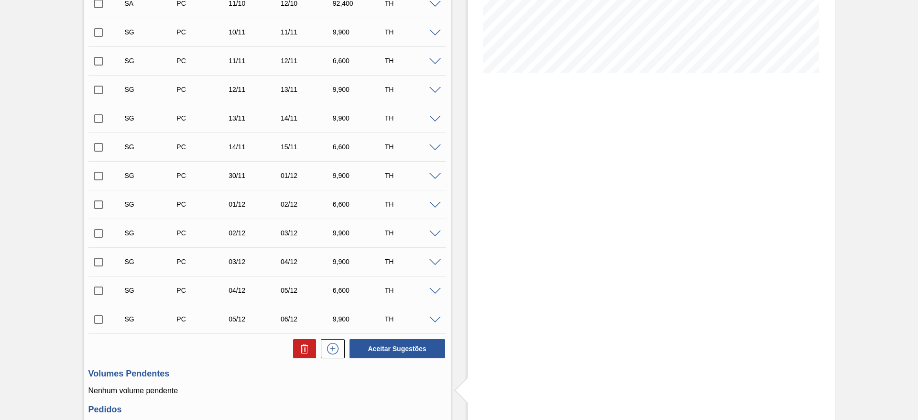
scroll to position [130, 0]
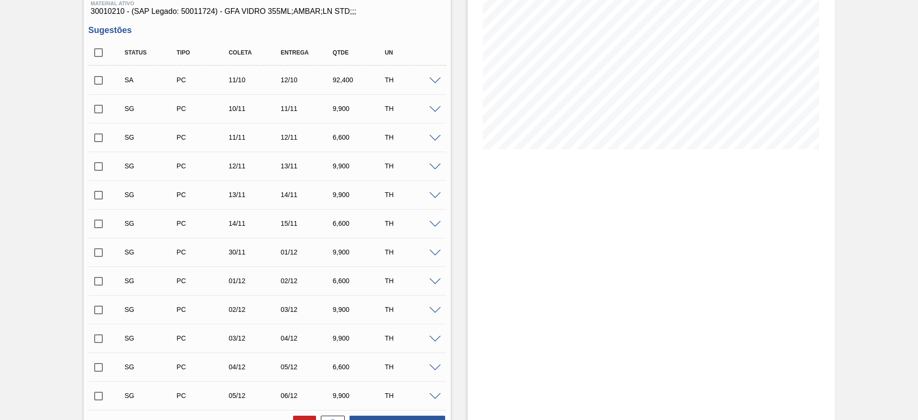
click at [103, 80] on input "checkbox" at bounding box center [98, 80] width 20 height 20
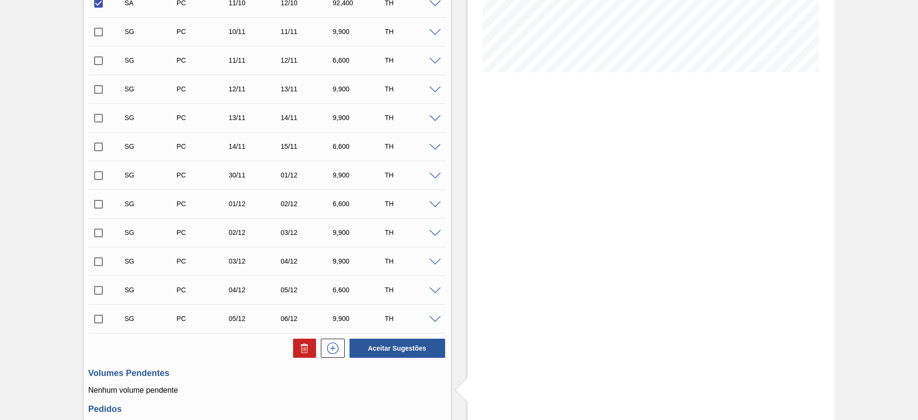
scroll to position [304, 0]
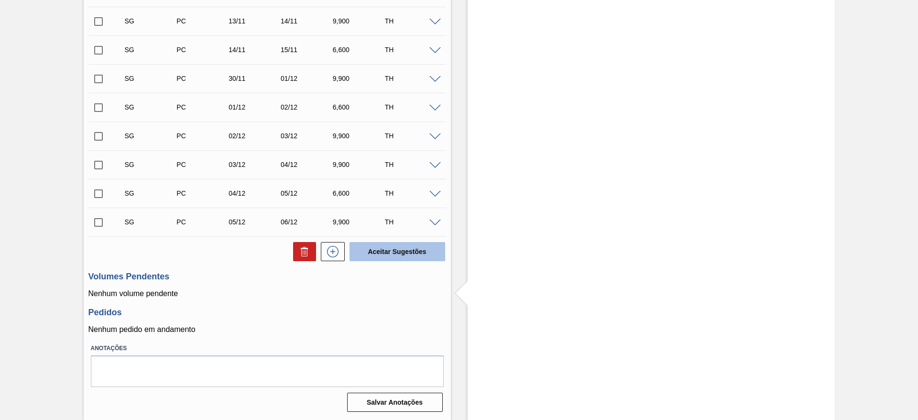
click at [396, 250] on button "Aceitar Sugestões" at bounding box center [397, 251] width 96 height 19
checkbox input "false"
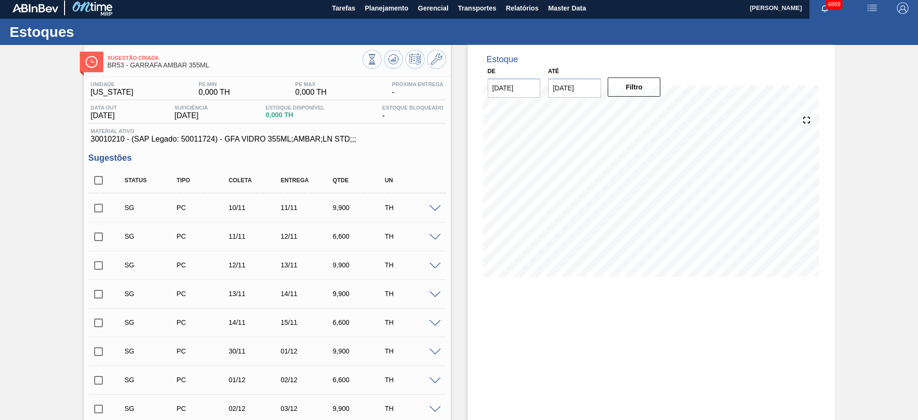
scroll to position [0, 0]
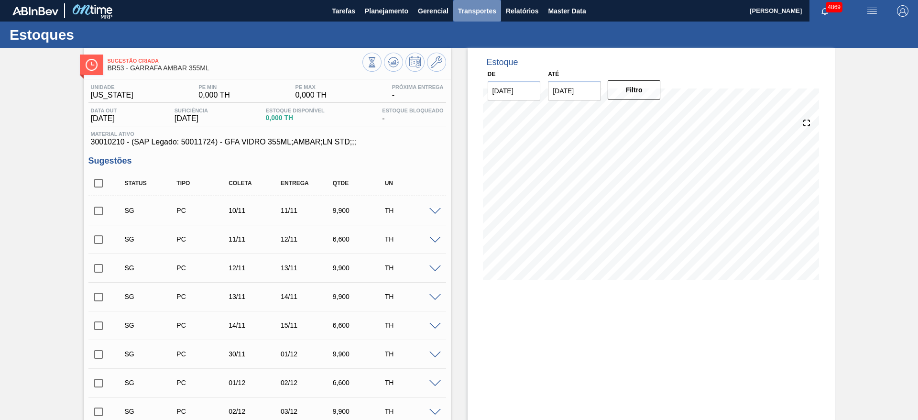
click at [482, 15] on span "Transportes" at bounding box center [477, 10] width 38 height 11
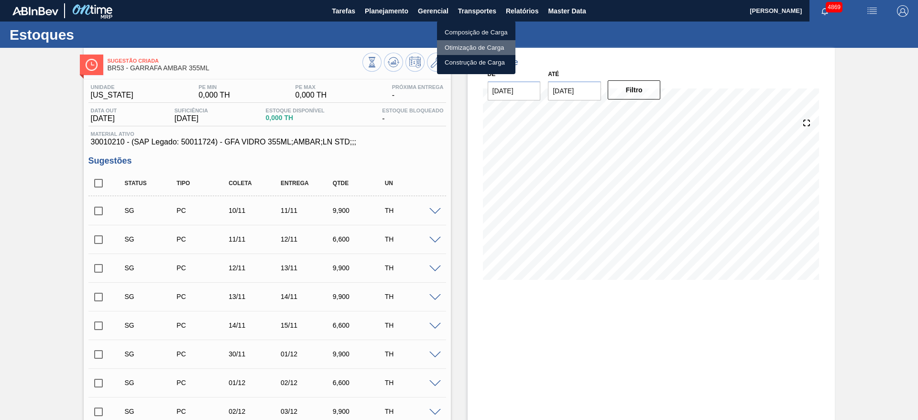
click at [490, 46] on li "Otimização de Carga" at bounding box center [476, 47] width 78 height 15
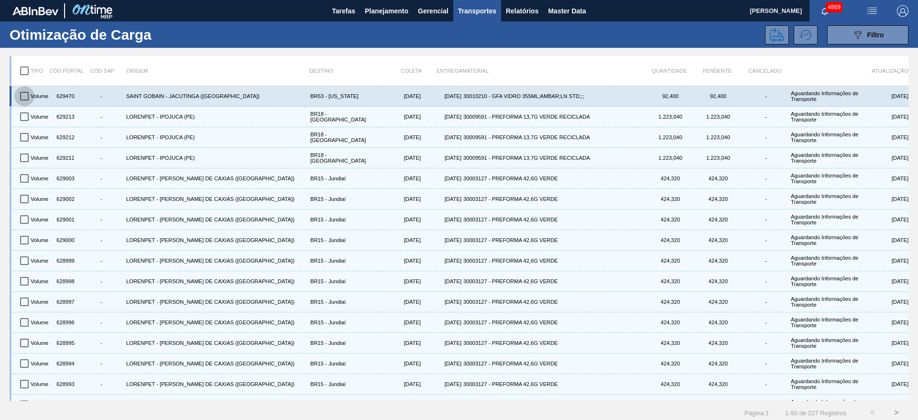
click at [18, 93] on input "checkbox" at bounding box center [24, 96] width 20 height 20
checkbox input "true"
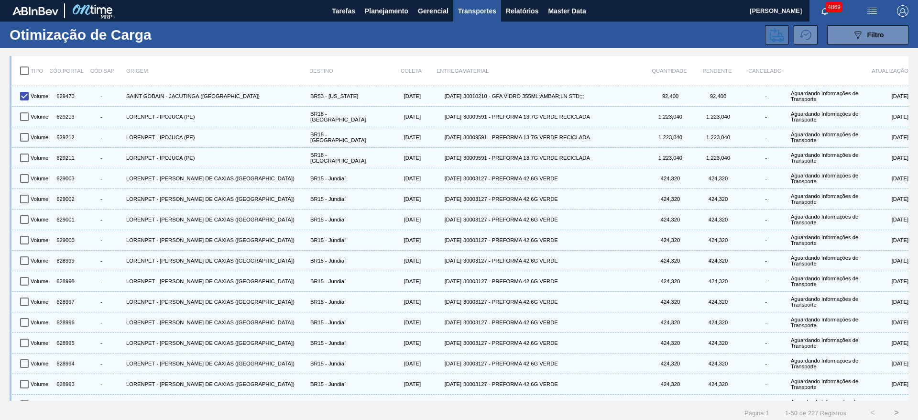
click at [777, 35] on icon at bounding box center [777, 35] width 14 height 14
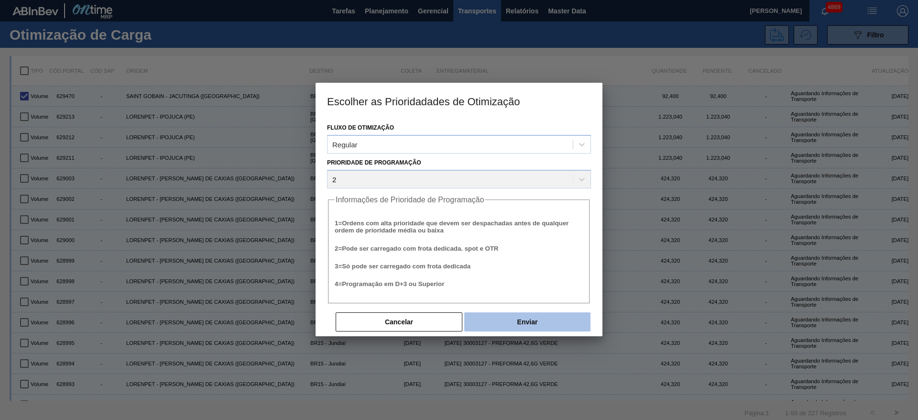
click at [514, 319] on button "Enviar" at bounding box center [527, 321] width 126 height 19
